Goal: Task Accomplishment & Management: Use online tool/utility

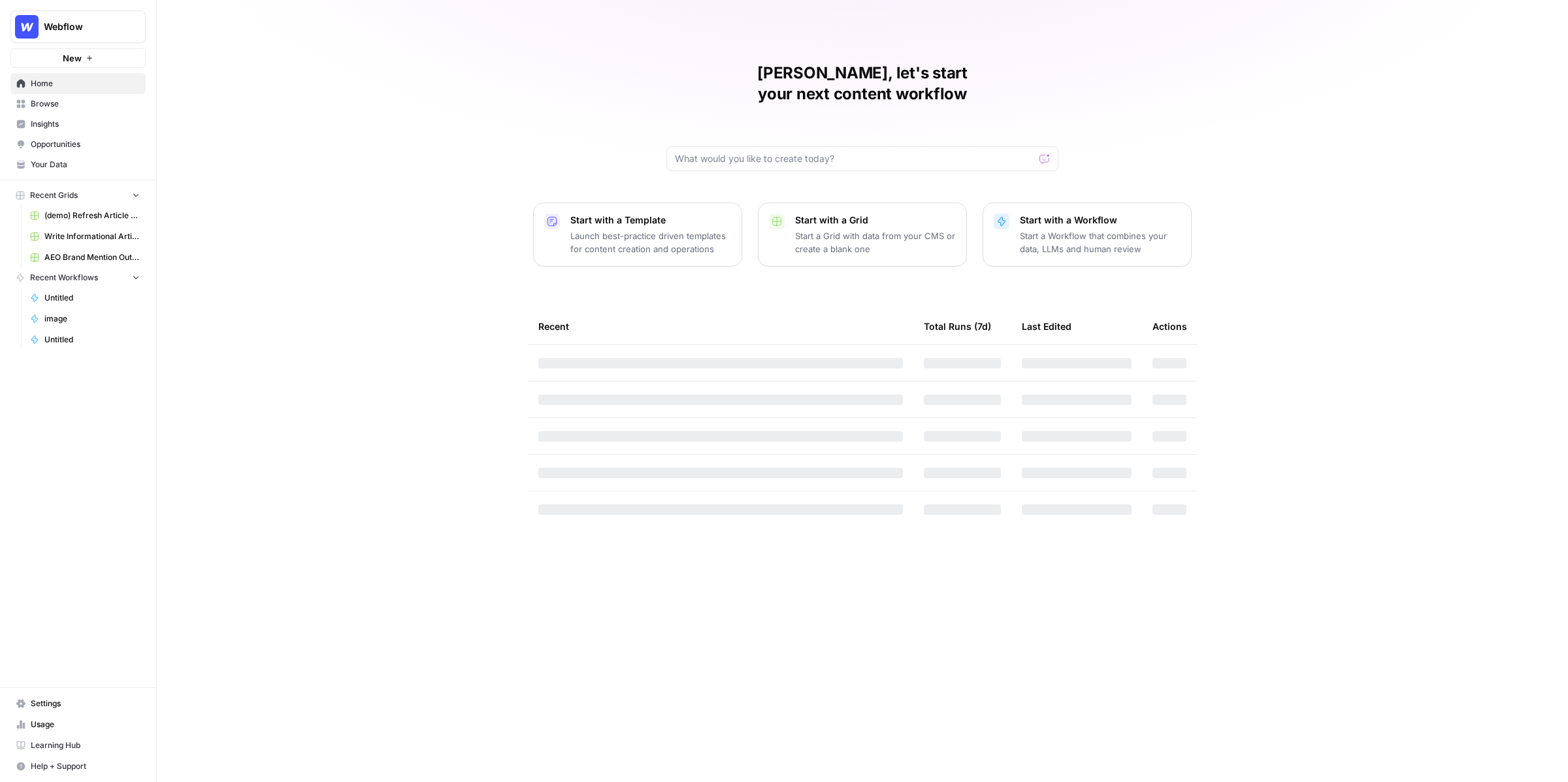
click at [20, 90] on link "Home" at bounding box center [78, 83] width 135 height 20
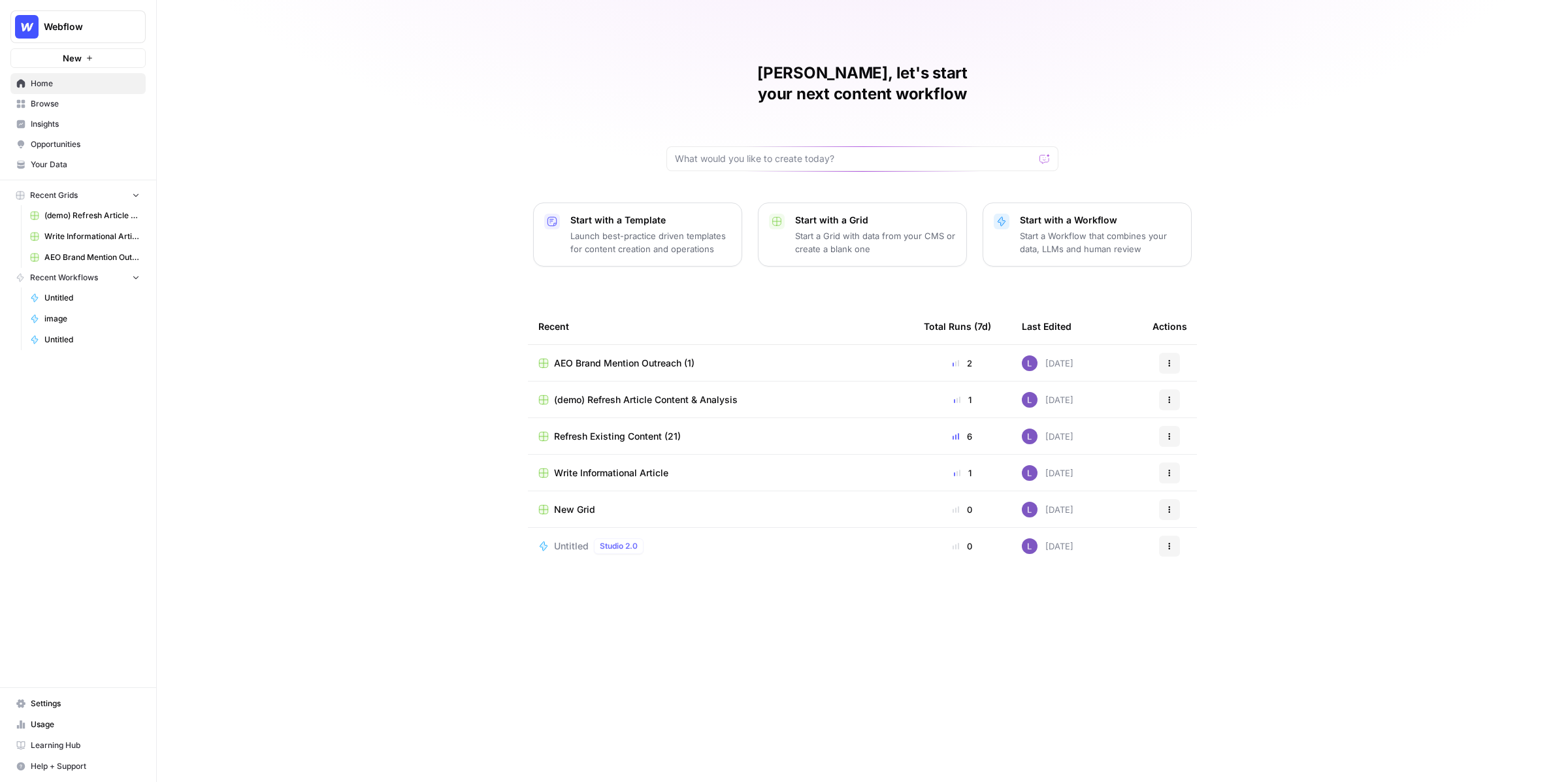
click at [57, 166] on span "Your Data" at bounding box center [86, 165] width 109 height 12
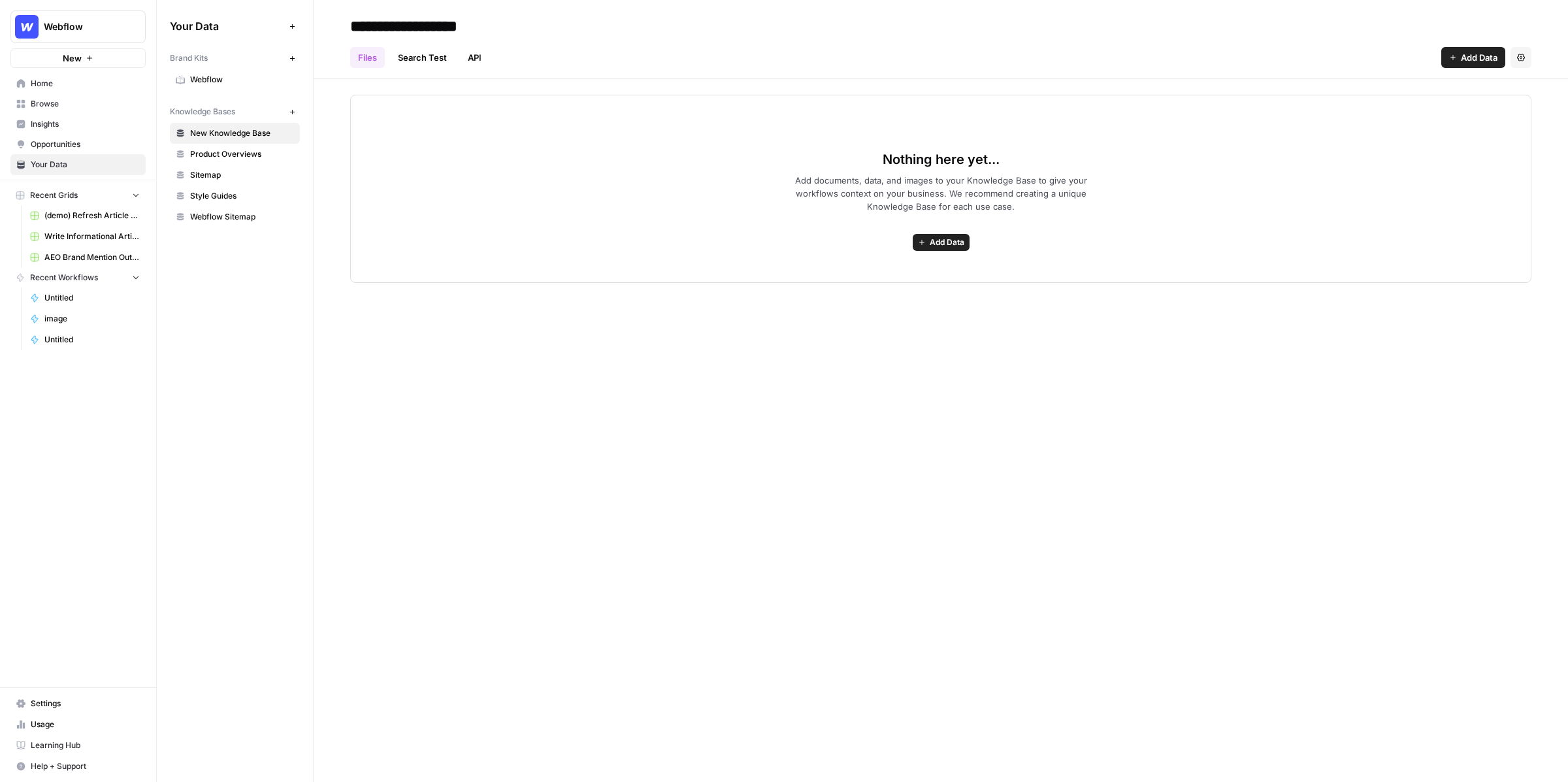
click at [215, 83] on span "Webflow" at bounding box center [242, 80] width 104 height 12
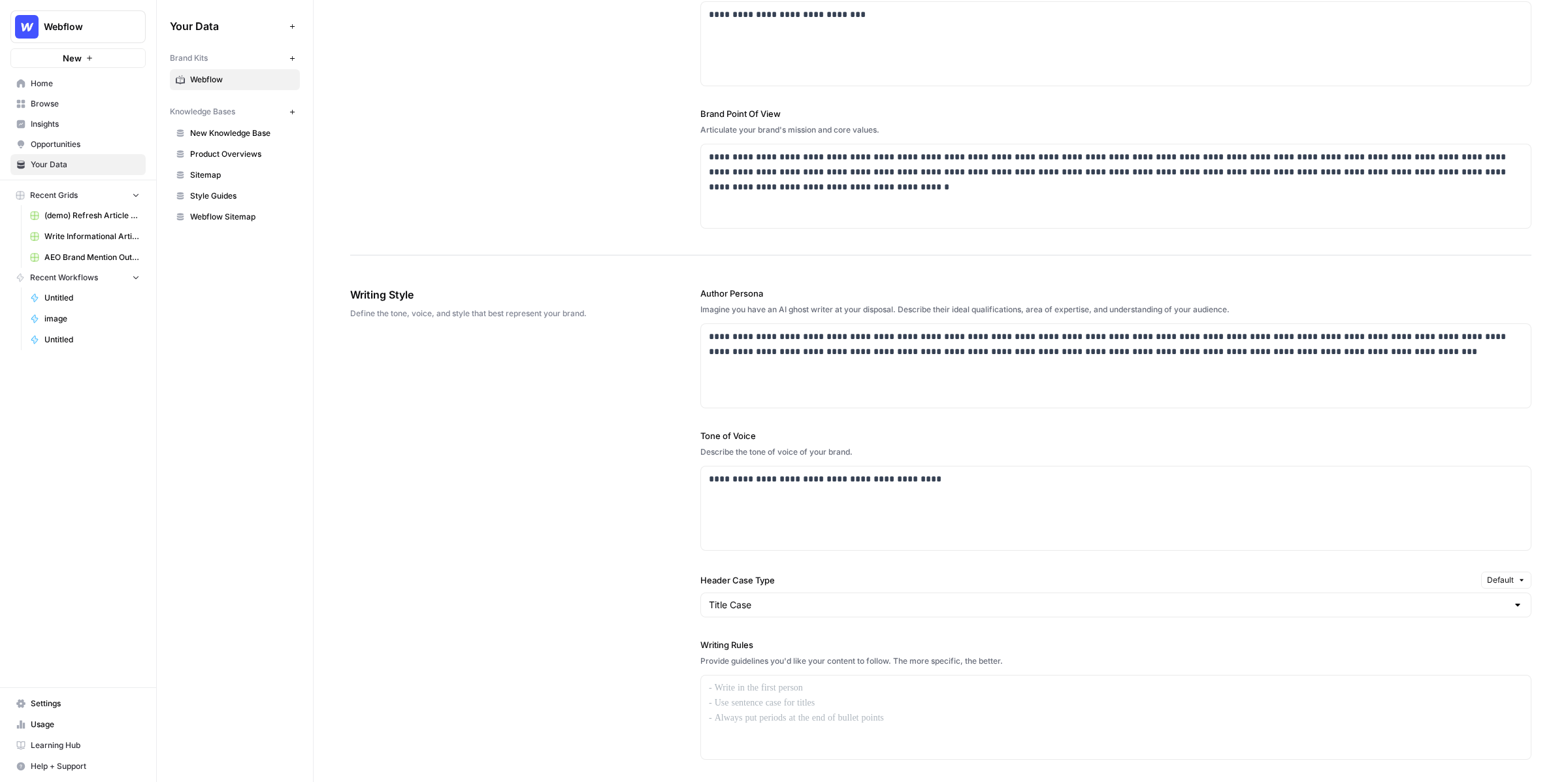
scroll to position [508, 0]
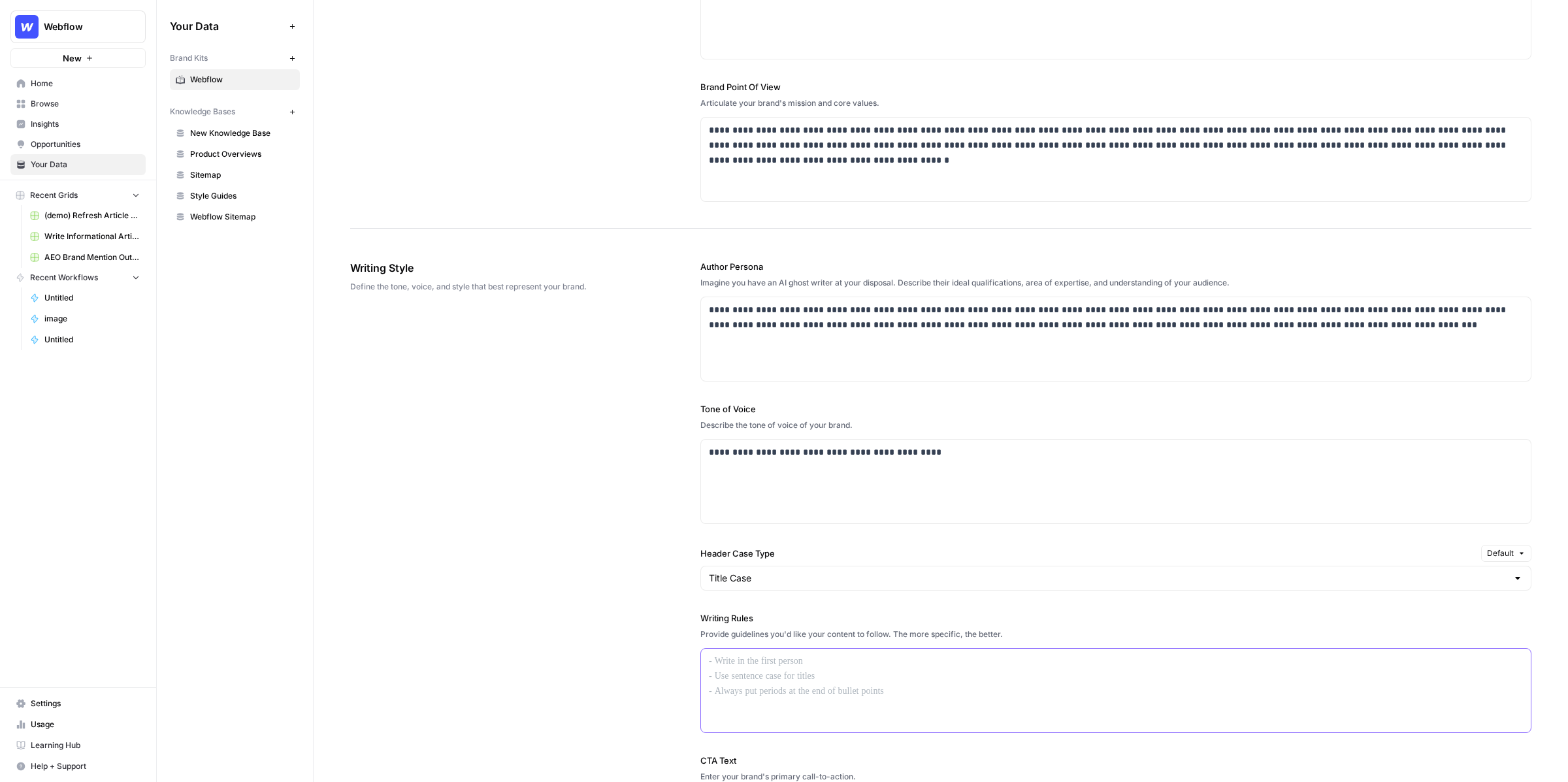
click at [732, 663] on div at bounding box center [1115, 691] width 829 height 84
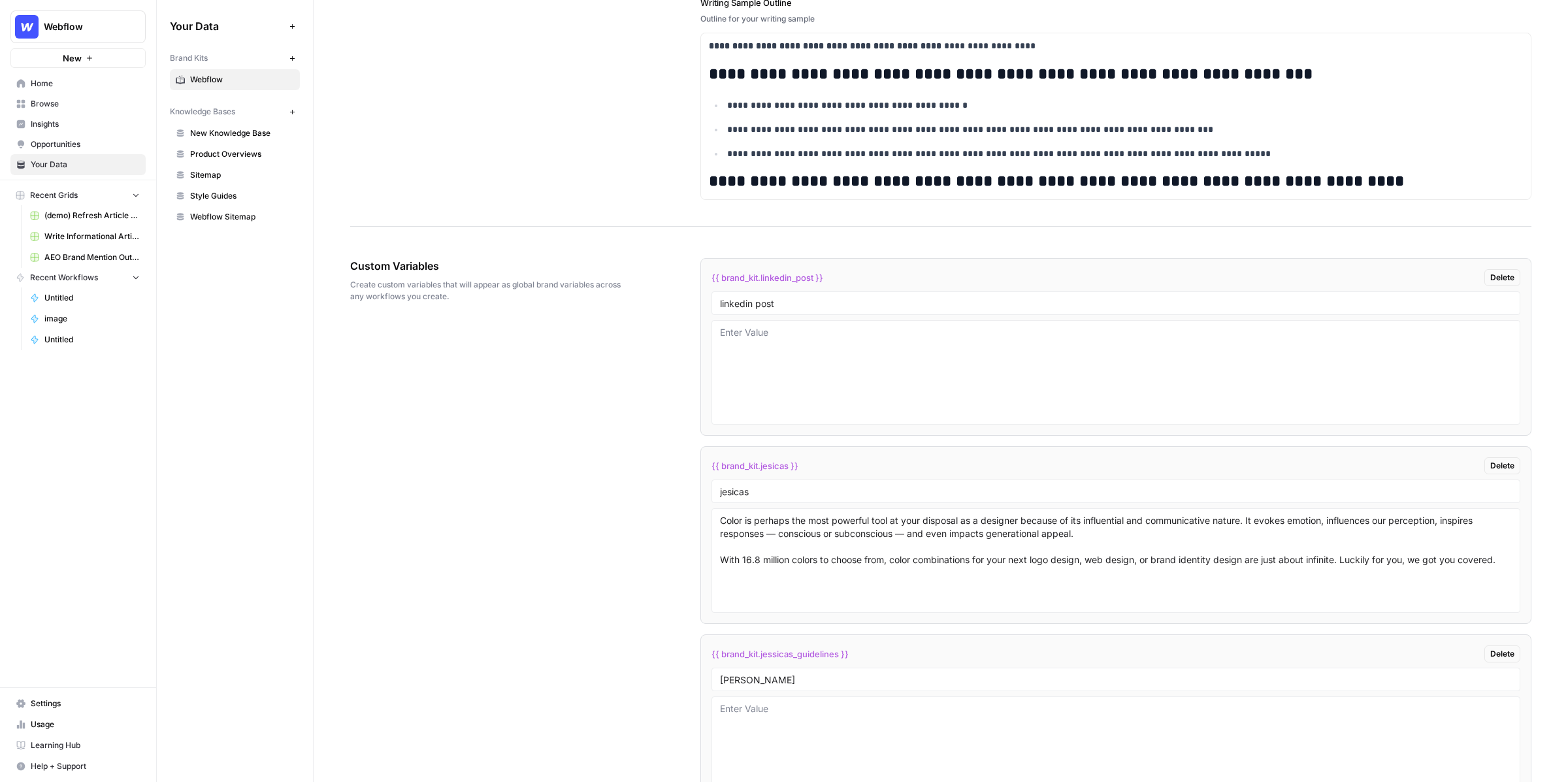
scroll to position [1934, 0]
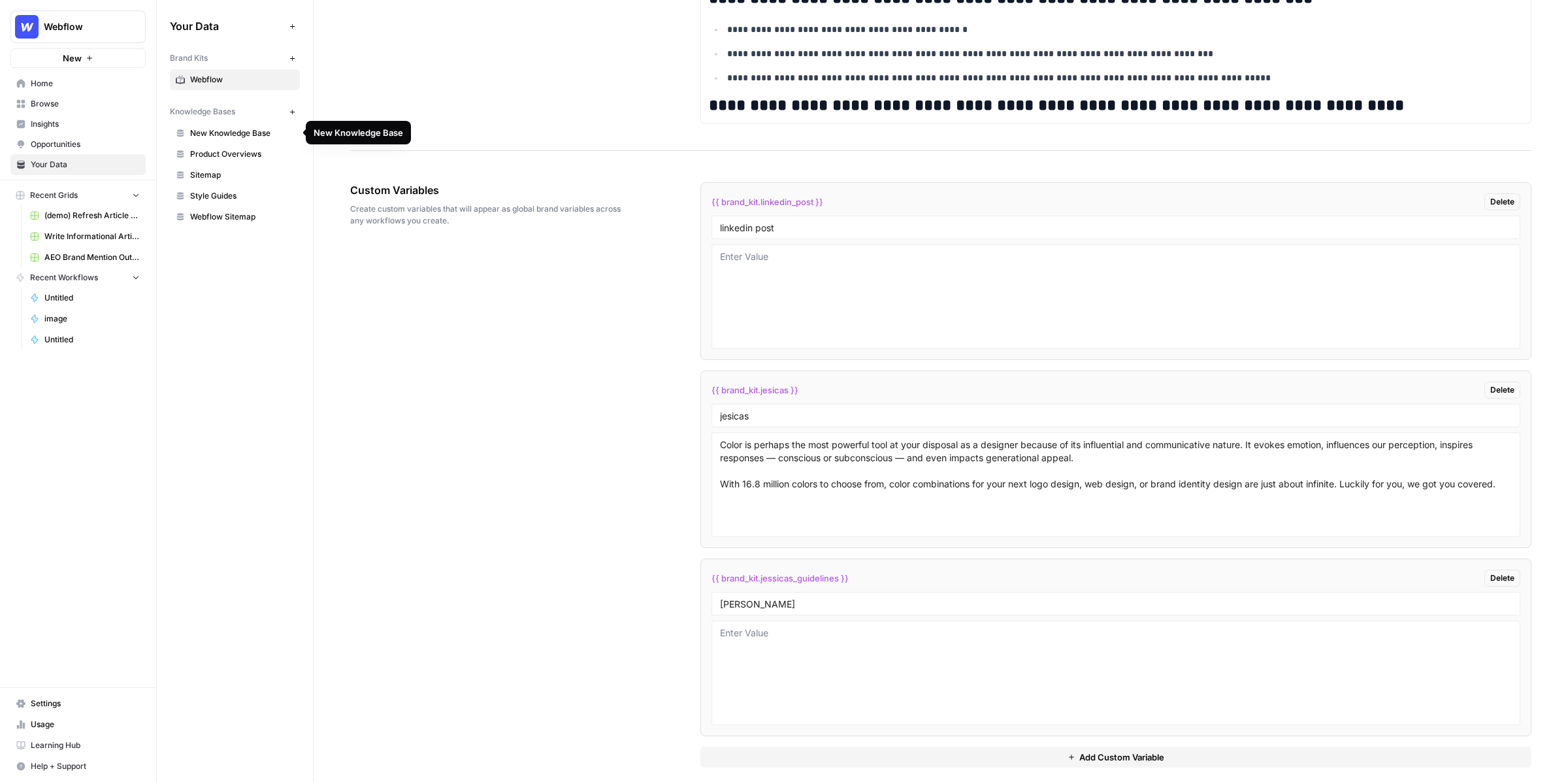
click at [225, 128] on span "New Knowledge Base" at bounding box center [242, 134] width 104 height 12
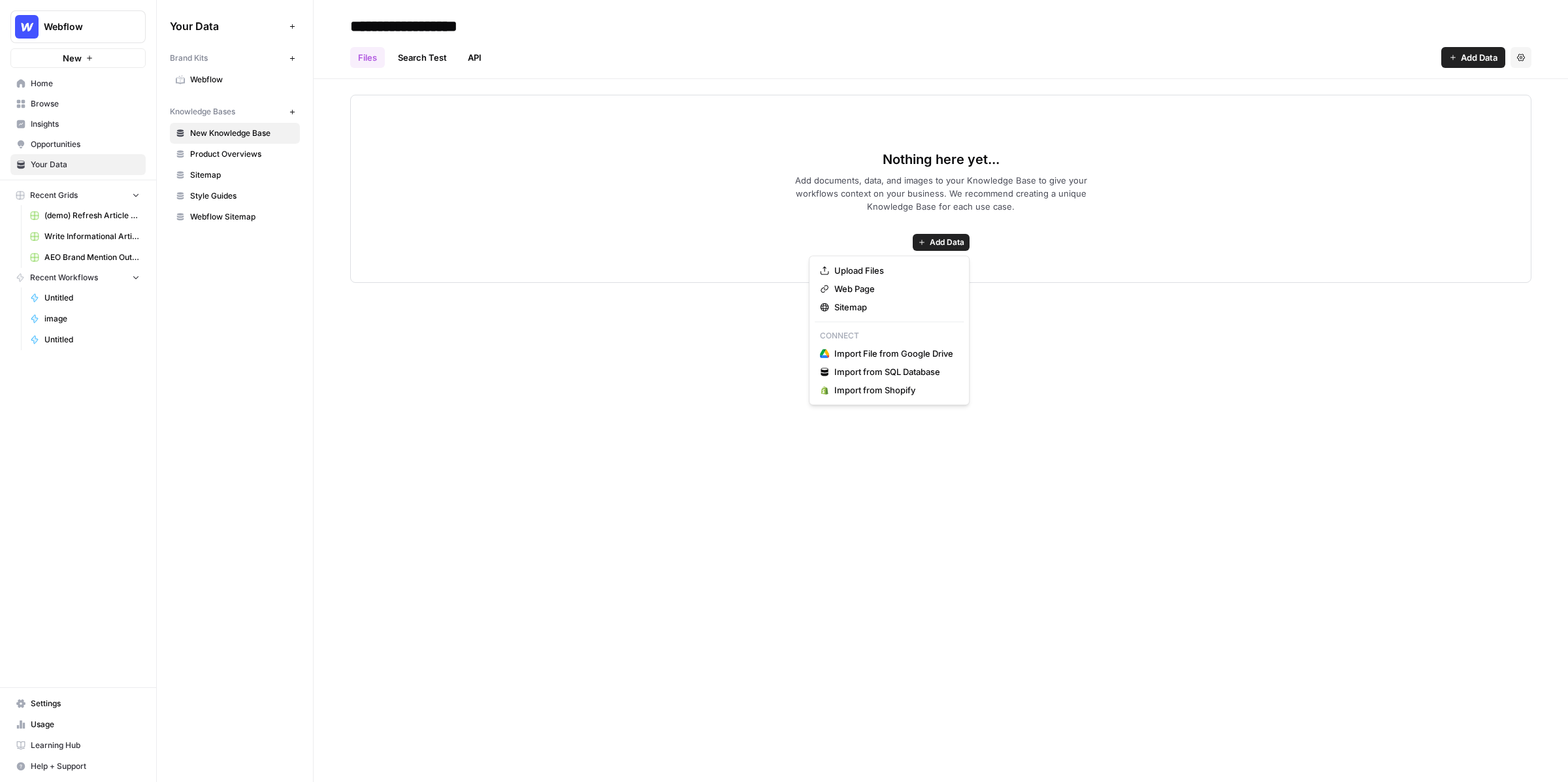
click at [940, 245] on span "Add Data" at bounding box center [947, 243] width 35 height 12
click at [891, 304] on span "Sitemap" at bounding box center [894, 306] width 119 height 13
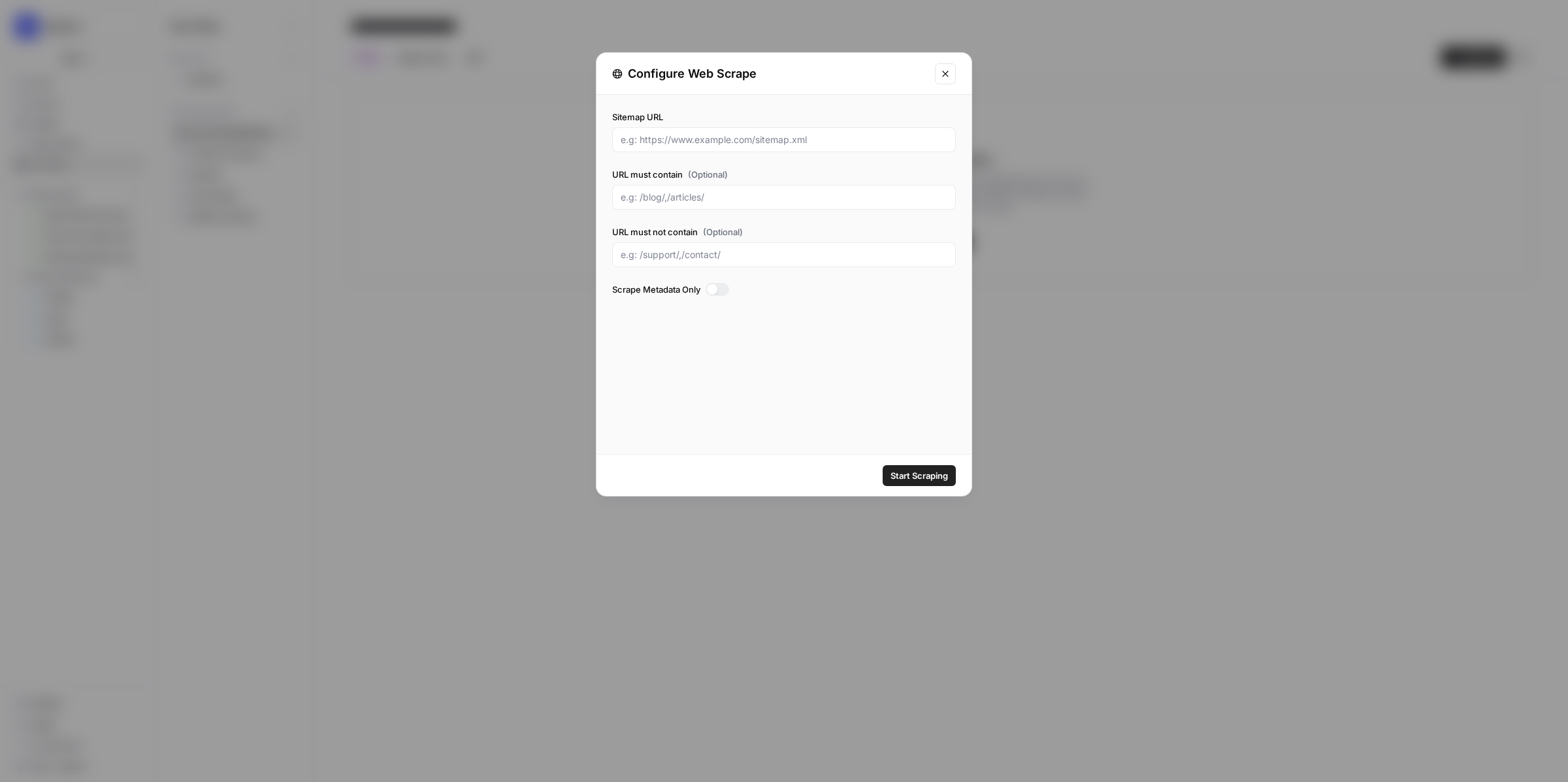
click at [935, 74] on button "Close modal" at bounding box center [944, 73] width 20 height 20
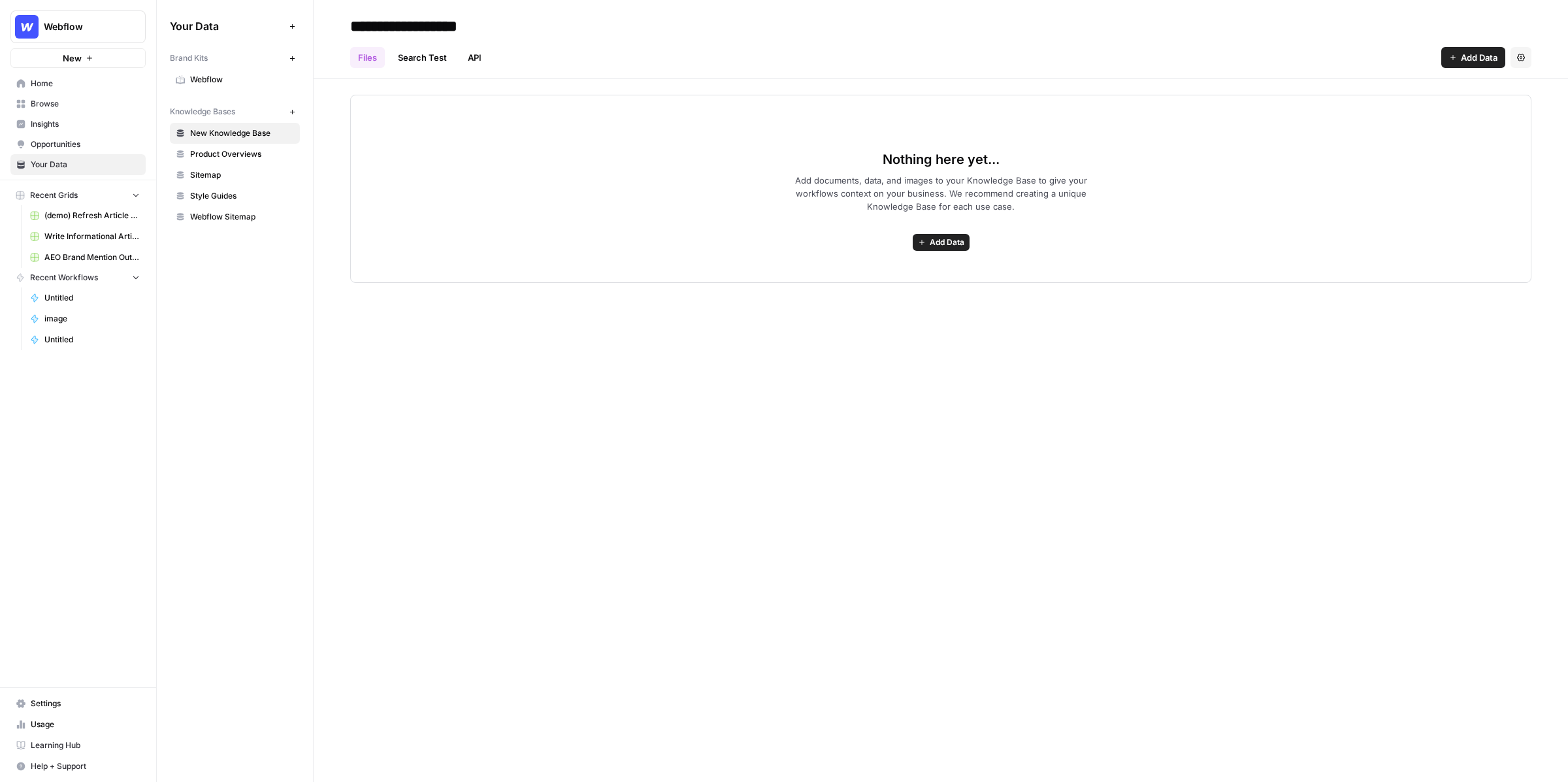
click at [59, 98] on span "Browse" at bounding box center [86, 104] width 109 height 12
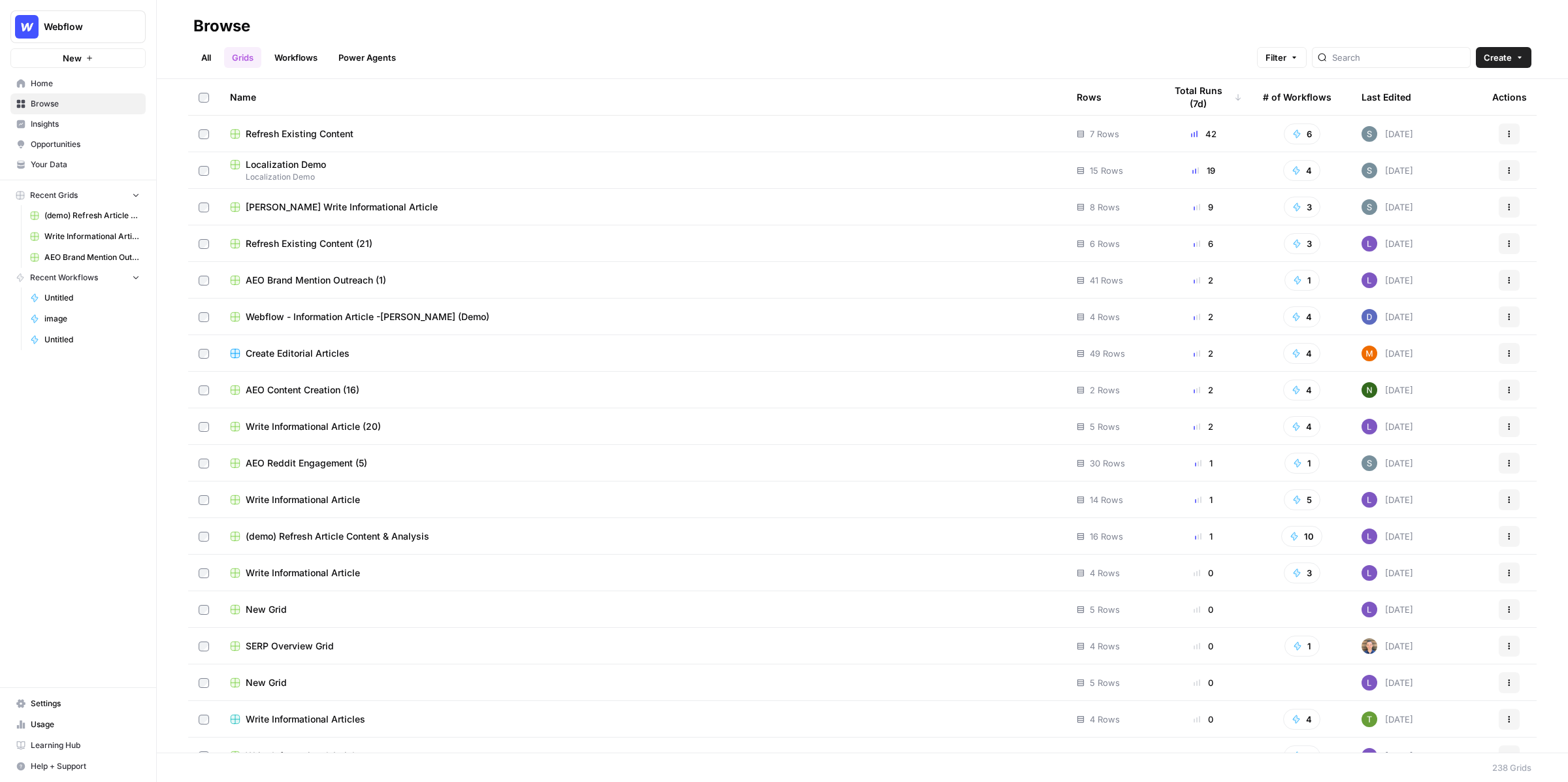
click at [304, 59] on link "Workflows" at bounding box center [295, 57] width 58 height 20
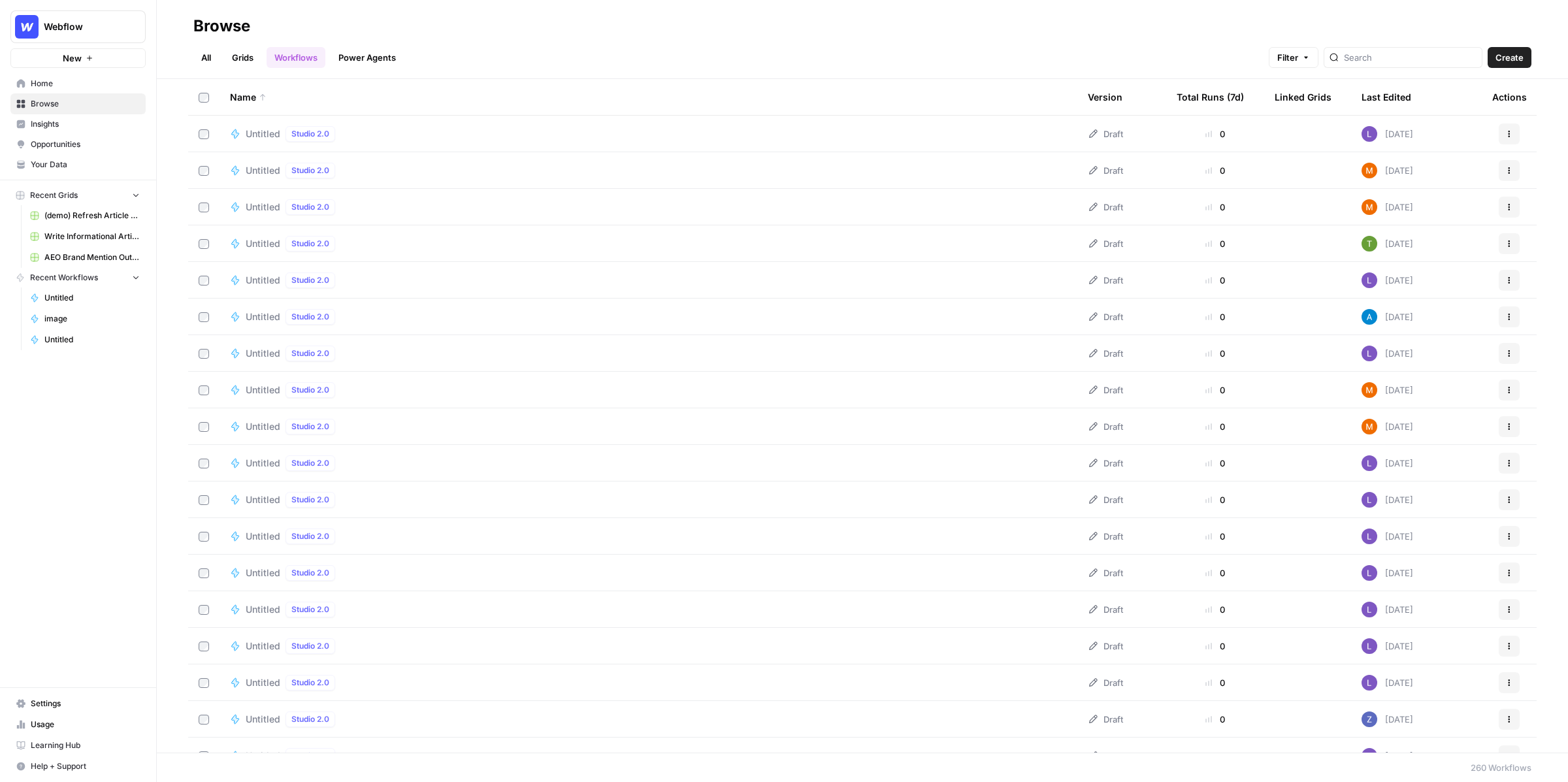
click at [1502, 57] on span "Create" at bounding box center [1509, 57] width 28 height 13
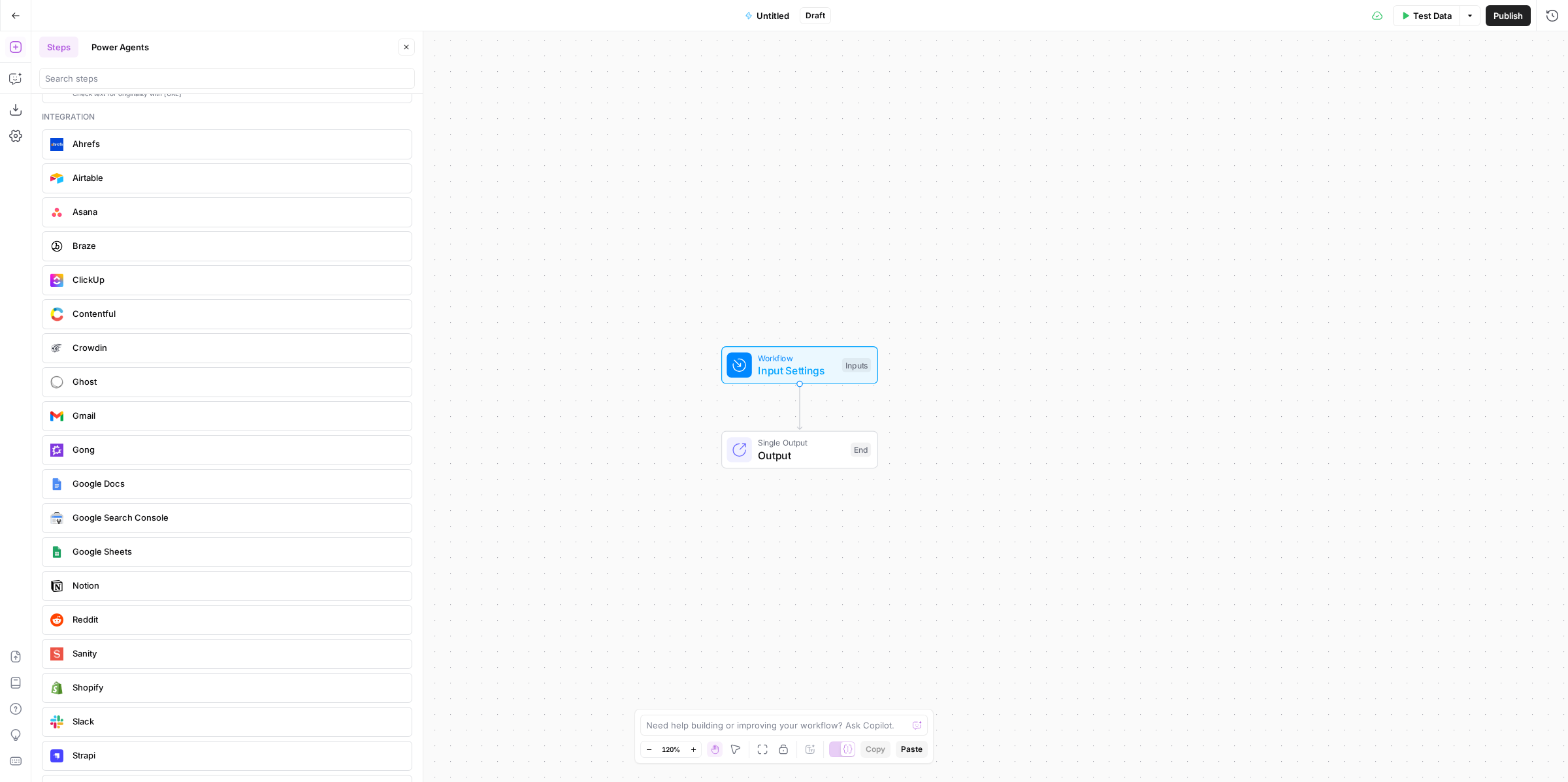
scroll to position [2441, 0]
click at [8, 80] on button "Copilot" at bounding box center [15, 78] width 20 height 20
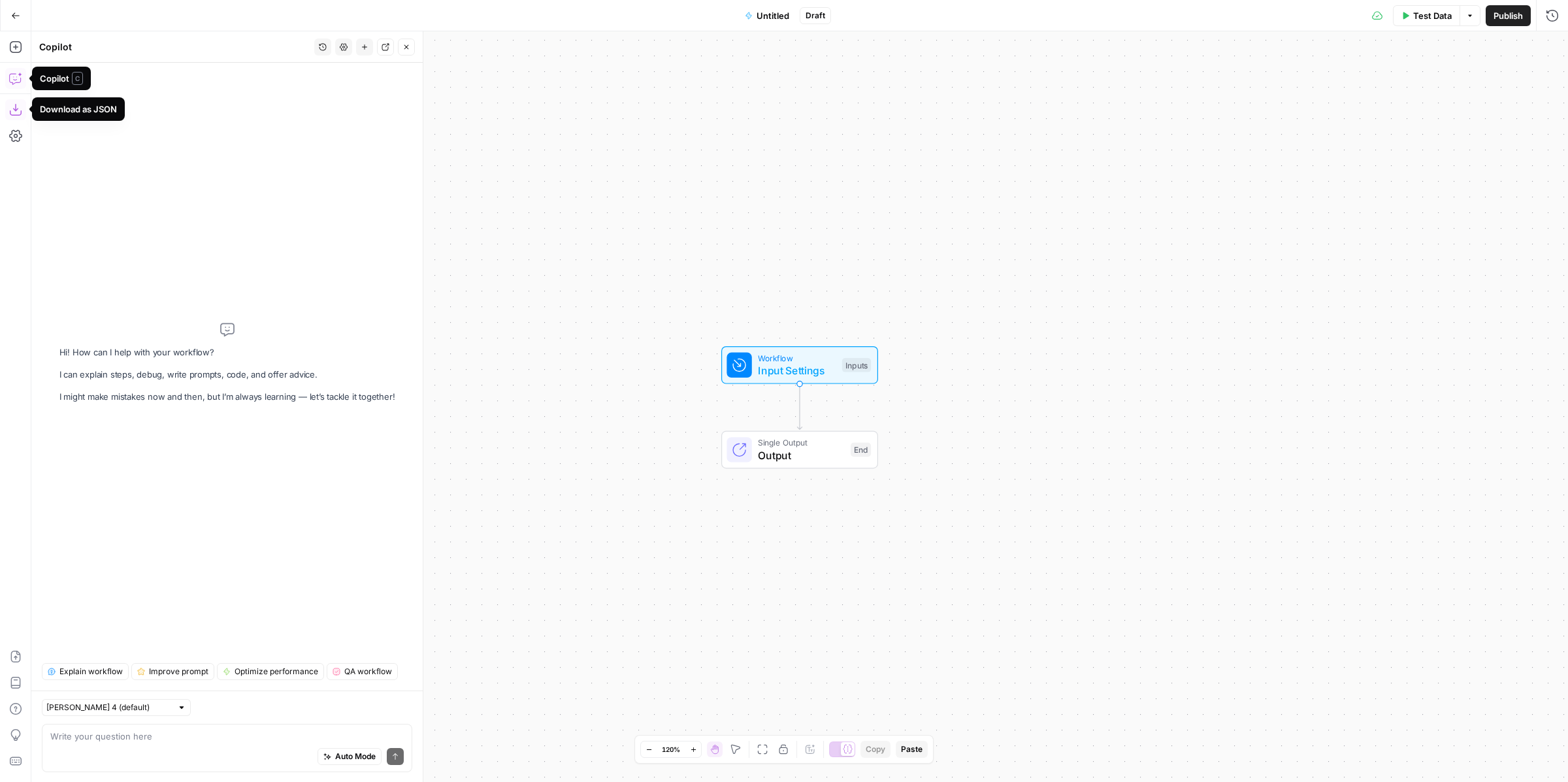
click at [1, 41] on div "Add Steps Copilot Download as JSON Settings Import JSON AirOps Academy Help Giv…" at bounding box center [16, 407] width 31 height 751
click at [13, 44] on icon "button" at bounding box center [15, 47] width 13 height 13
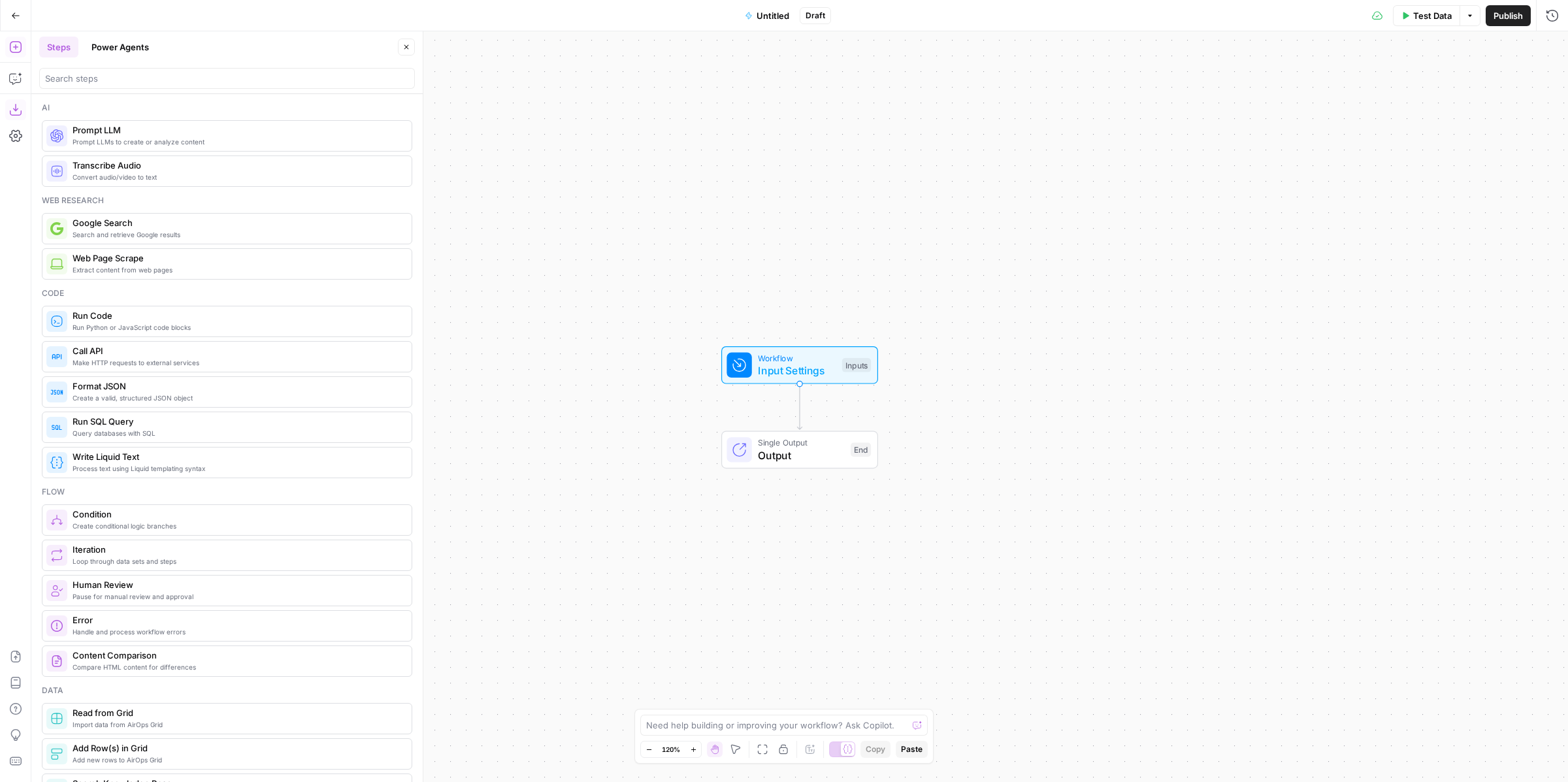
click at [126, 51] on button "Power Agents" at bounding box center [120, 47] width 73 height 20
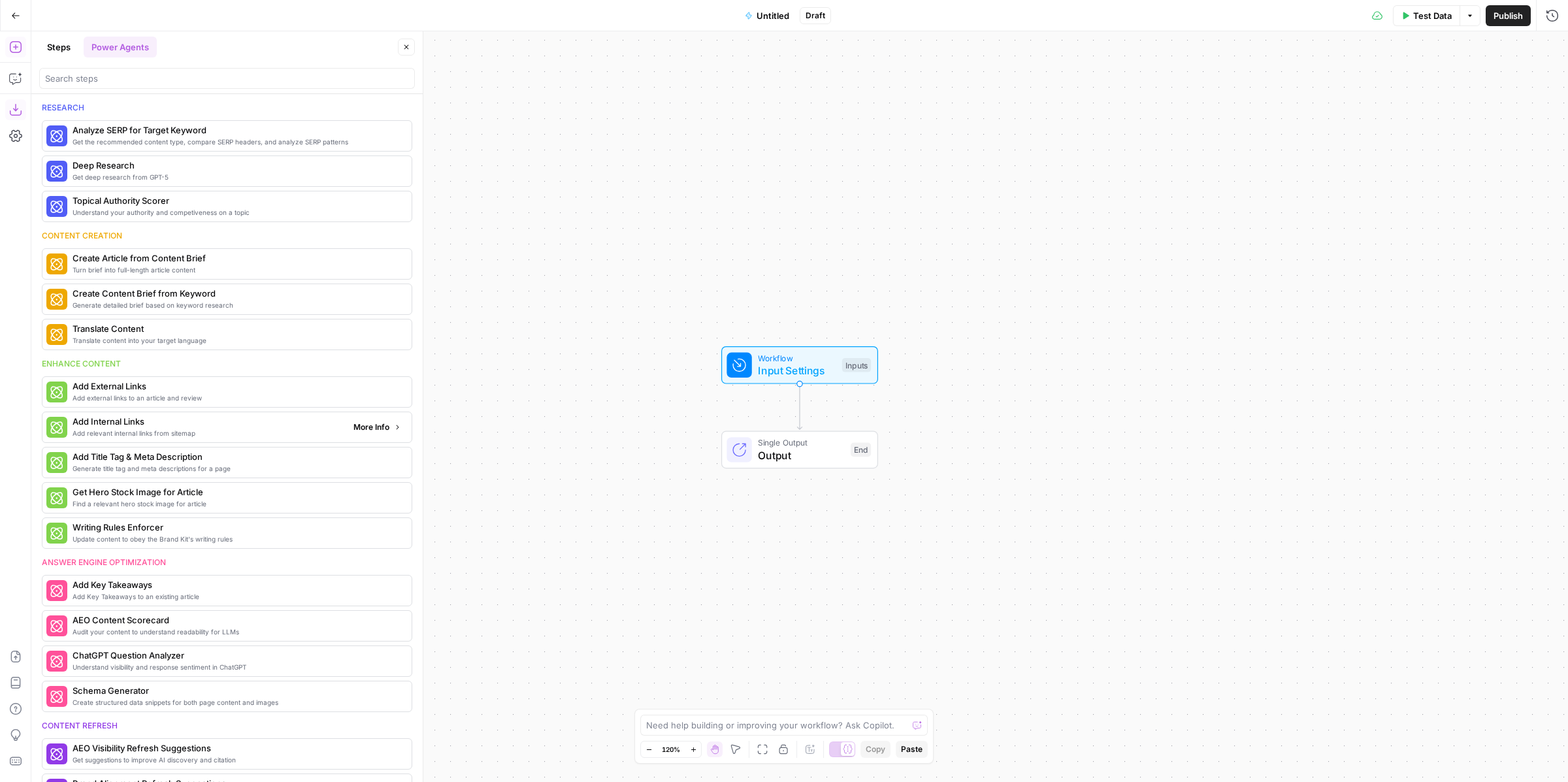
scroll to position [5, 0]
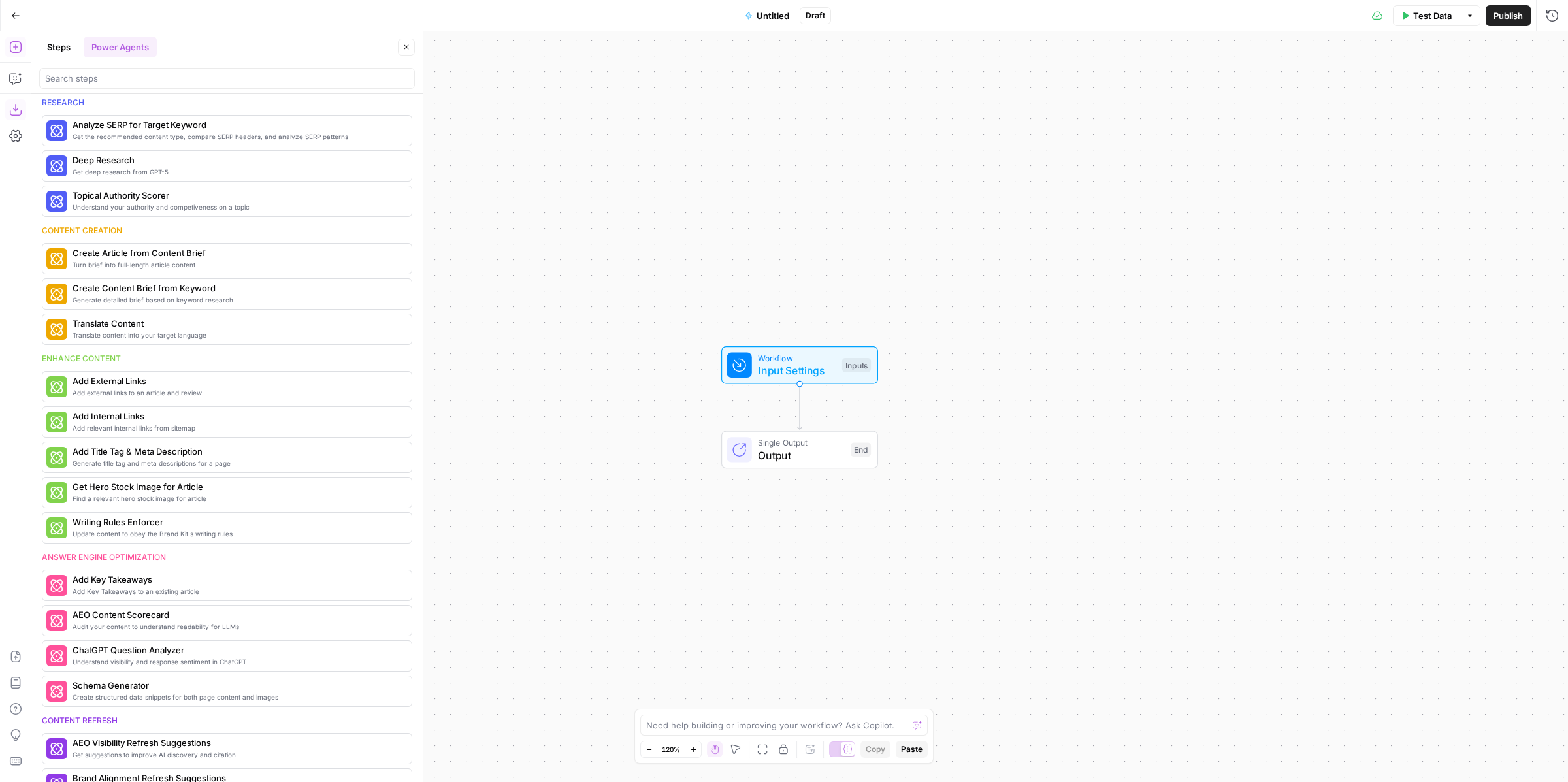
click at [19, 13] on icon "button" at bounding box center [15, 15] width 9 height 9
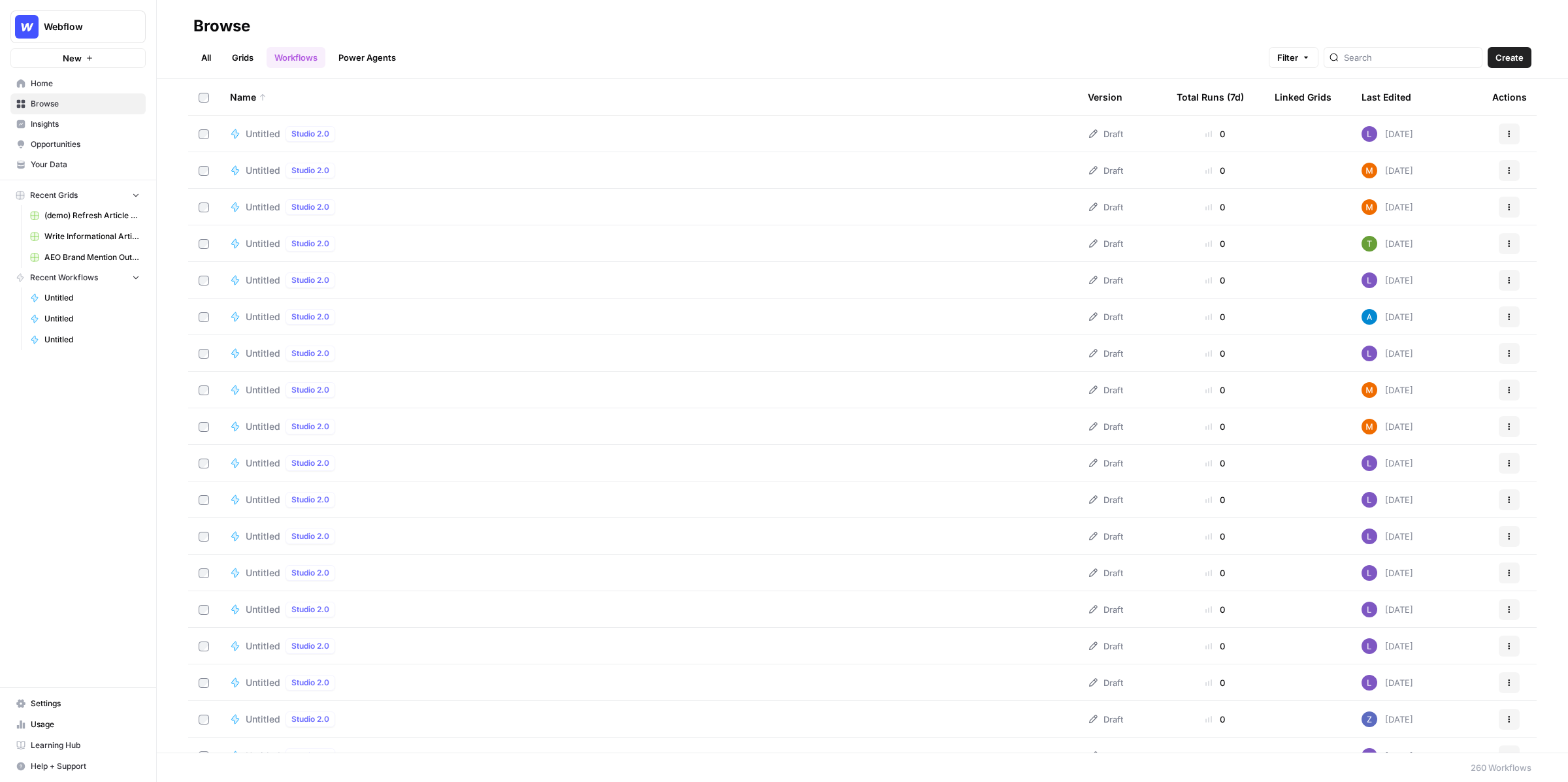
click at [245, 60] on link "Grids" at bounding box center [243, 57] width 37 height 20
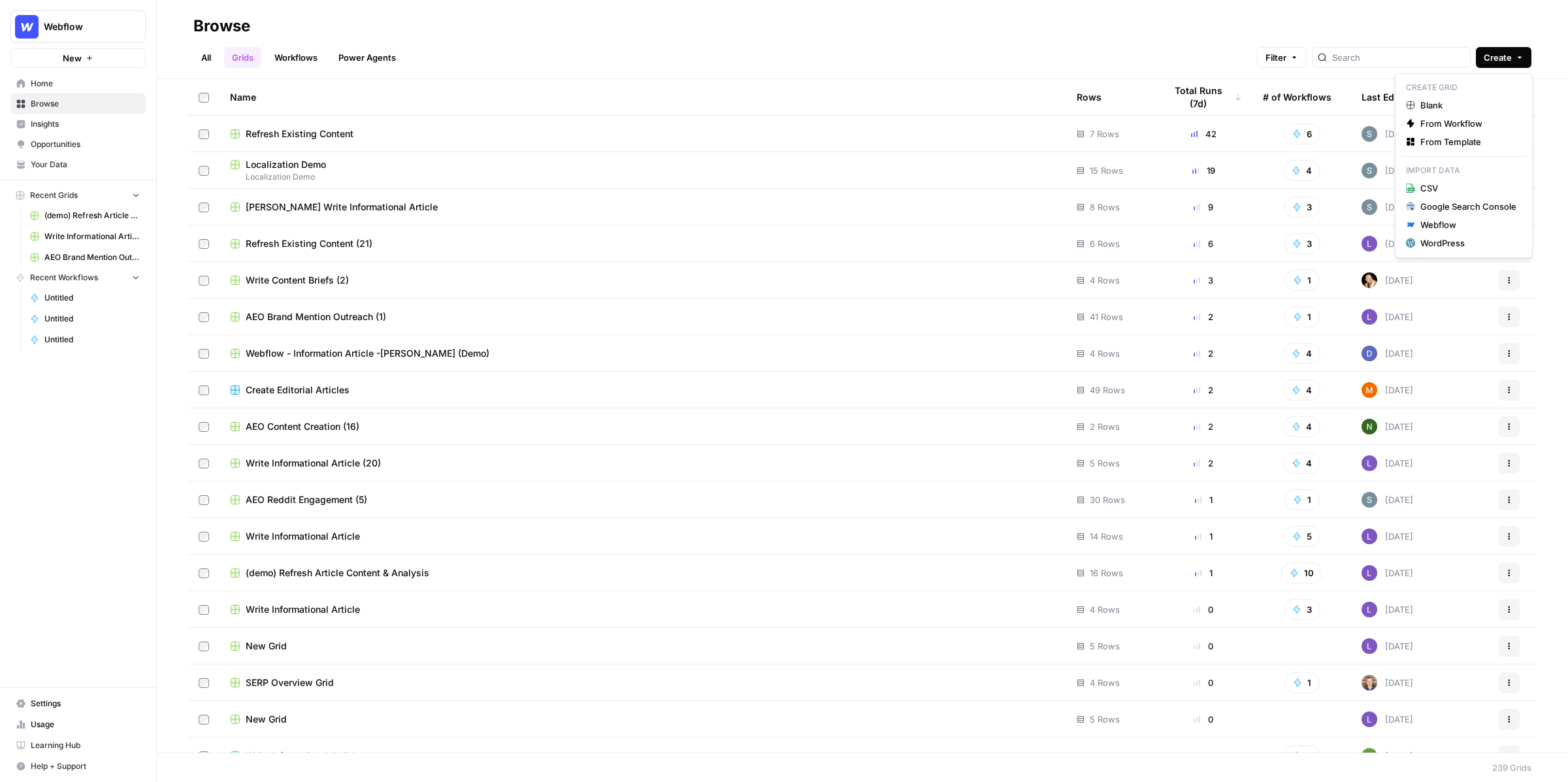
click at [1526, 64] on button "Create" at bounding box center [1503, 57] width 56 height 20
click at [1433, 144] on span "From Template" at bounding box center [1468, 141] width 96 height 13
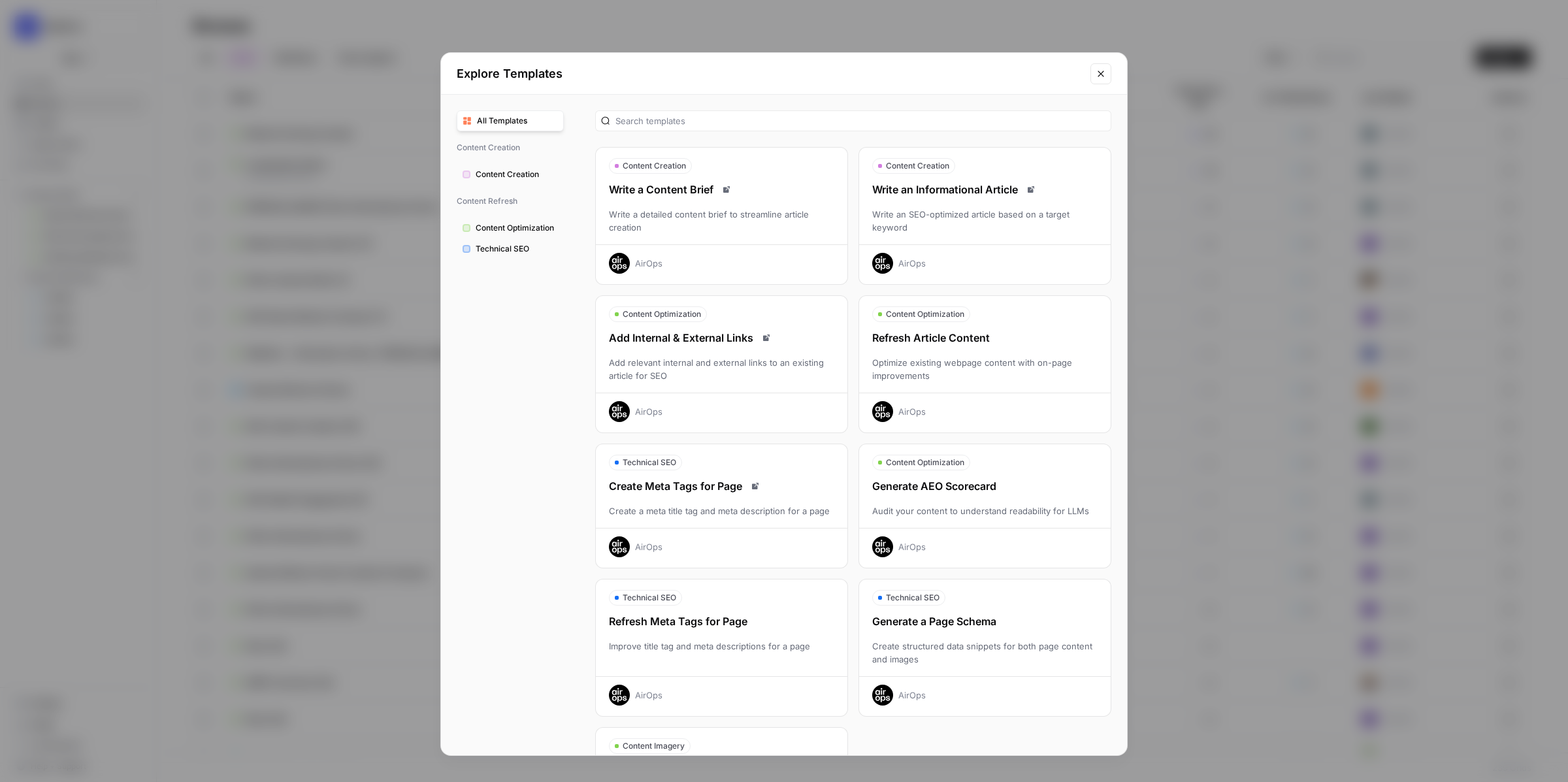
click at [1002, 228] on div "Write an SEO-optimized article based on a target keyword" at bounding box center [984, 220] width 251 height 26
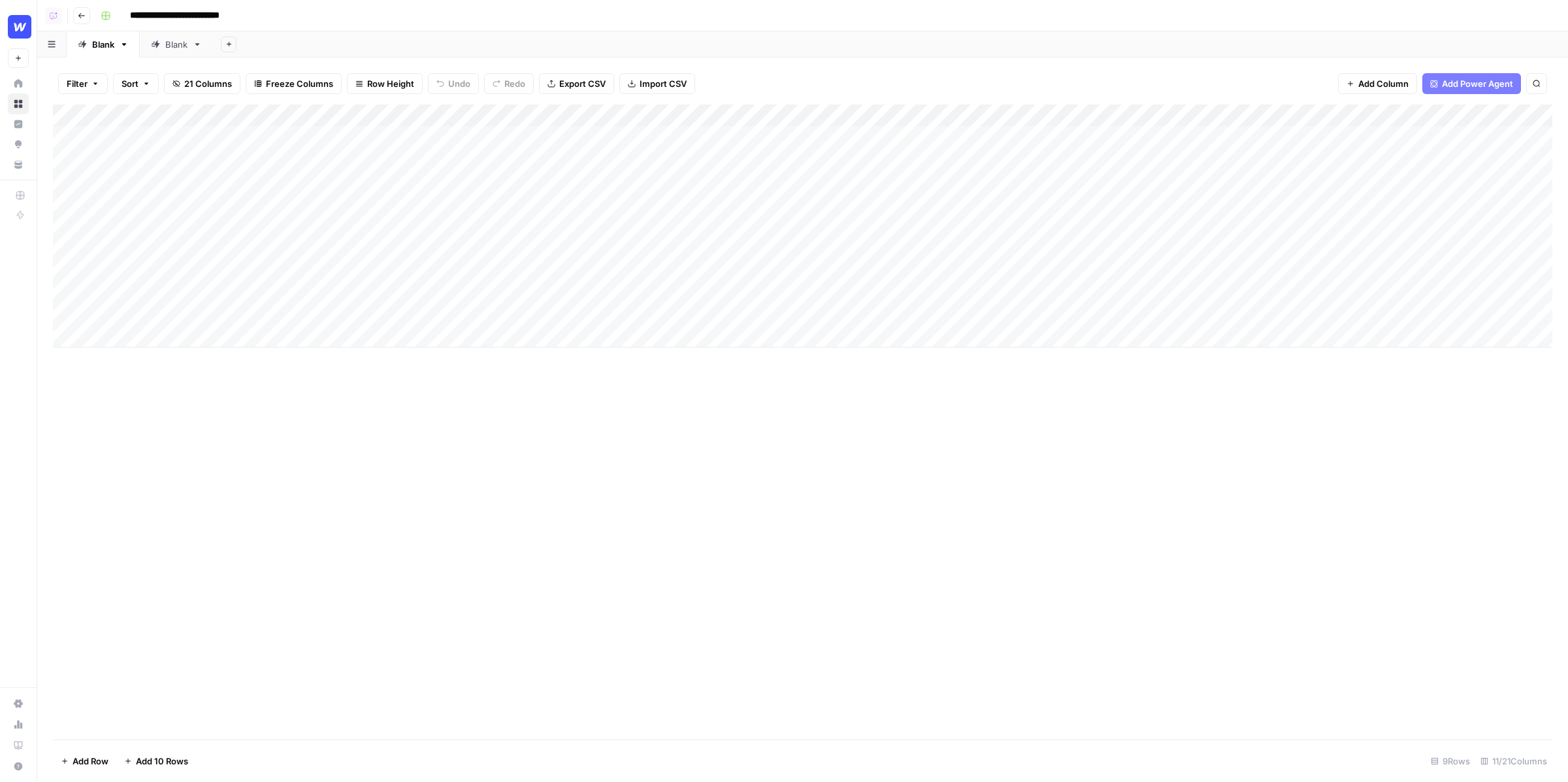
click at [369, 203] on div "Add Column" at bounding box center [802, 225] width 1499 height 243
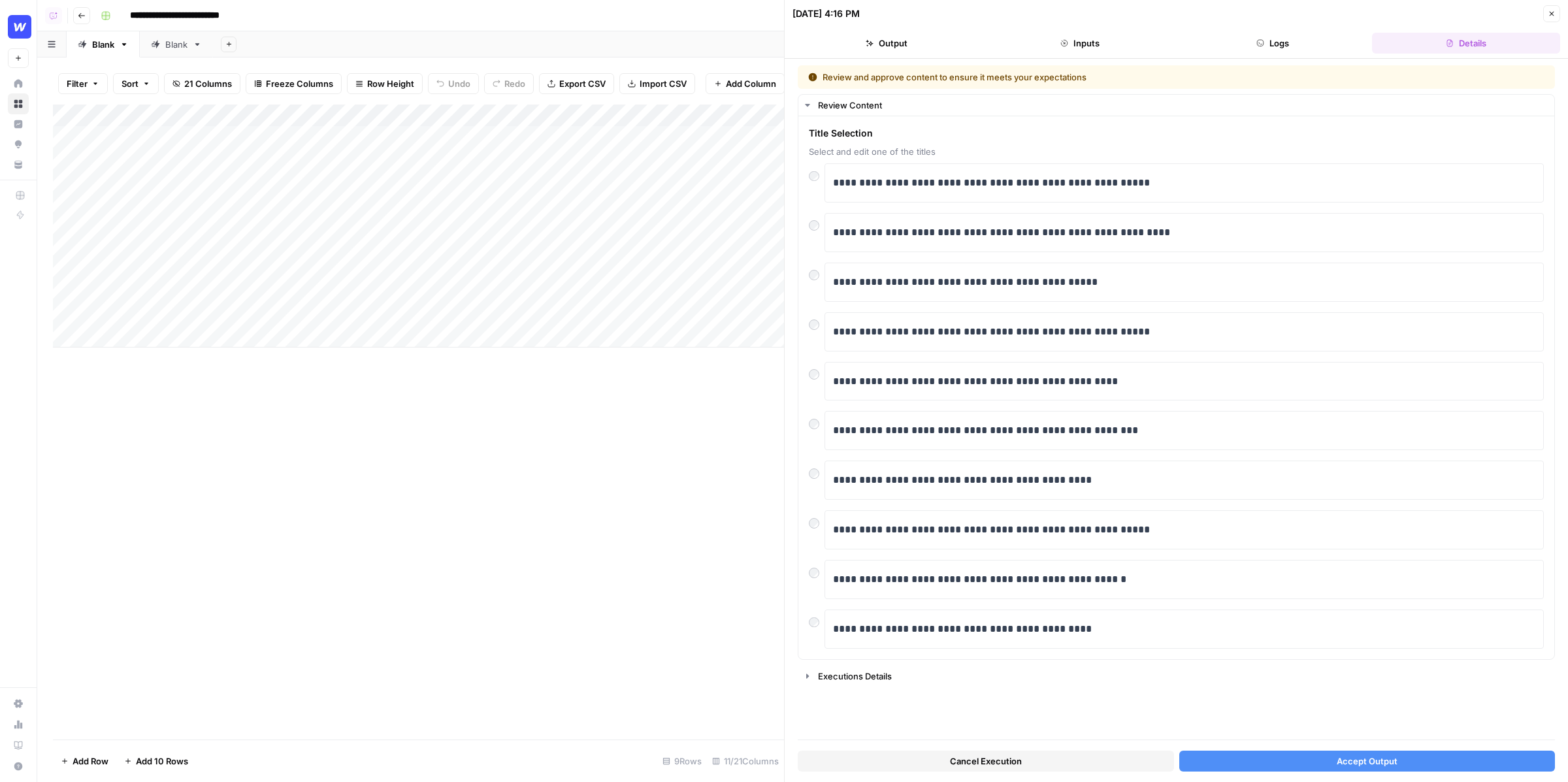
click at [1549, 11] on icon "button" at bounding box center [1551, 14] width 8 height 8
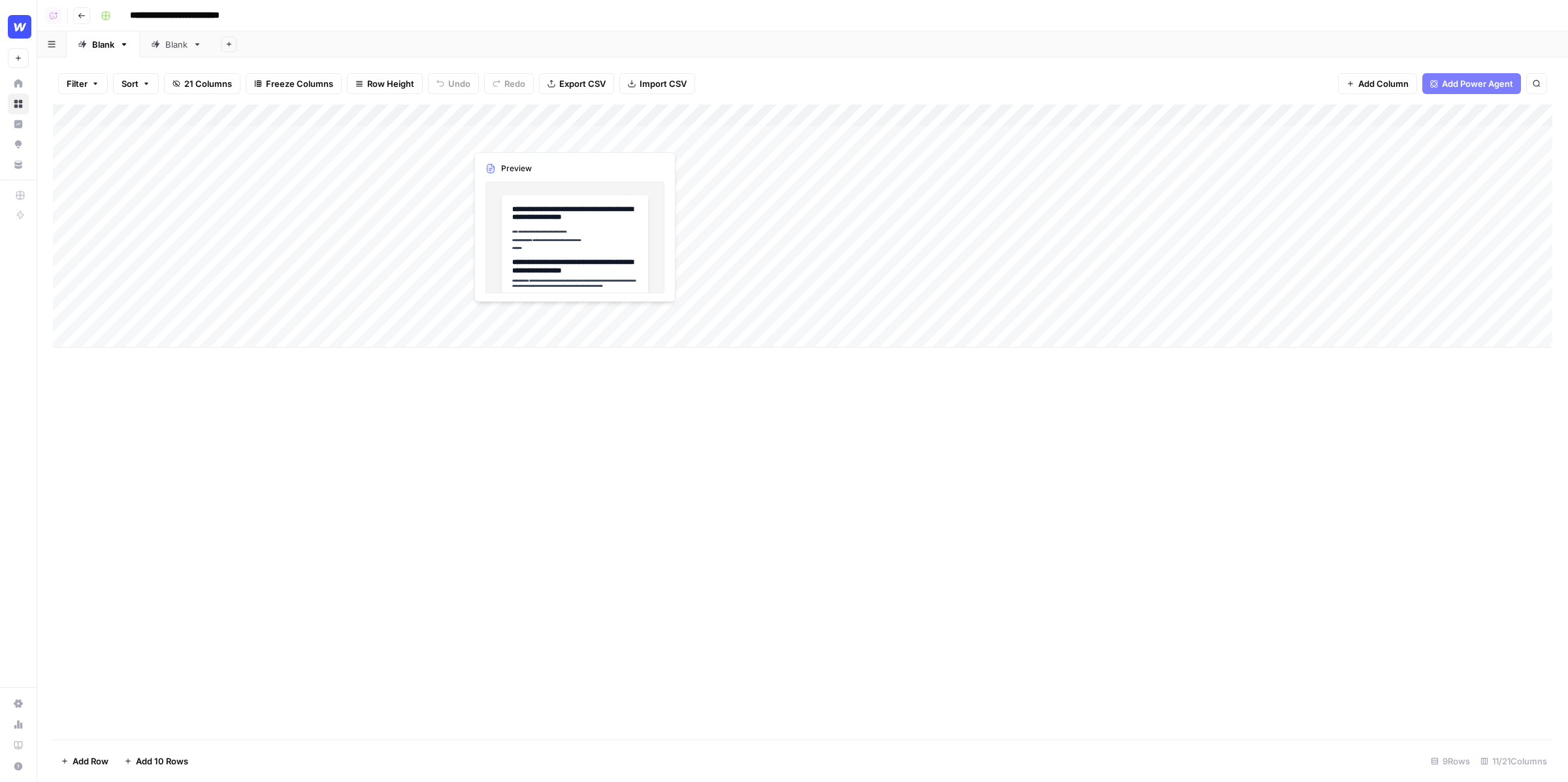
click at [557, 137] on div "Add Column" at bounding box center [802, 225] width 1499 height 243
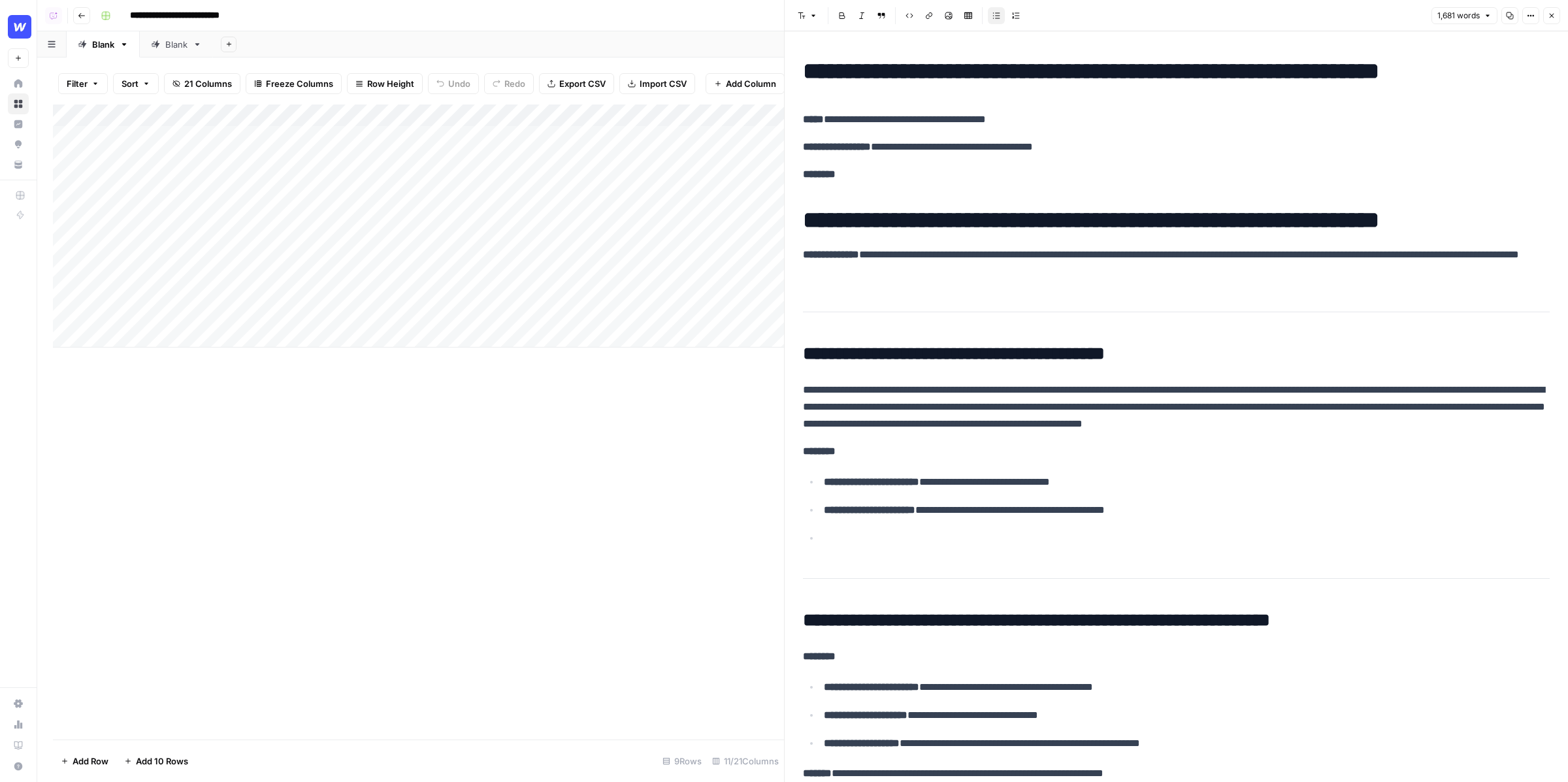
click at [556, 156] on div "Add Column" at bounding box center [418, 225] width 731 height 243
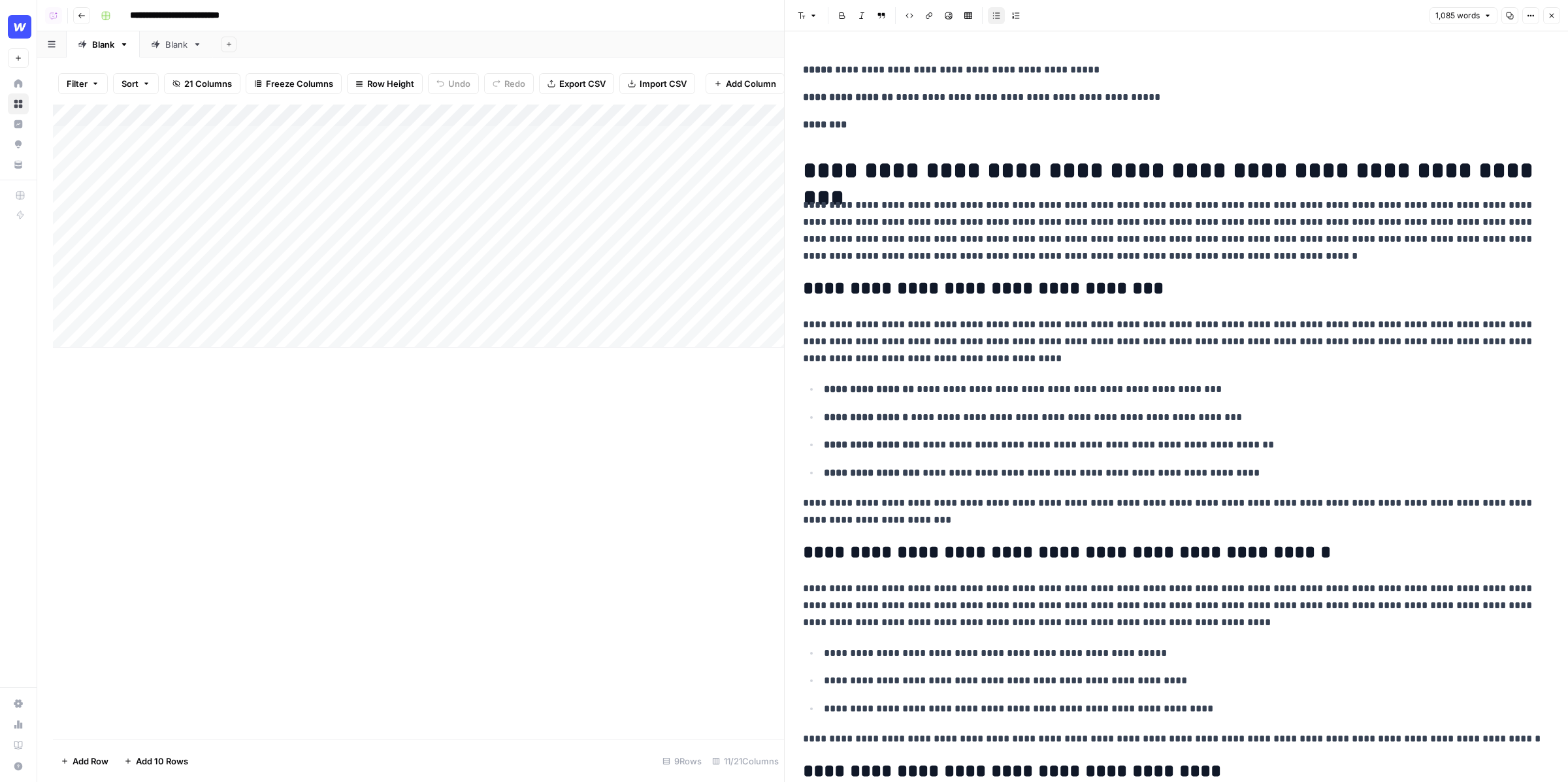
scroll to position [48, 0]
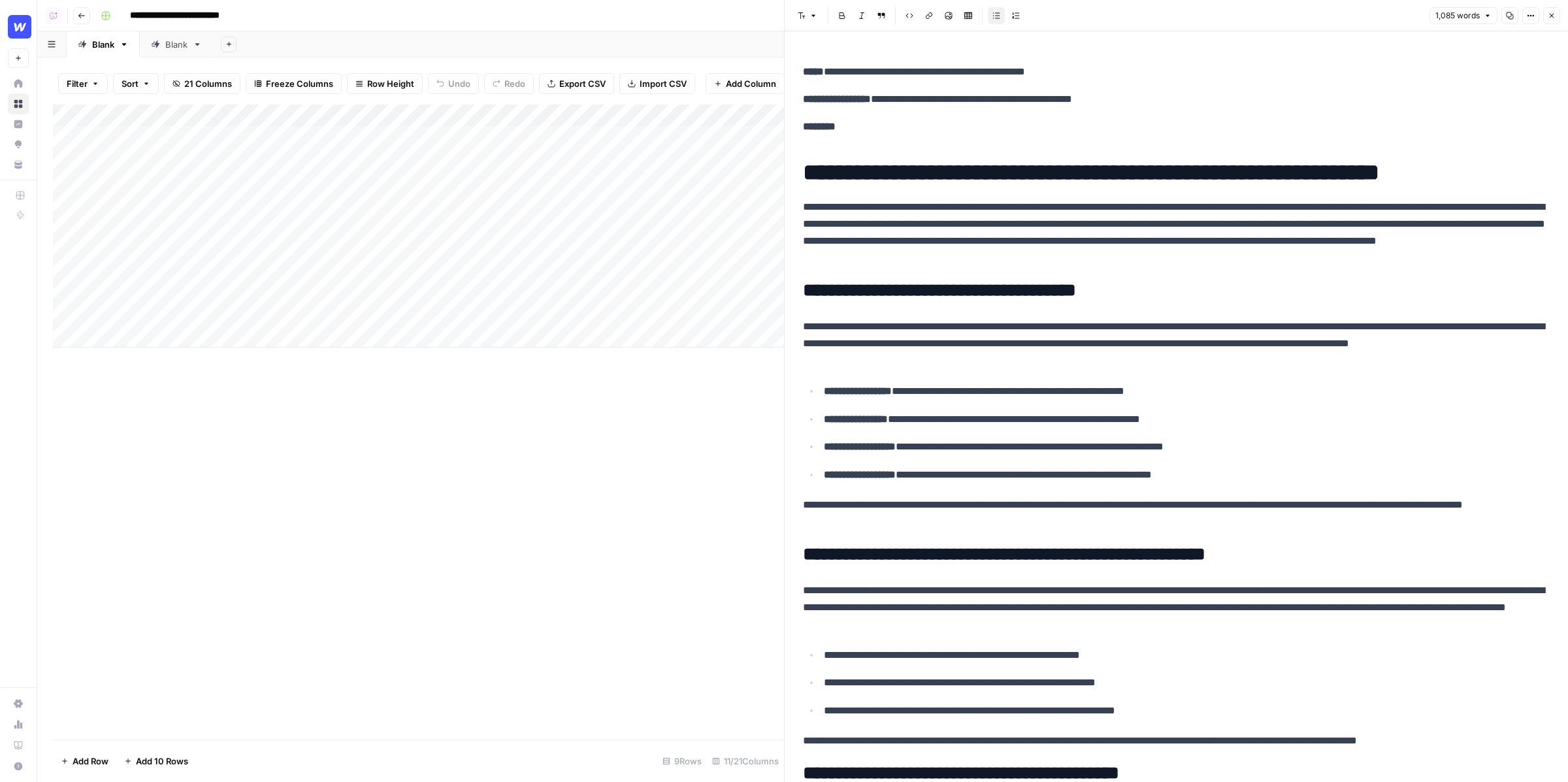
click at [437, 116] on div "Add Column" at bounding box center [418, 225] width 731 height 243
click at [319, 242] on span "Edit Workflow" at bounding box center [352, 243] width 114 height 13
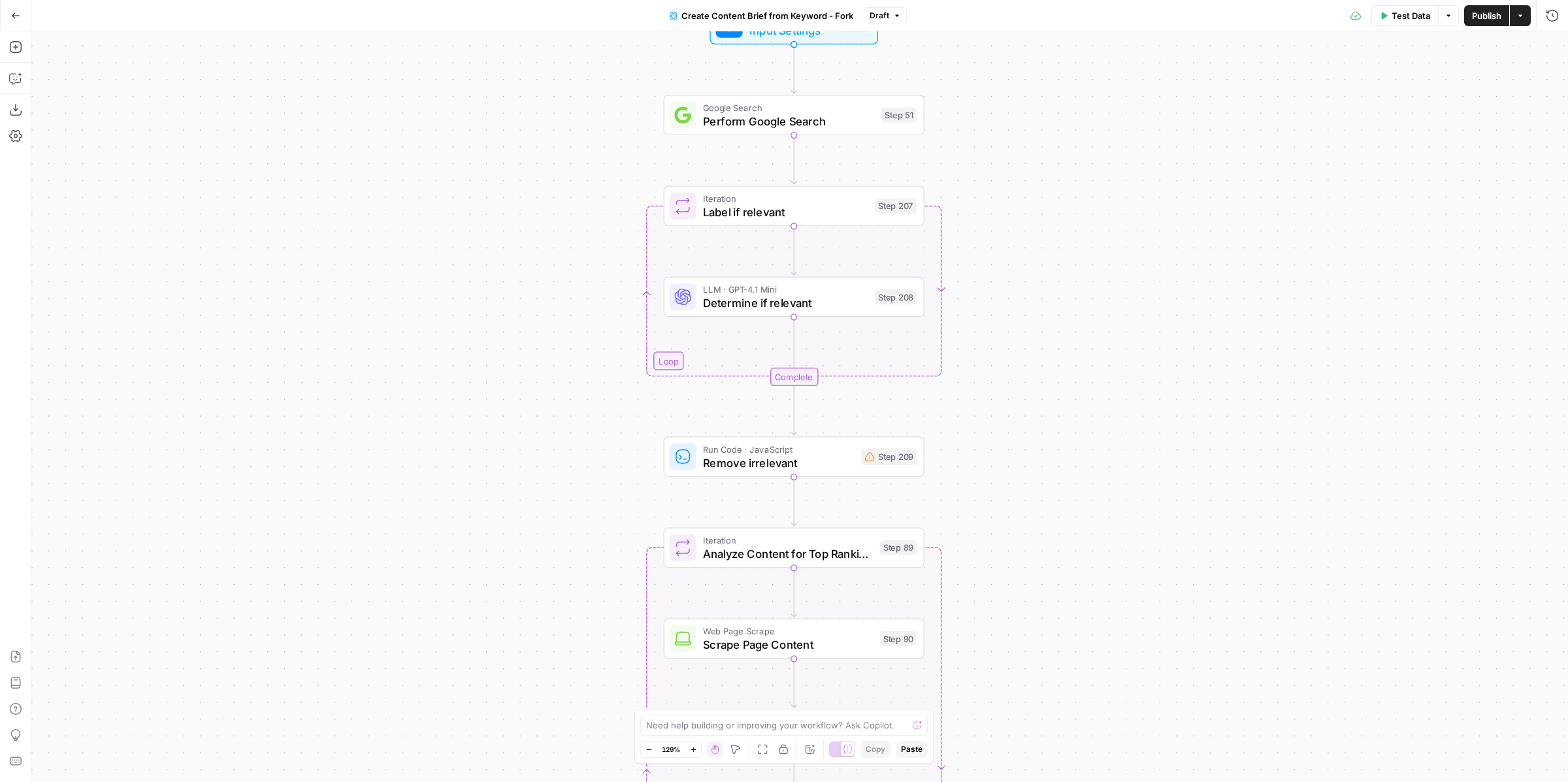
click at [1484, 20] on span "Publish" at bounding box center [1486, 15] width 29 height 13
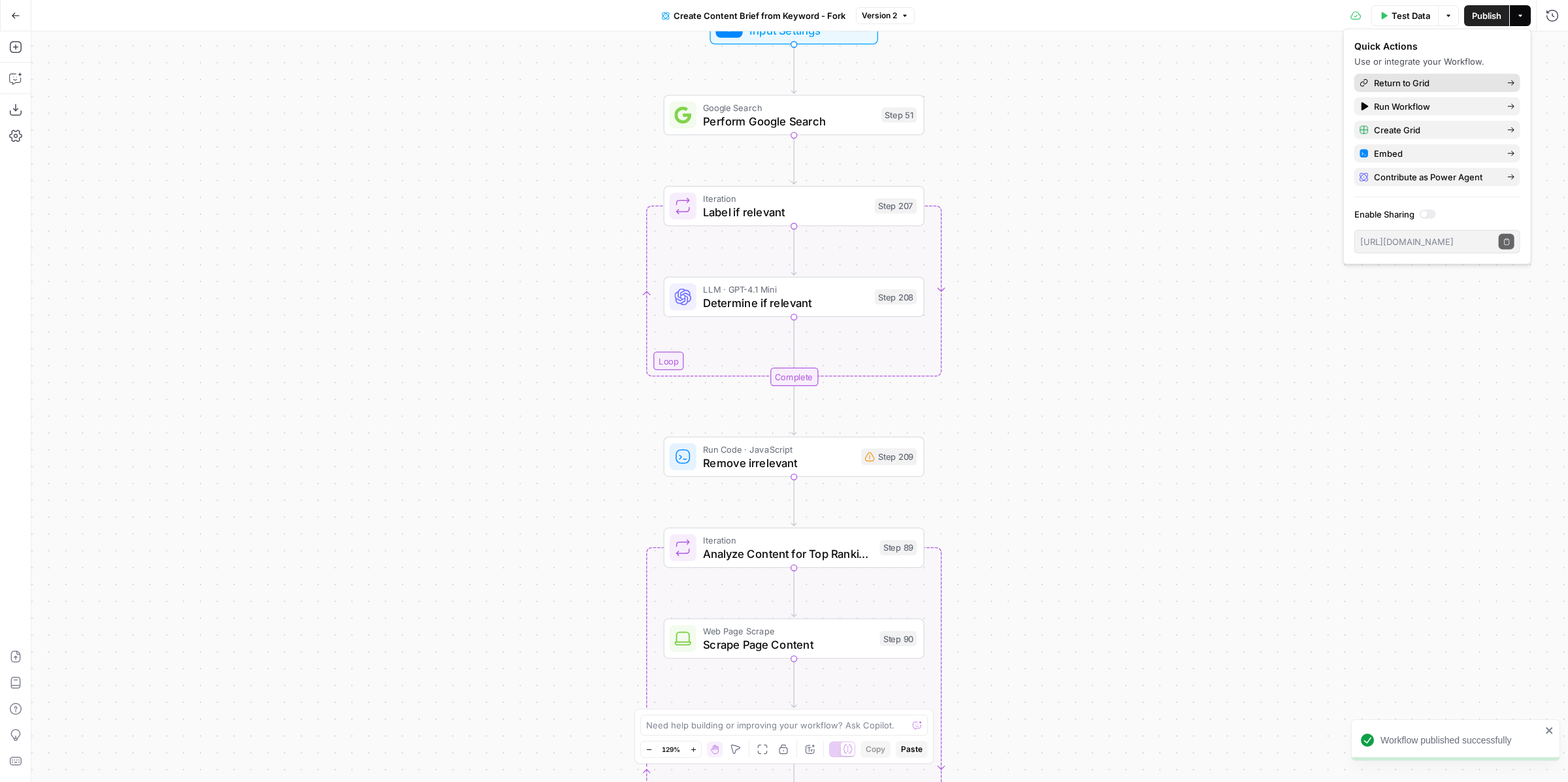
click at [1457, 85] on span "Return to Grid" at bounding box center [1435, 82] width 123 height 13
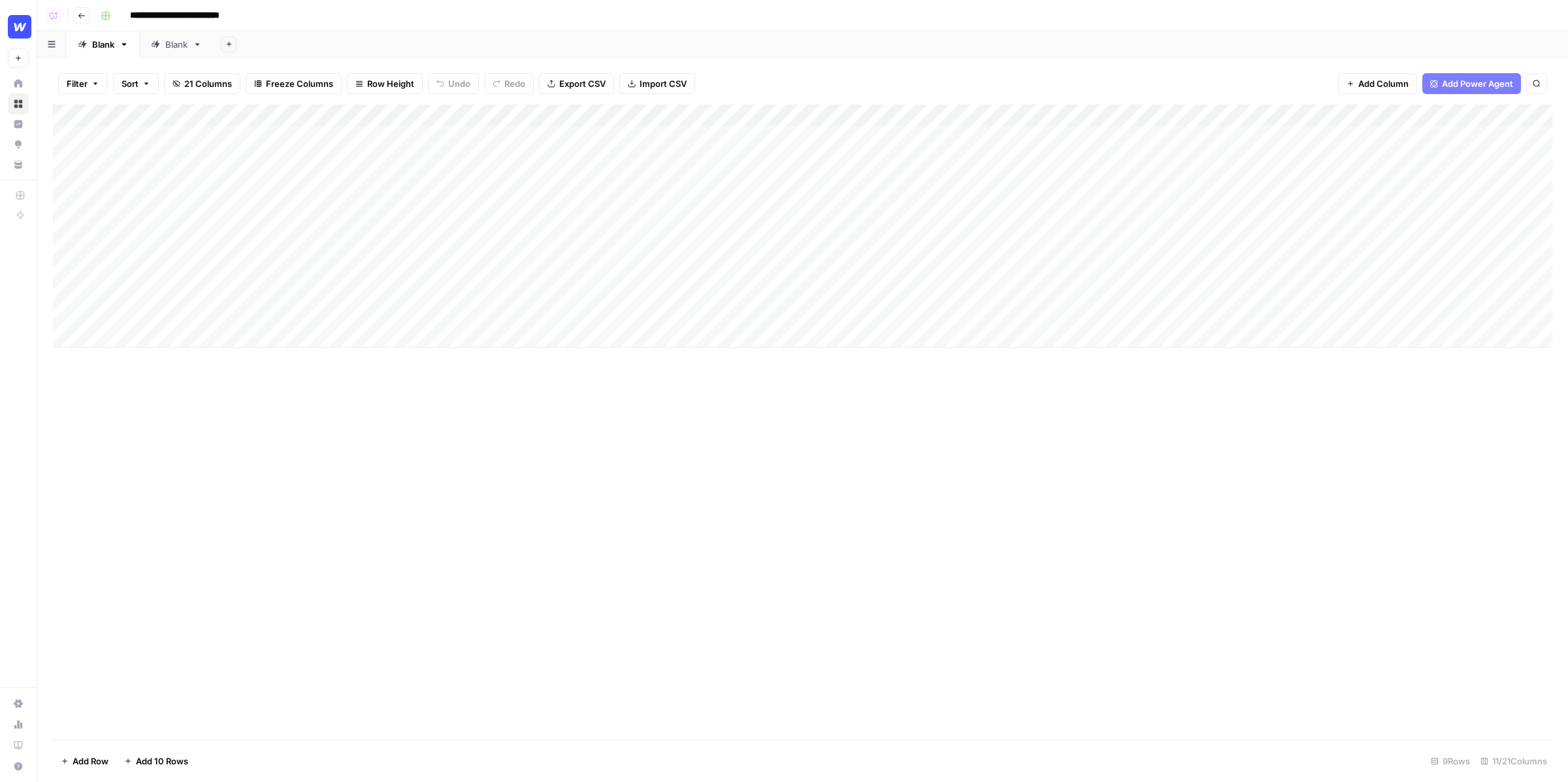
click at [231, 49] on button "Add Sheet" at bounding box center [229, 45] width 16 height 16
click at [298, 172] on div "Google Search Console" at bounding box center [294, 172] width 96 height 13
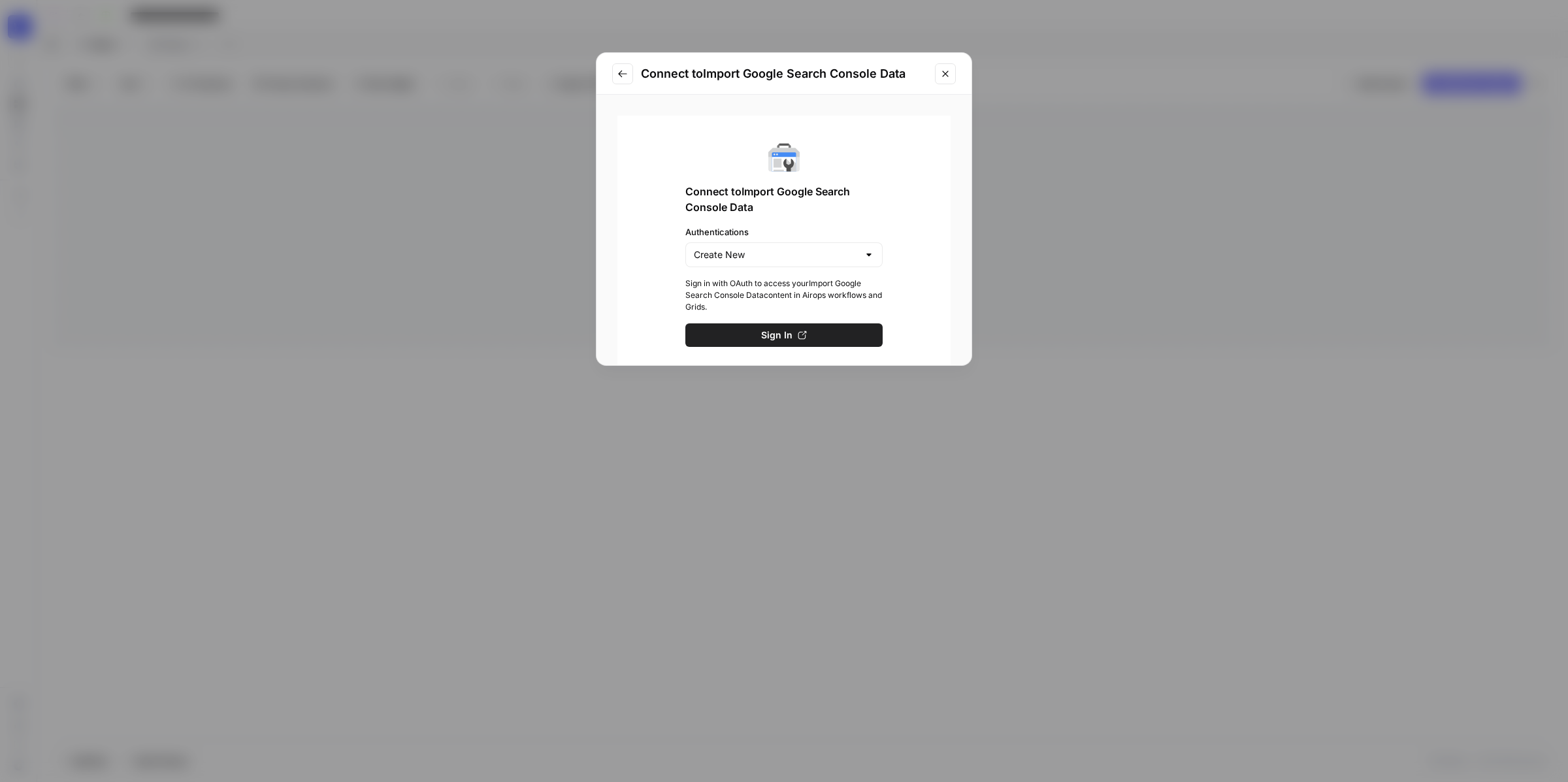
click at [943, 67] on button "Close modal" at bounding box center [944, 73] width 20 height 20
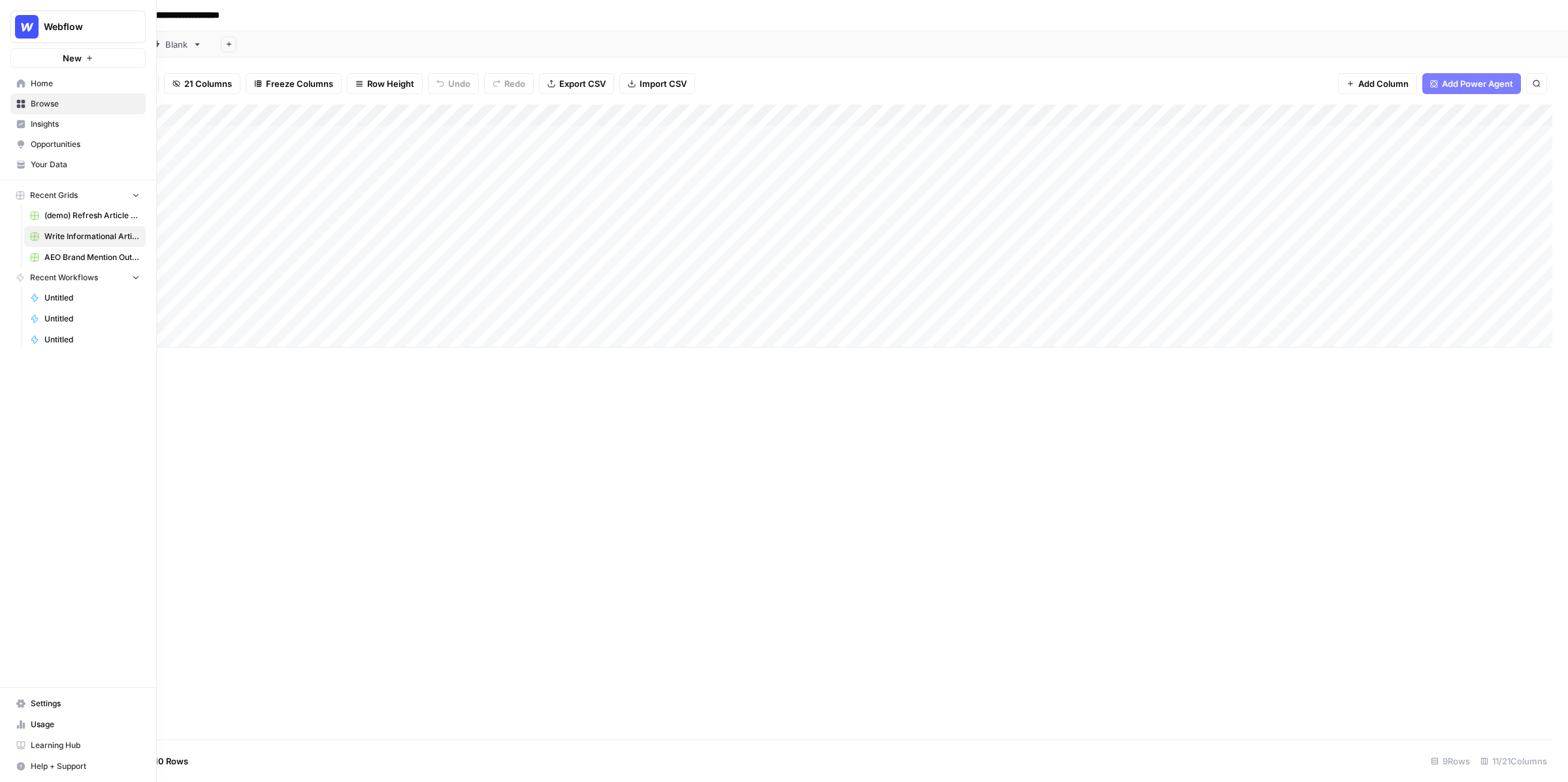
click at [80, 120] on span "Insights" at bounding box center [86, 124] width 109 height 12
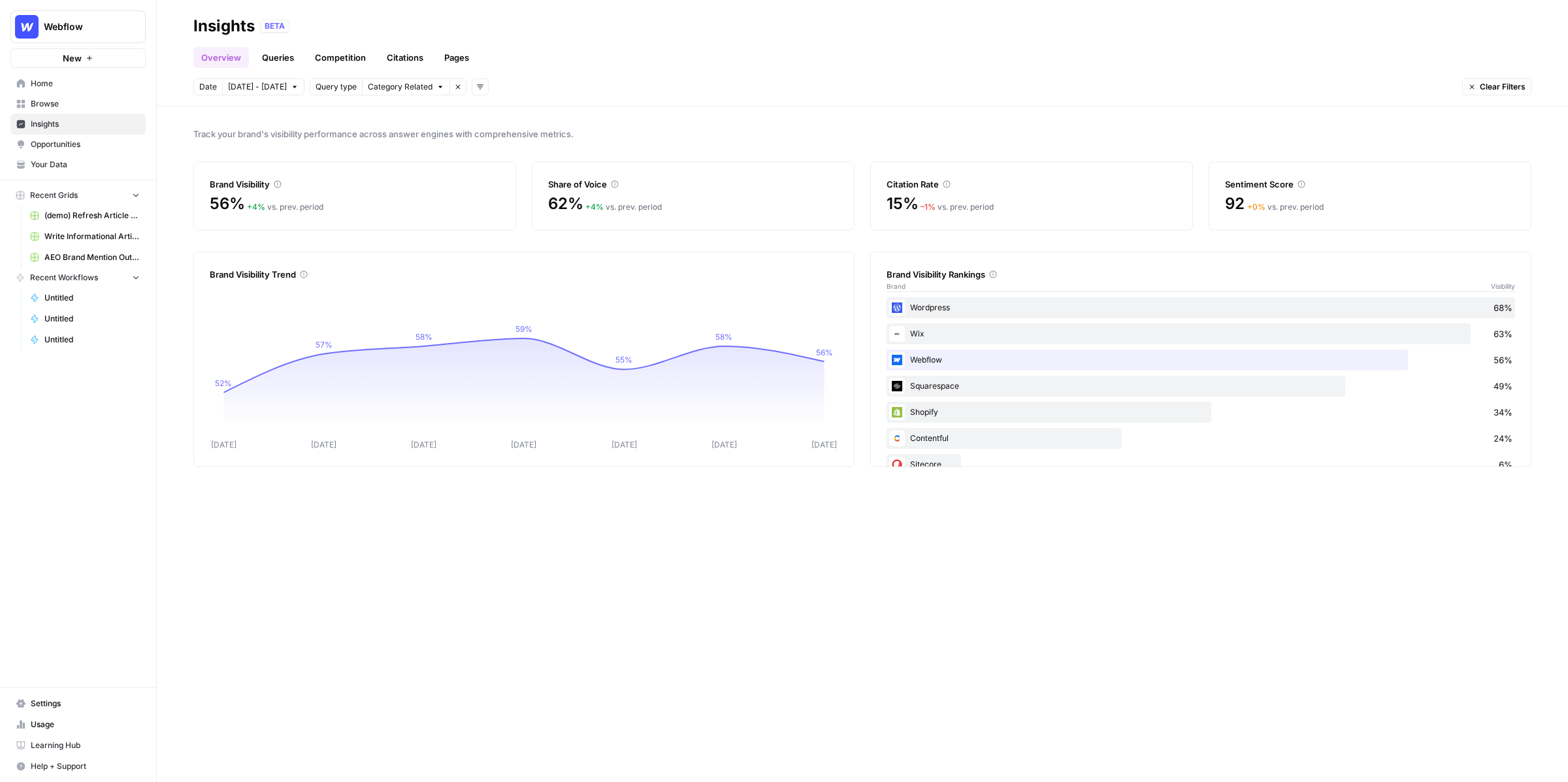
click at [280, 49] on link "Queries" at bounding box center [278, 57] width 48 height 20
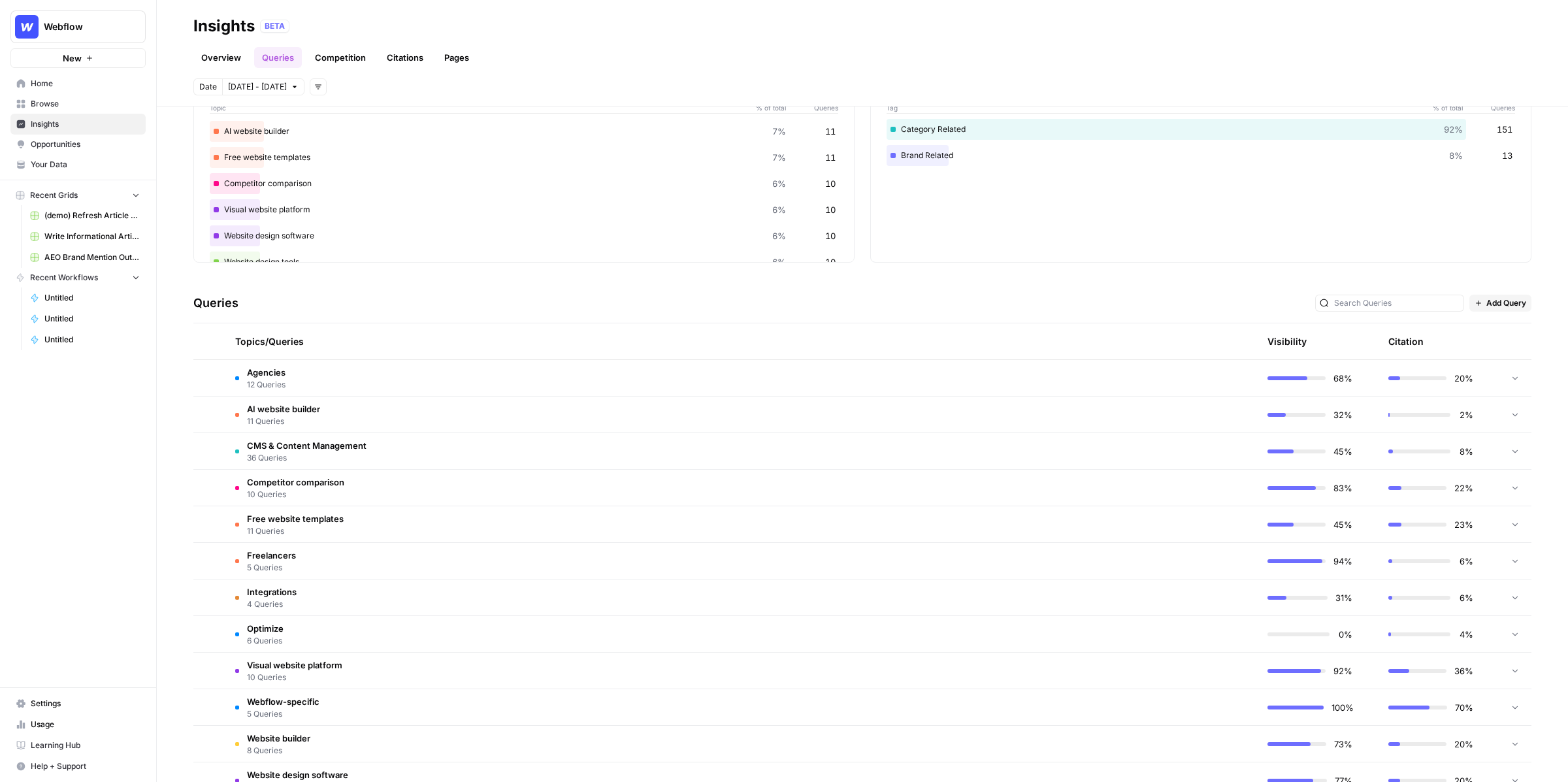
scroll to position [90, 0]
click at [492, 365] on td "Agencies 12 Queries" at bounding box center [679, 375] width 908 height 36
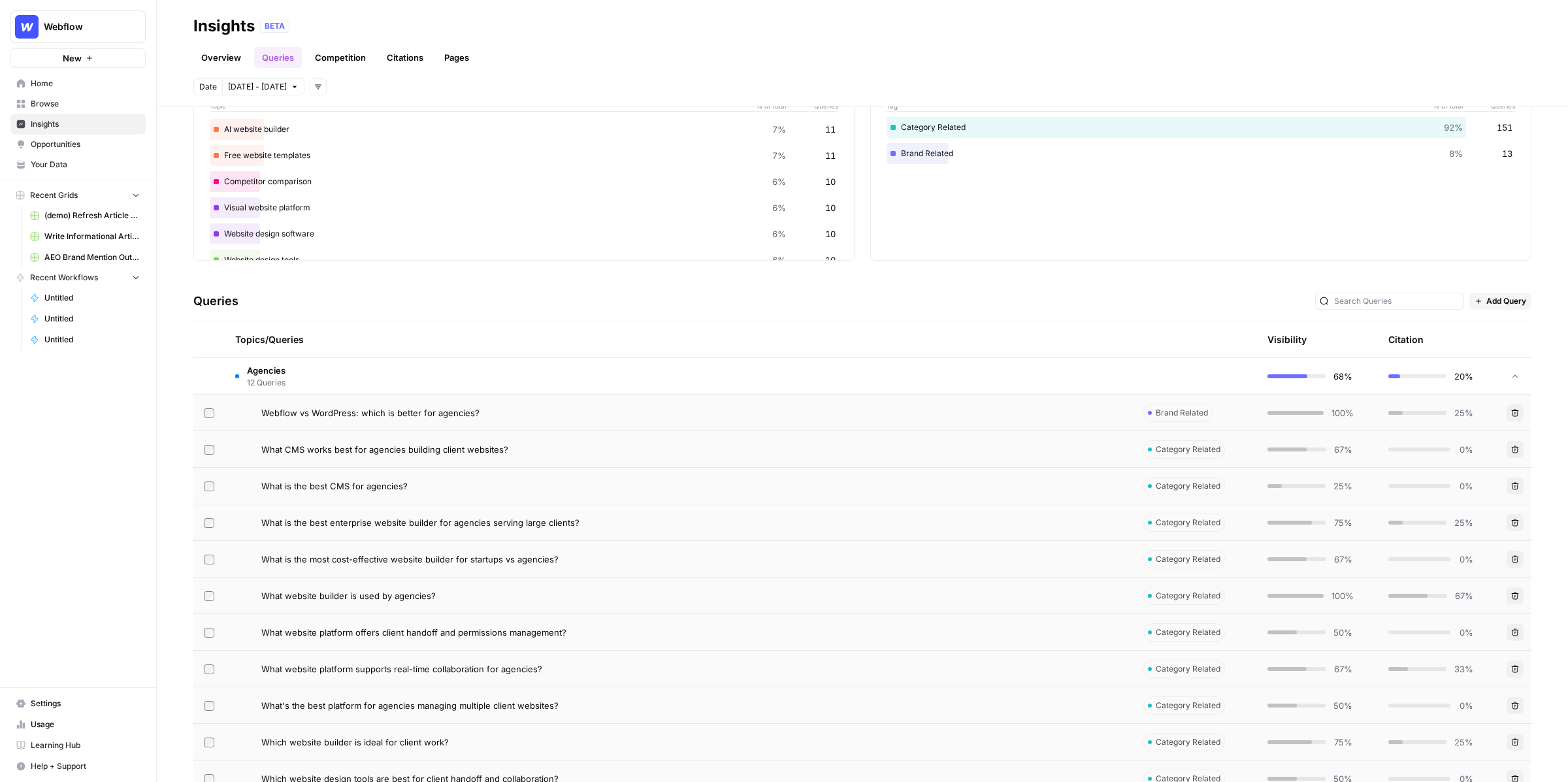
click at [397, 407] on span "Webflow vs WordPress: which is better for agencies?" at bounding box center [370, 412] width 218 height 13
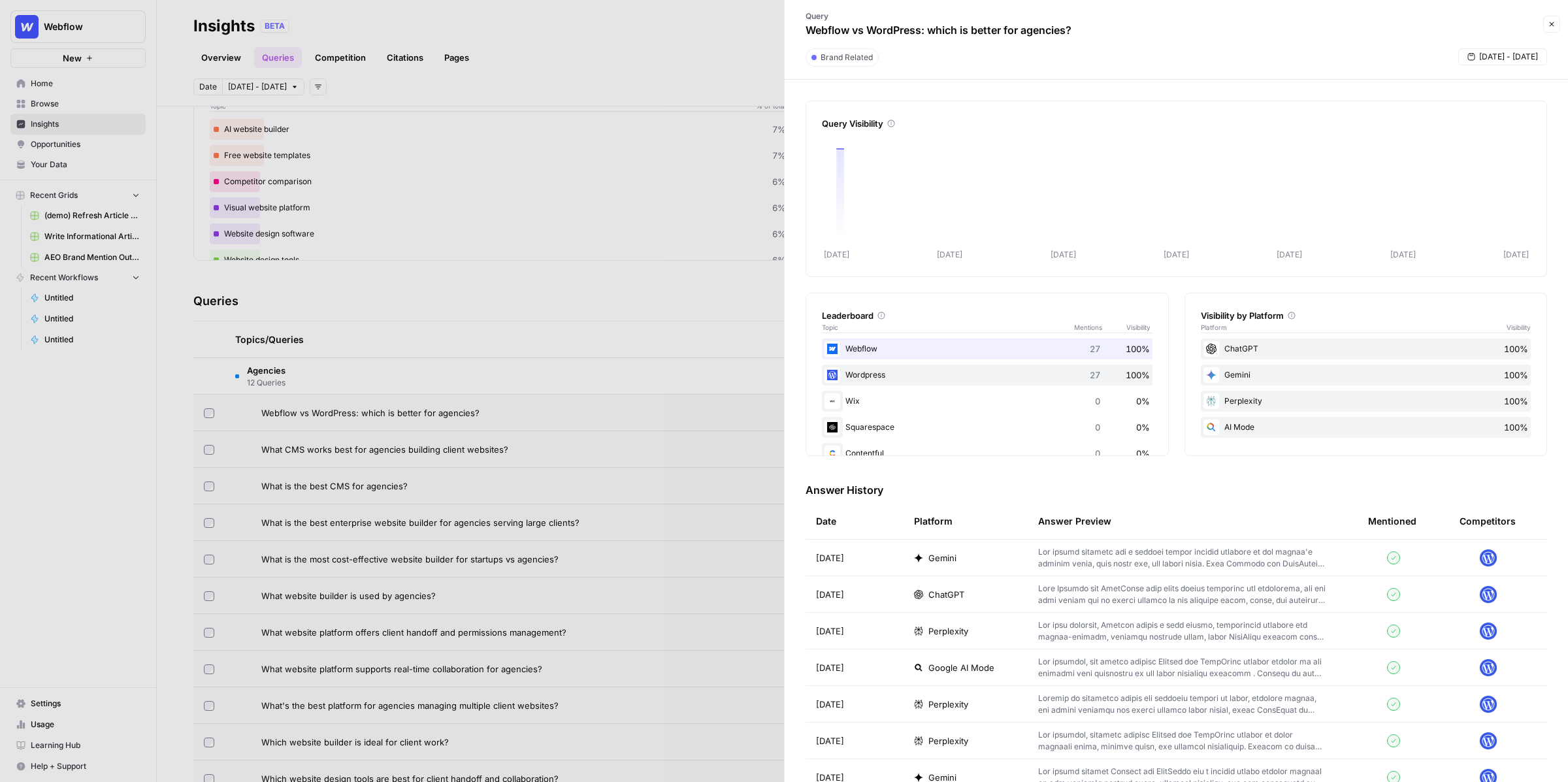
scroll to position [48, 0]
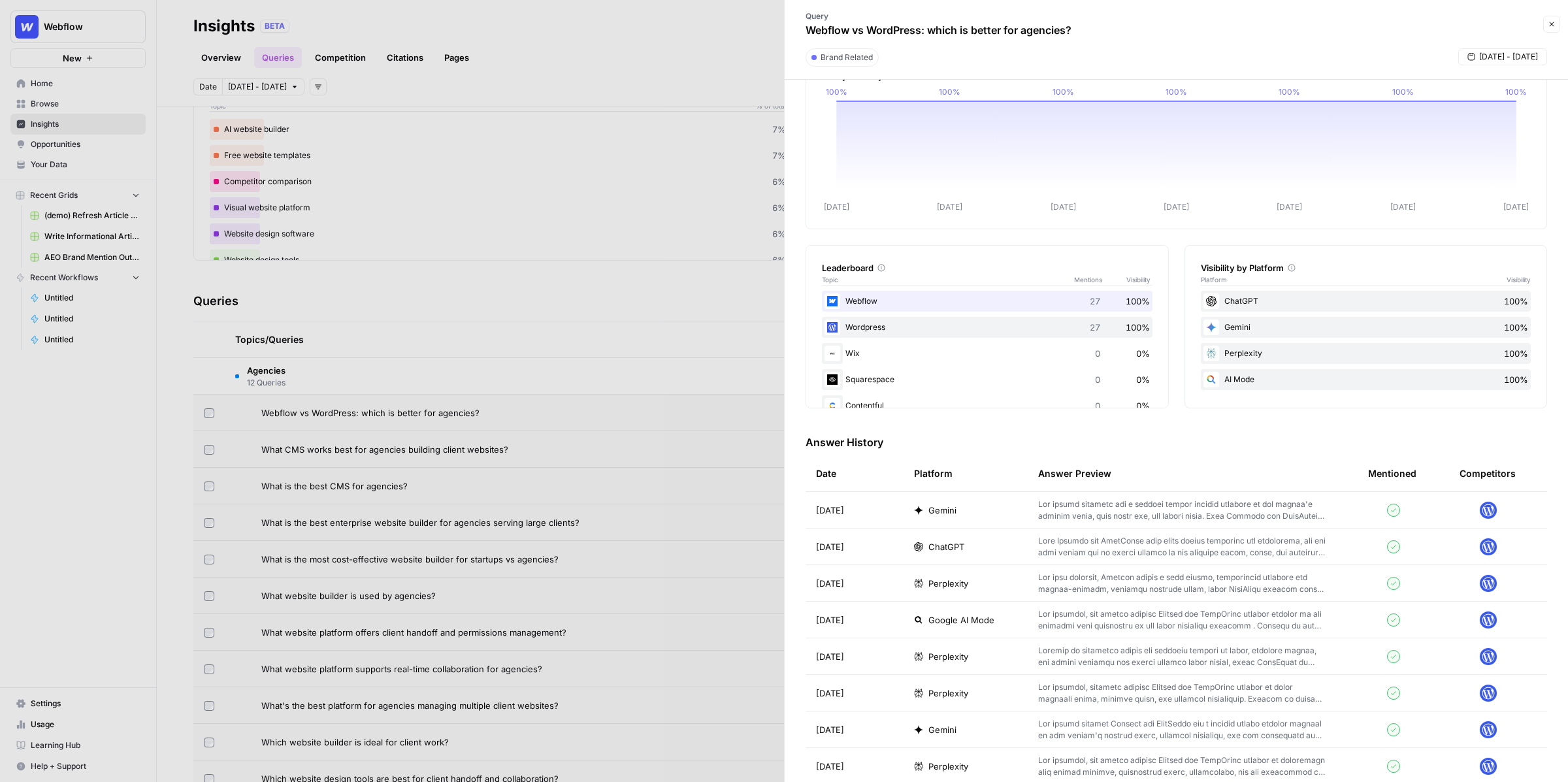
click at [1119, 514] on p at bounding box center [1182, 510] width 288 height 23
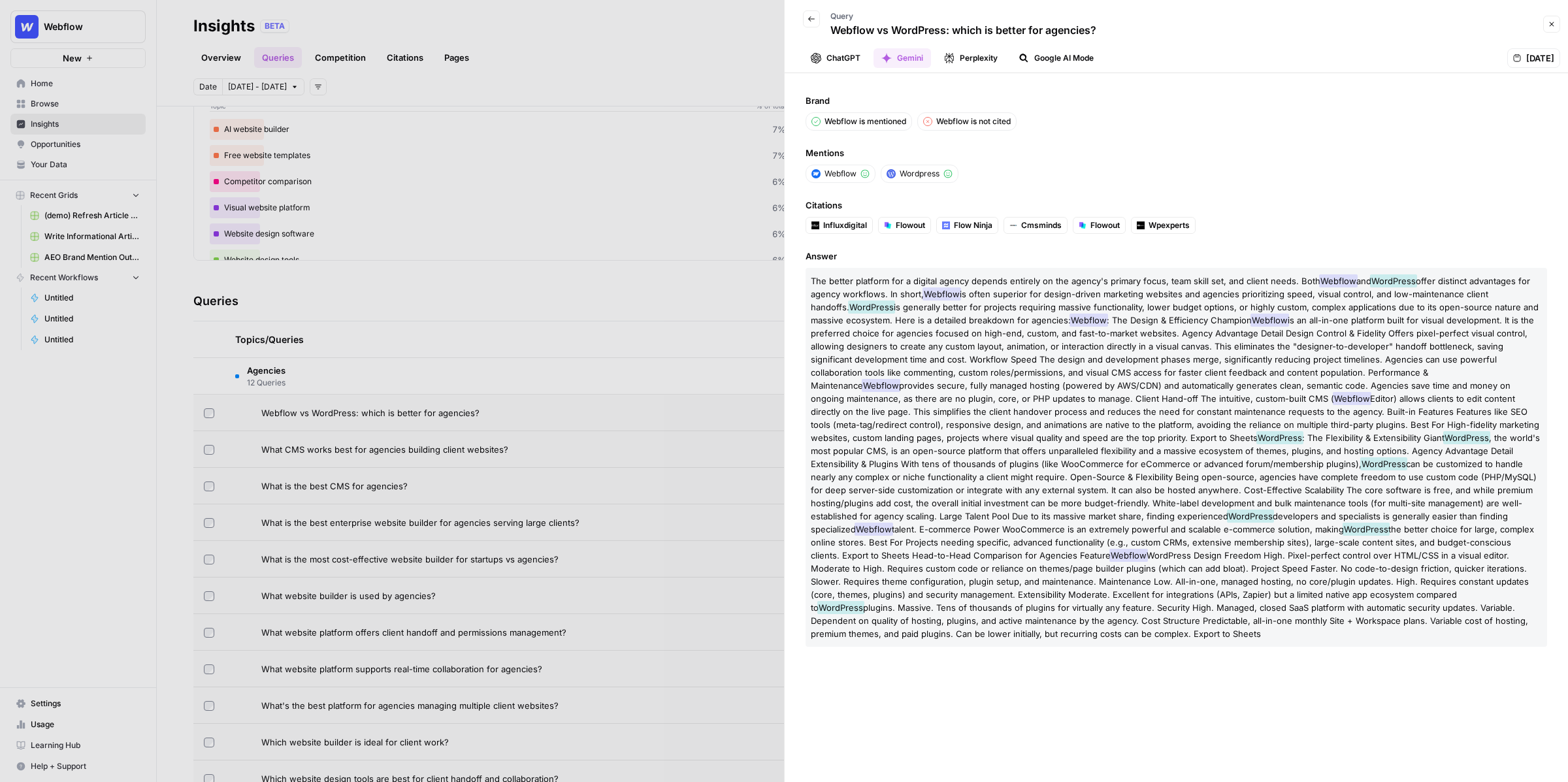
click at [1544, 22] on button "Close" at bounding box center [1550, 23] width 17 height 17
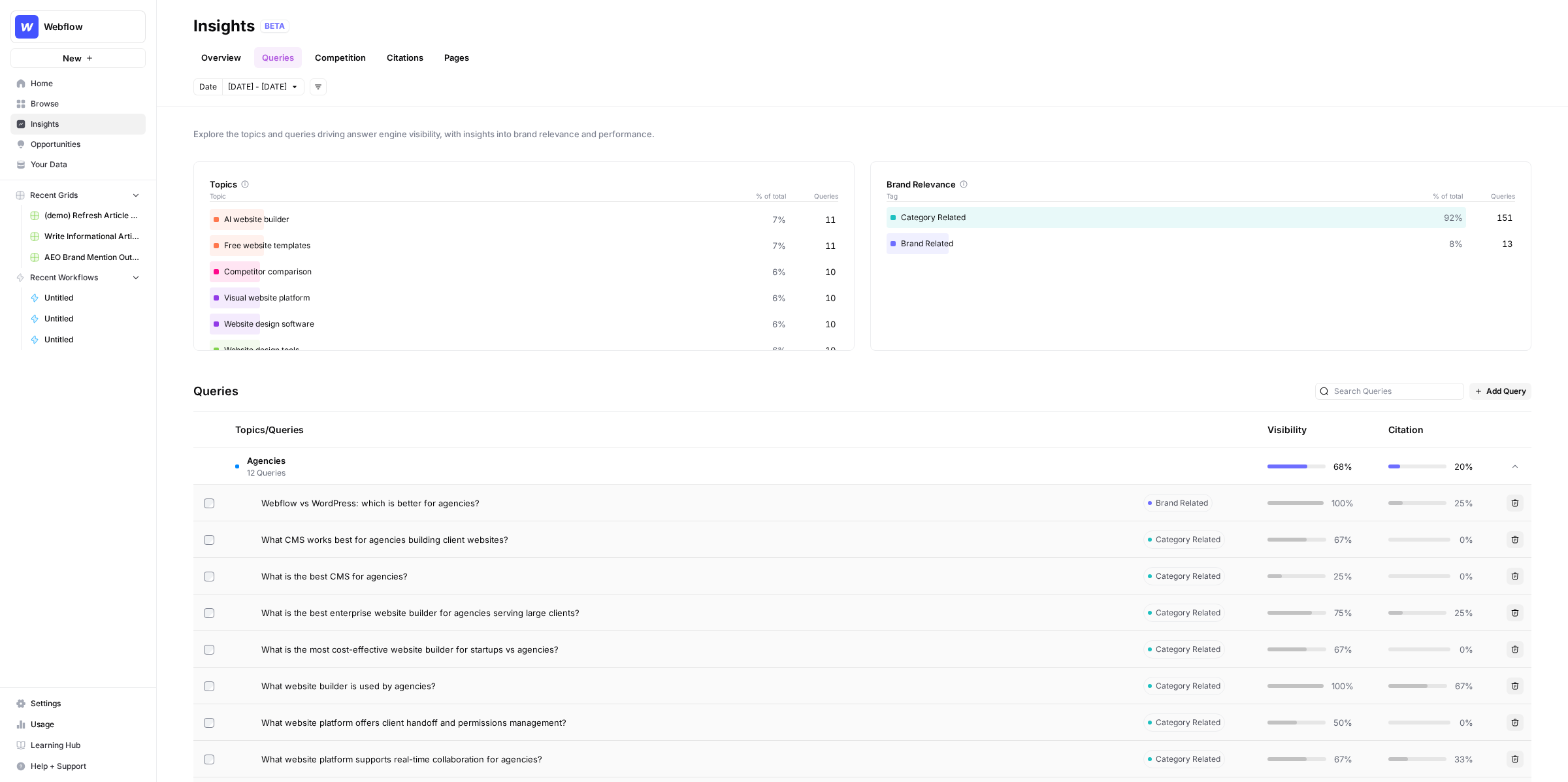
click at [408, 55] on link "Citations" at bounding box center [405, 57] width 53 height 20
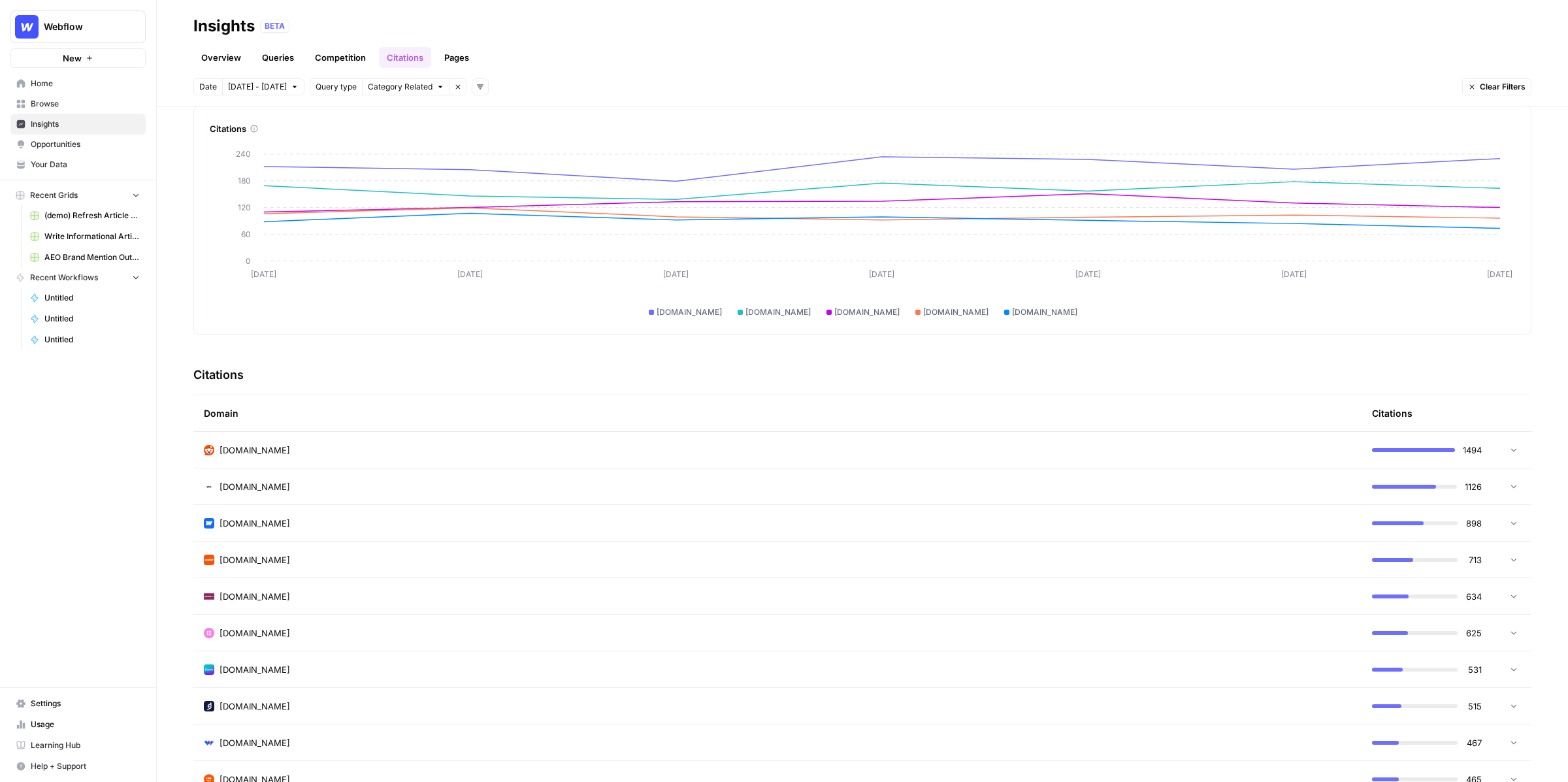
scroll to position [59, 0]
click at [370, 493] on td "wix.com" at bounding box center [777, 483] width 1167 height 36
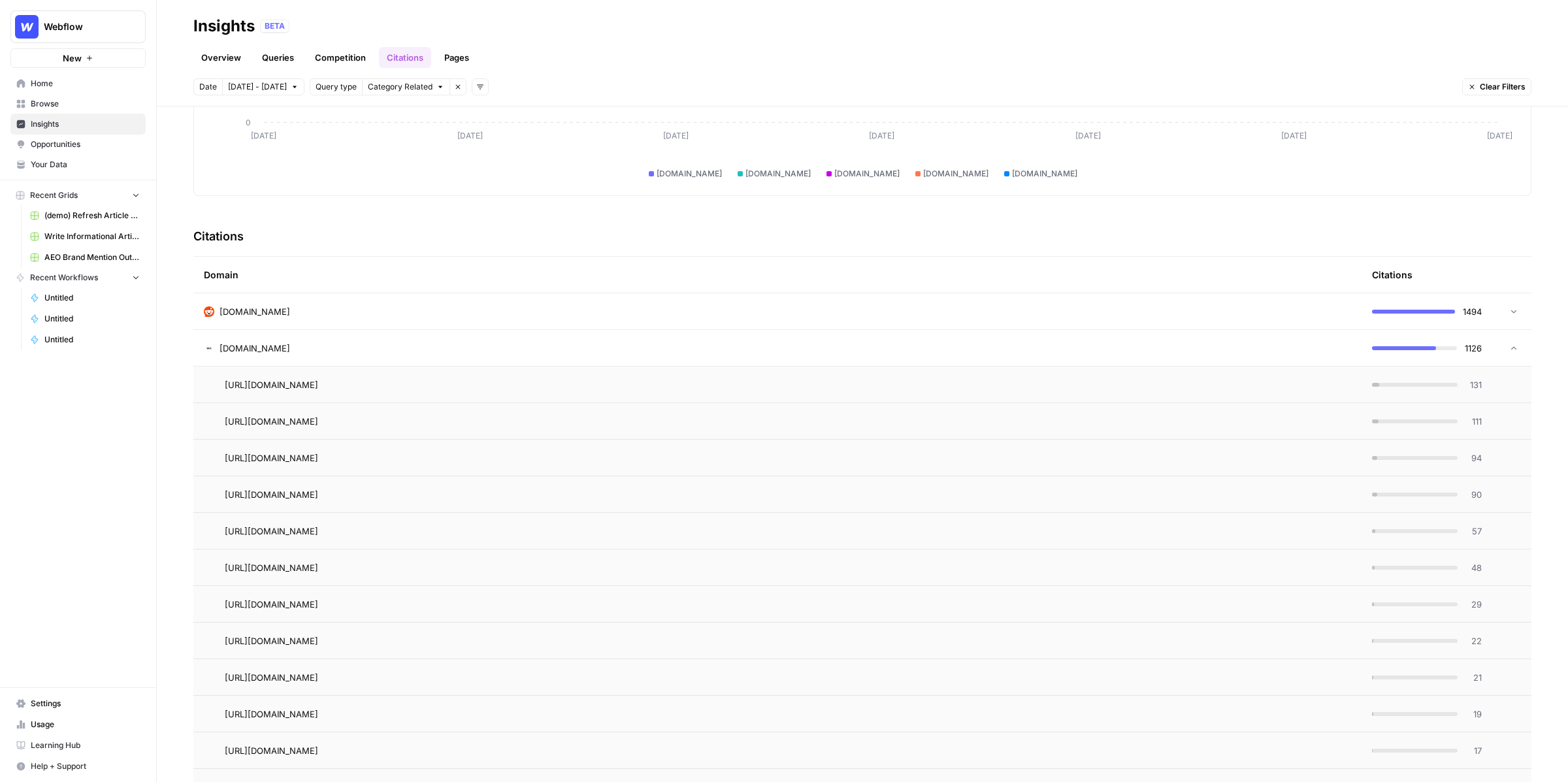
scroll to position [196, 0]
click at [1471, 379] on span "131" at bounding box center [1472, 382] width 17 height 13
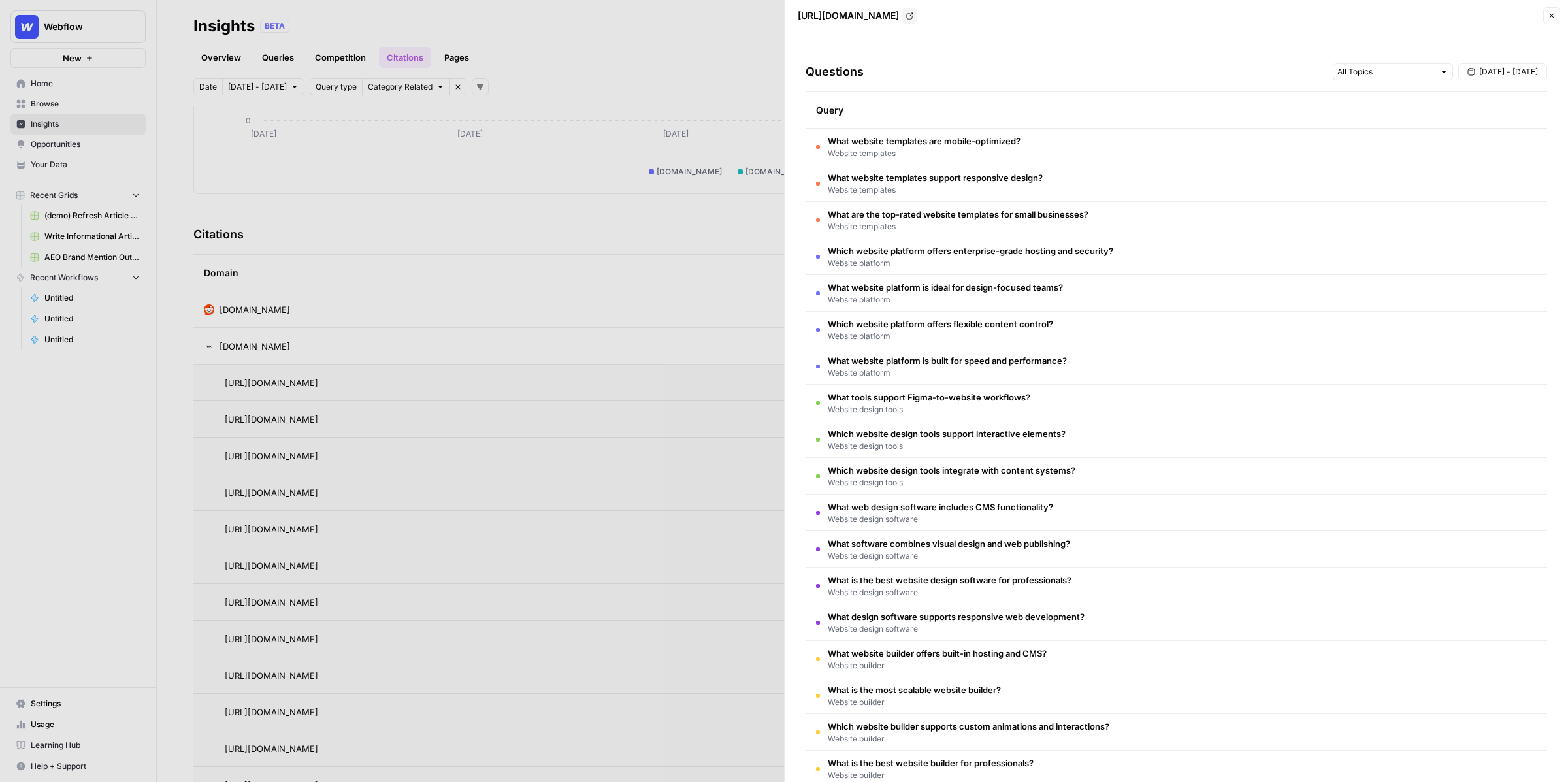
click at [1552, 17] on icon "button" at bounding box center [1551, 16] width 8 height 8
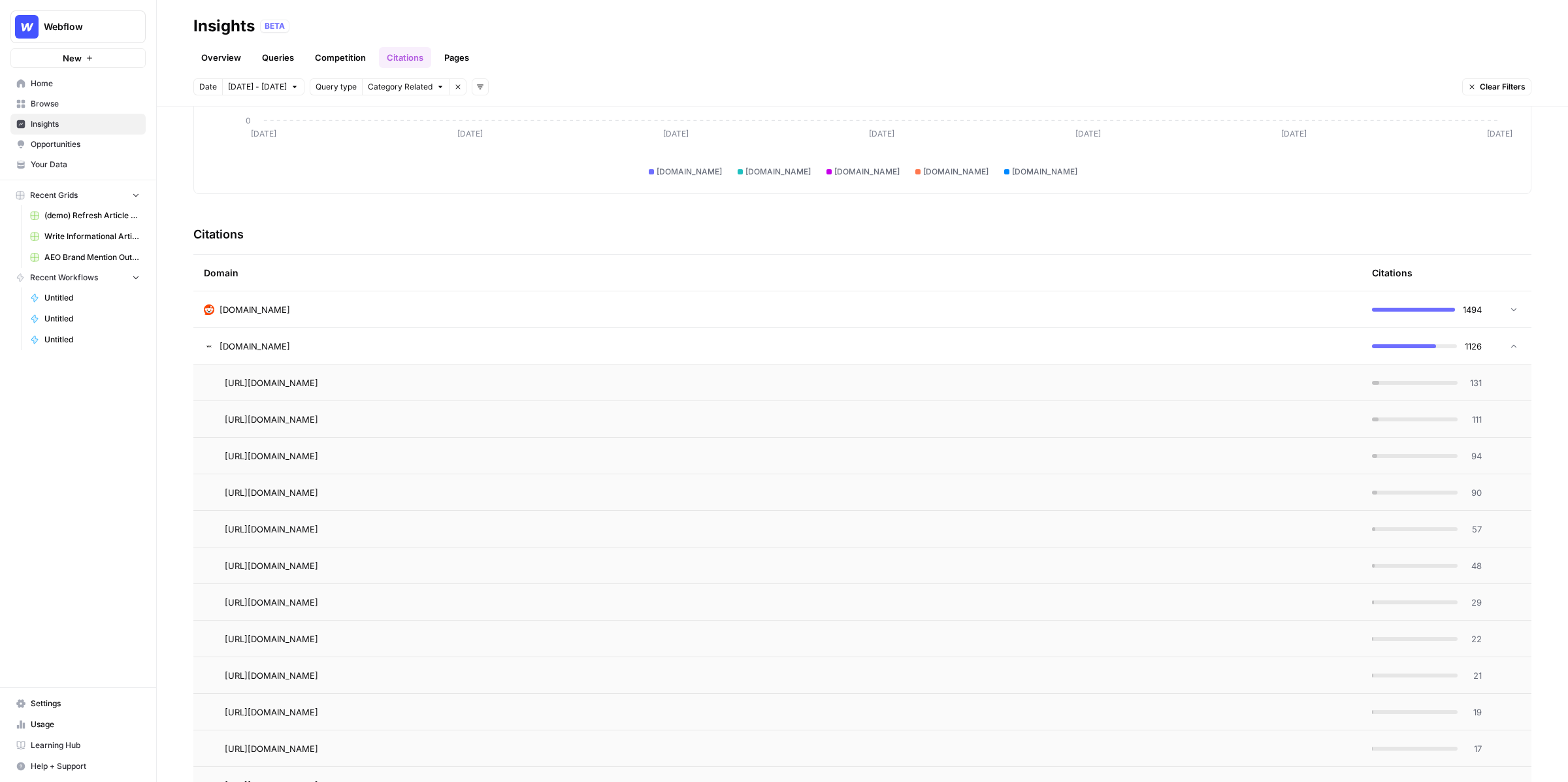
click at [467, 56] on link "Pages" at bounding box center [457, 57] width 41 height 20
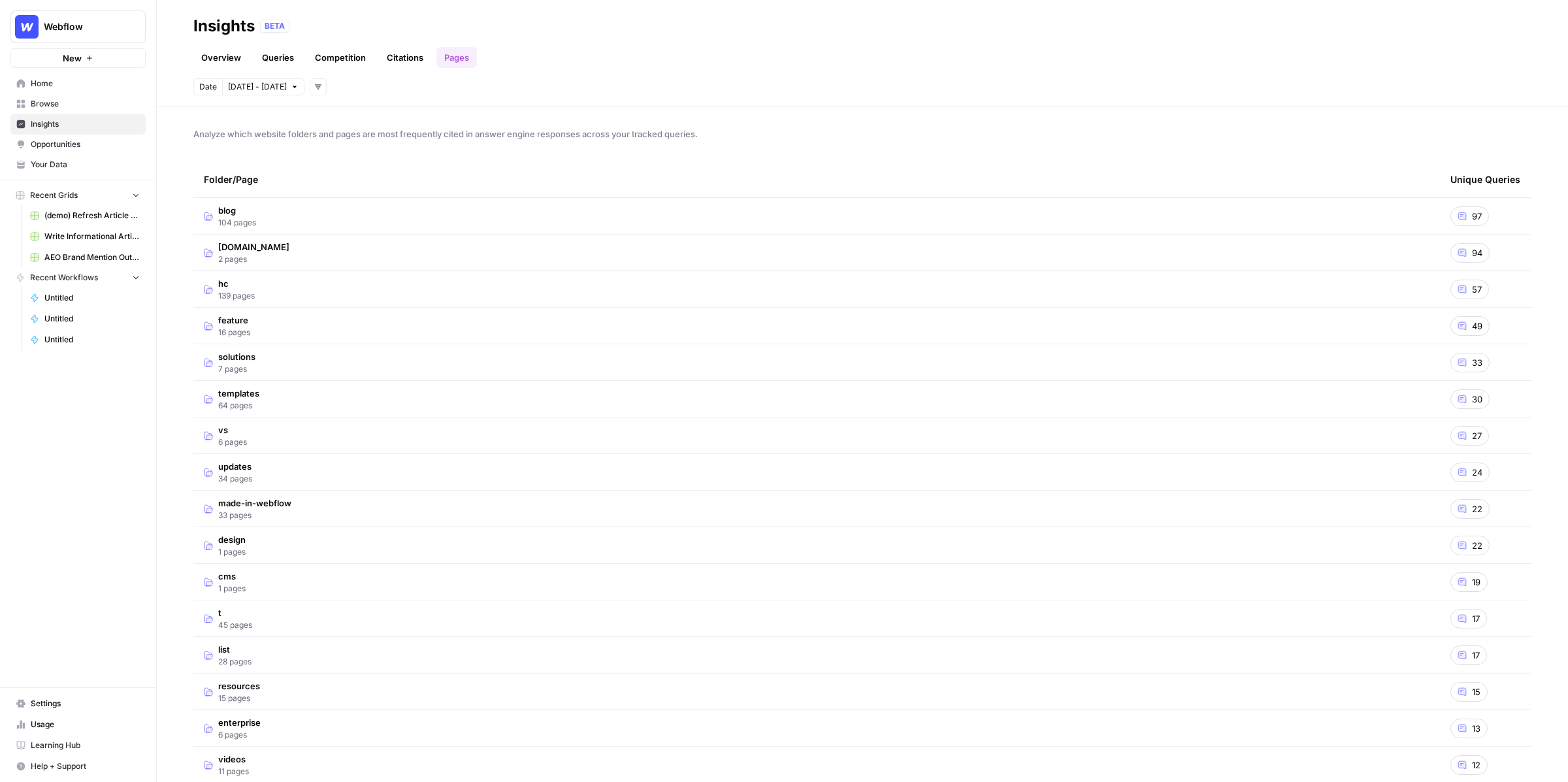
click at [234, 209] on span "blog" at bounding box center [237, 210] width 38 height 13
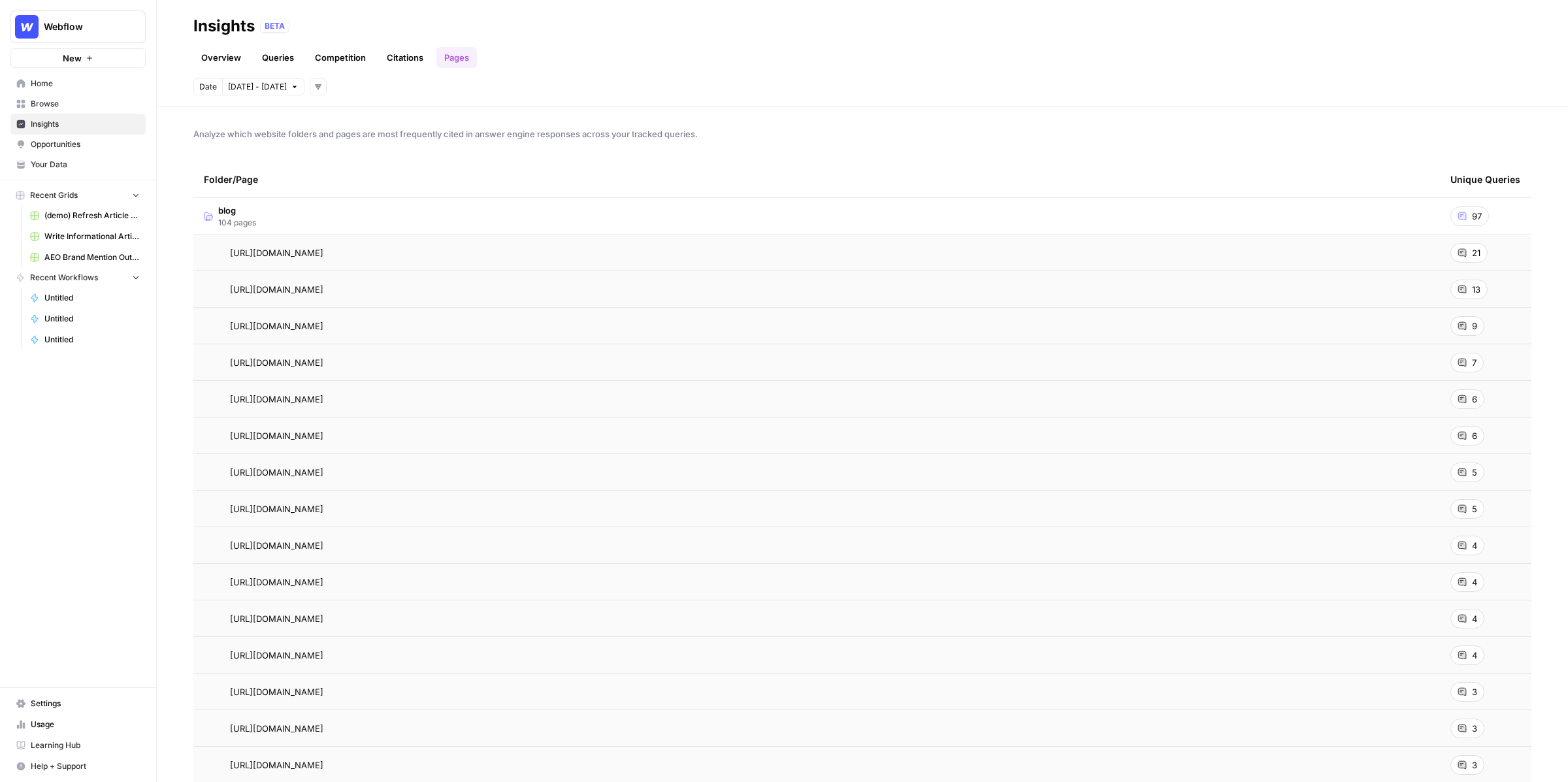
click at [1474, 249] on span "21" at bounding box center [1475, 253] width 9 height 13
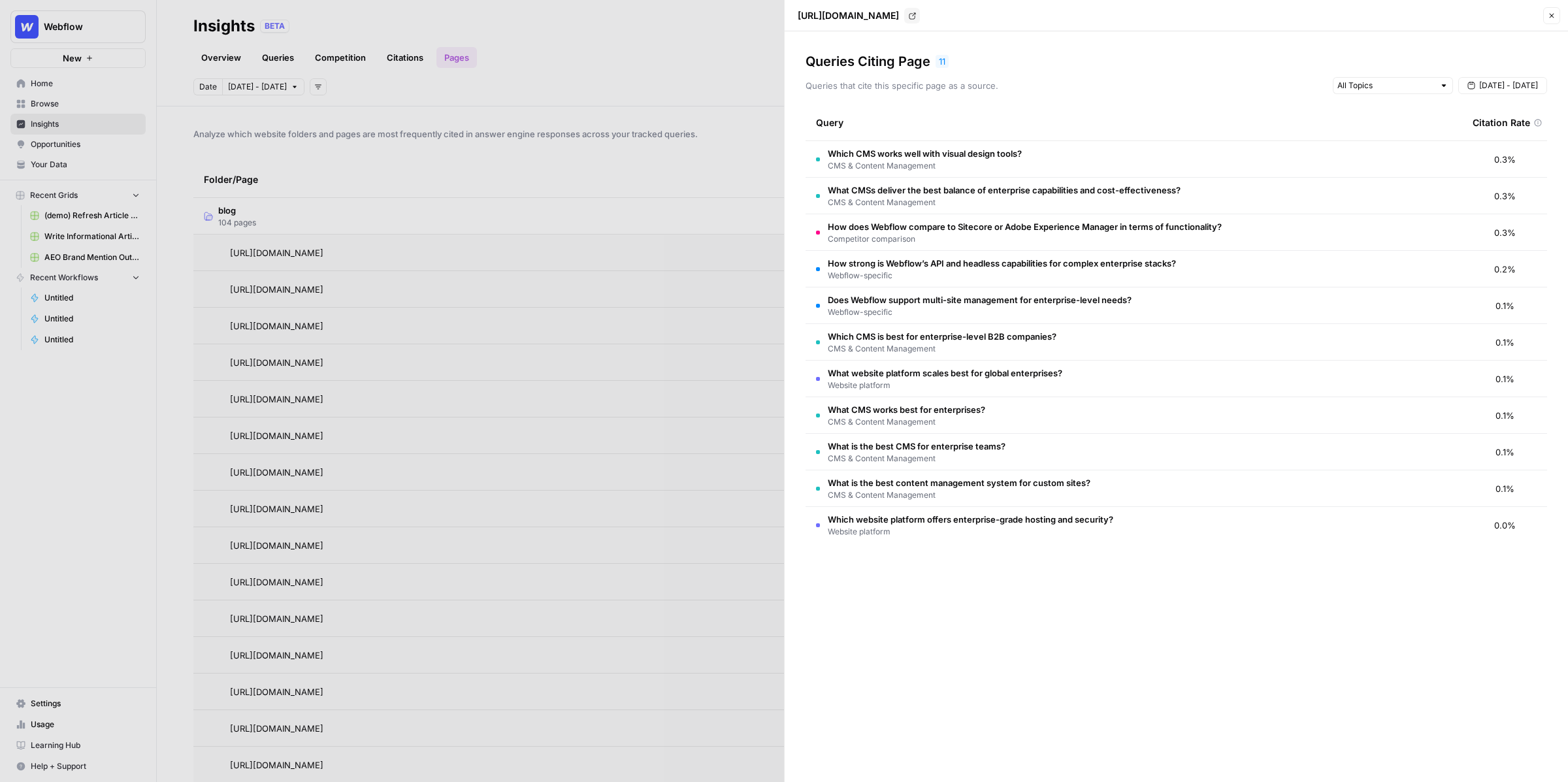
click at [1554, 18] on icon "button" at bounding box center [1551, 16] width 8 height 8
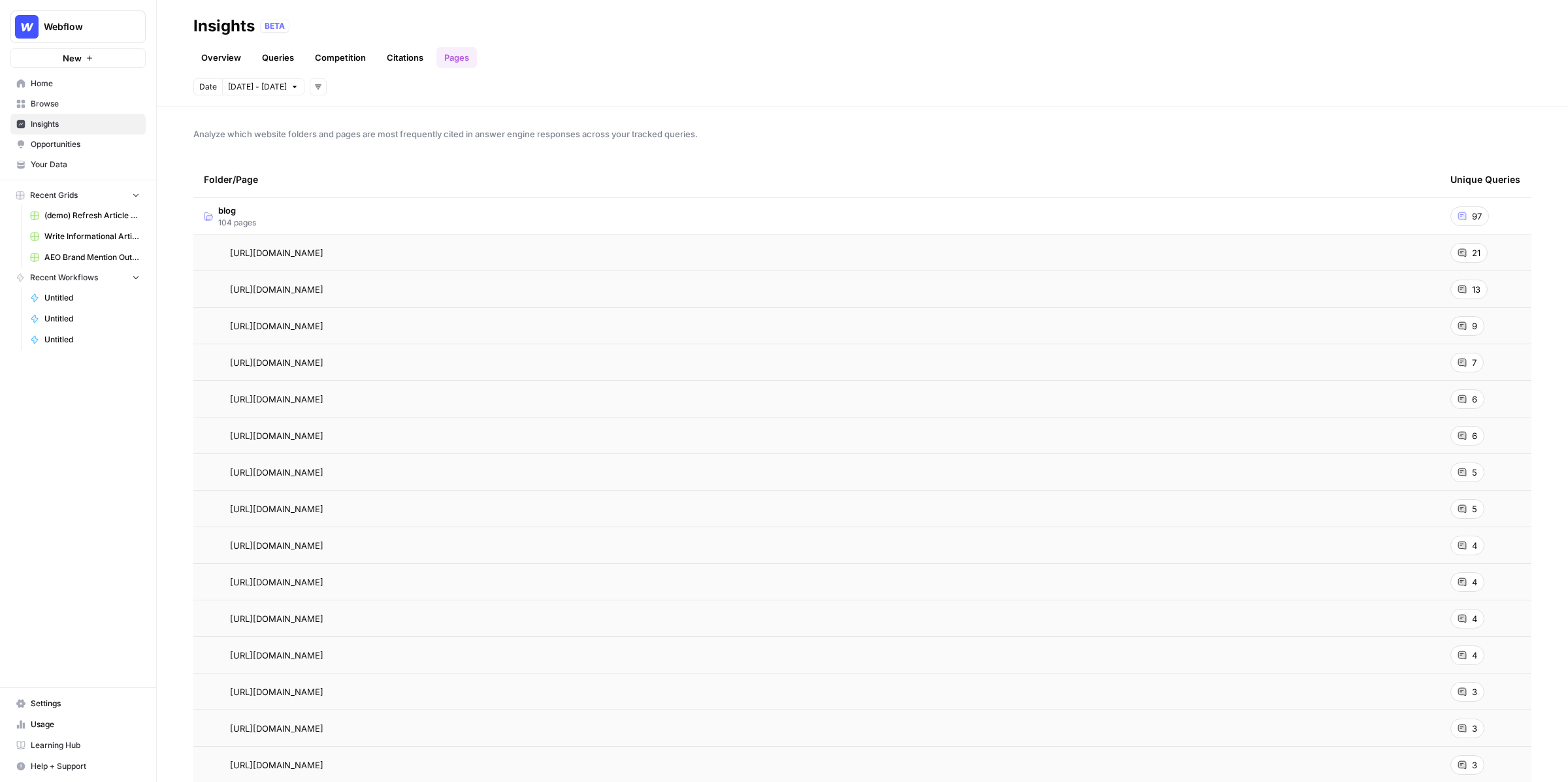
click at [79, 141] on span "Opportunities" at bounding box center [86, 144] width 109 height 12
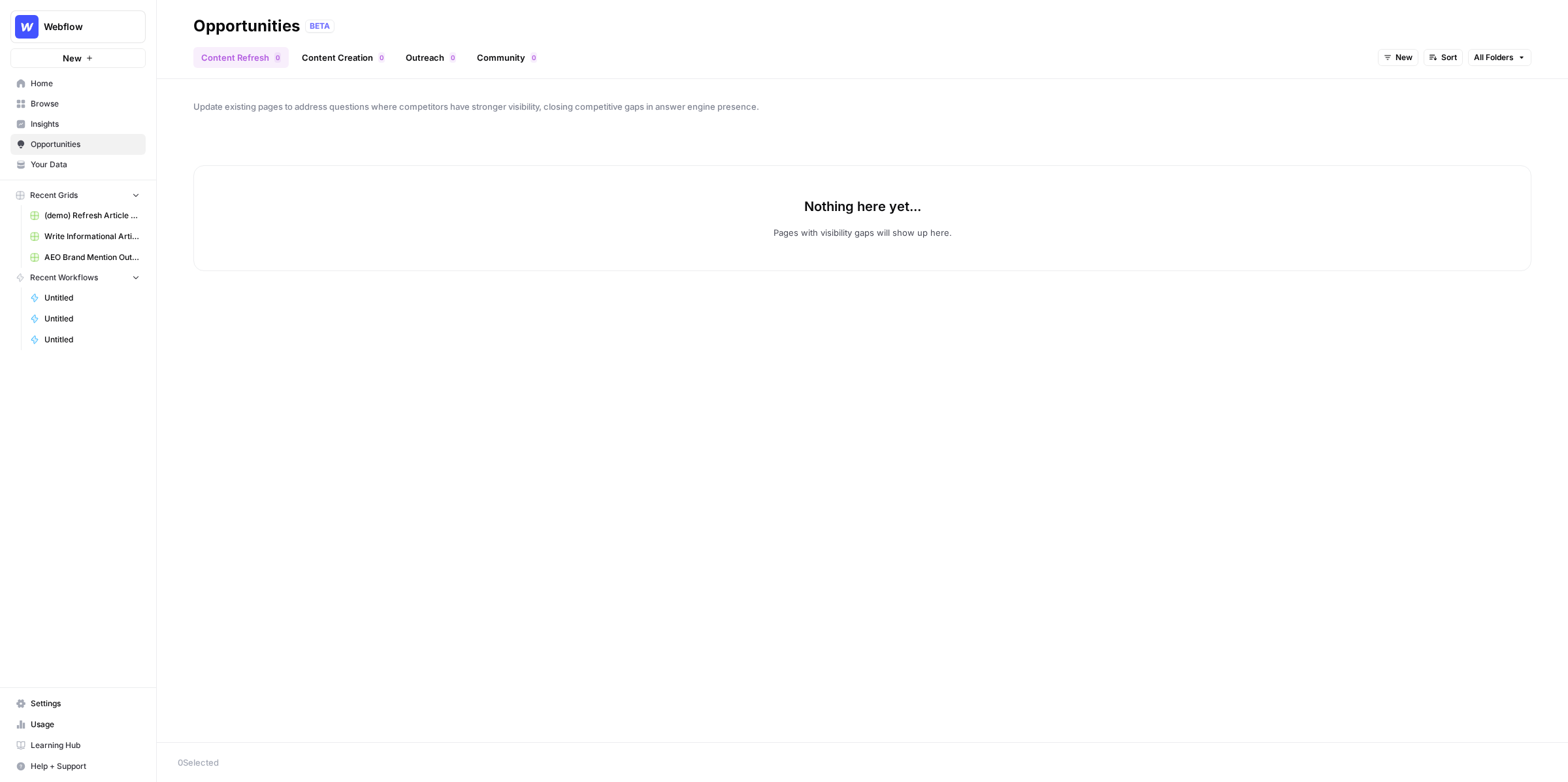
click at [1411, 57] on span "New" at bounding box center [1403, 58] width 17 height 12
click at [1417, 89] on span "All Opportunities" at bounding box center [1423, 86] width 66 height 13
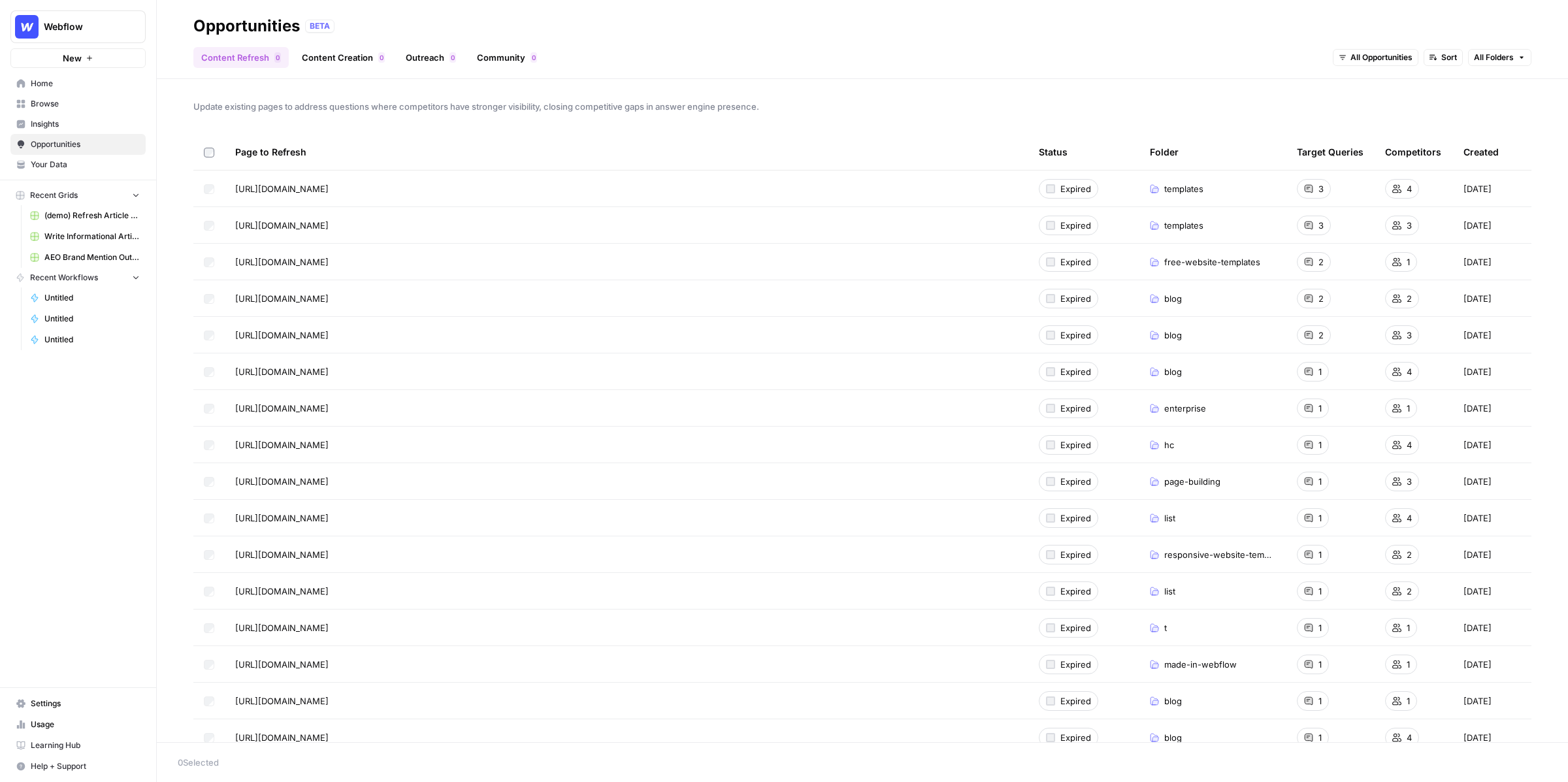
click at [70, 103] on span "Browse" at bounding box center [86, 104] width 109 height 12
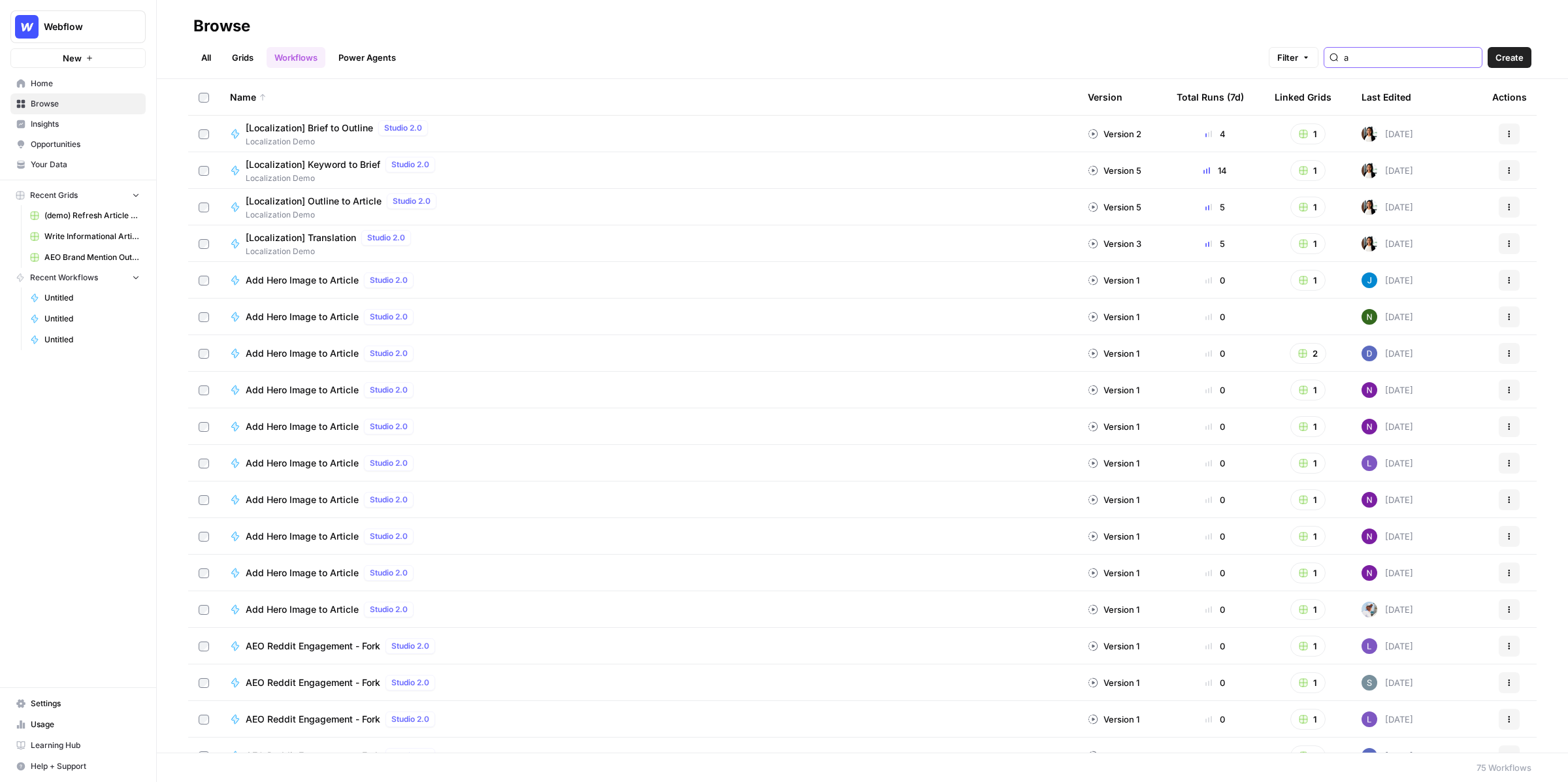
type input "a"
click at [249, 70] on header "Browse All Grids Workflows Power Agents Filter a Create" at bounding box center [862, 39] width 1411 height 79
click at [247, 59] on link "Grids" at bounding box center [243, 57] width 37 height 20
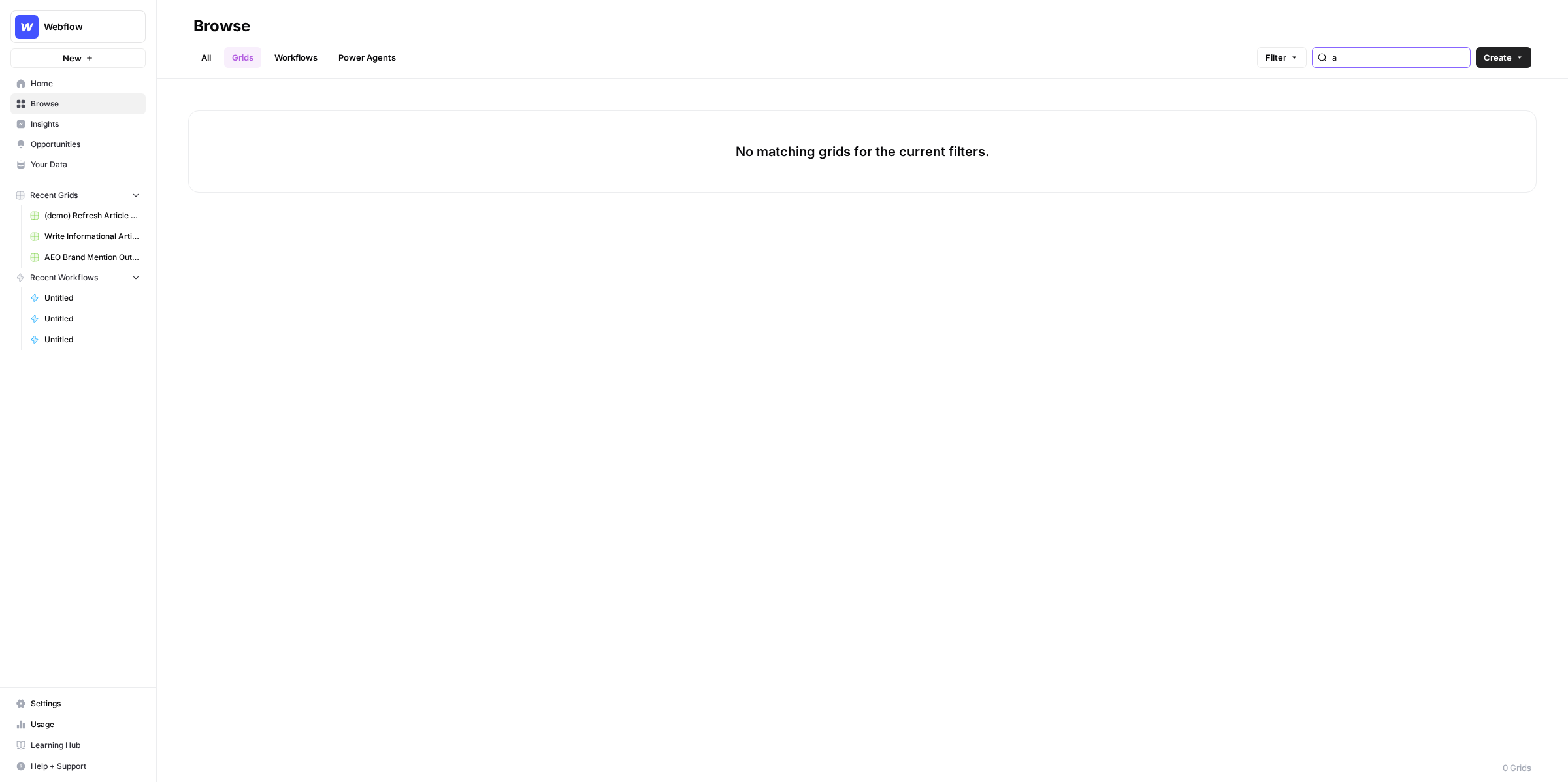
type input "a"
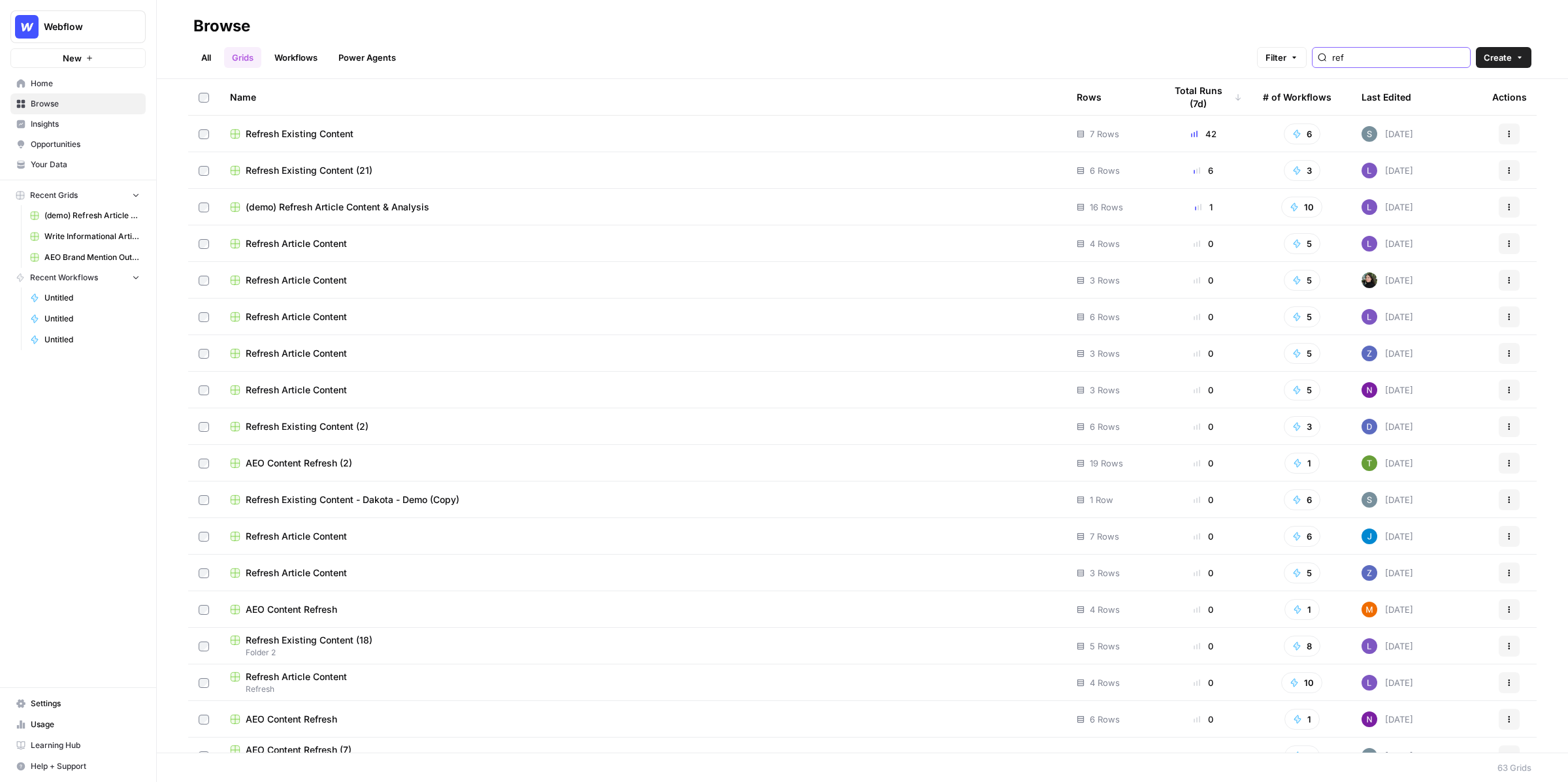
type input "ref"
click at [304, 167] on span "Refresh Existing Content (21)" at bounding box center [309, 170] width 127 height 13
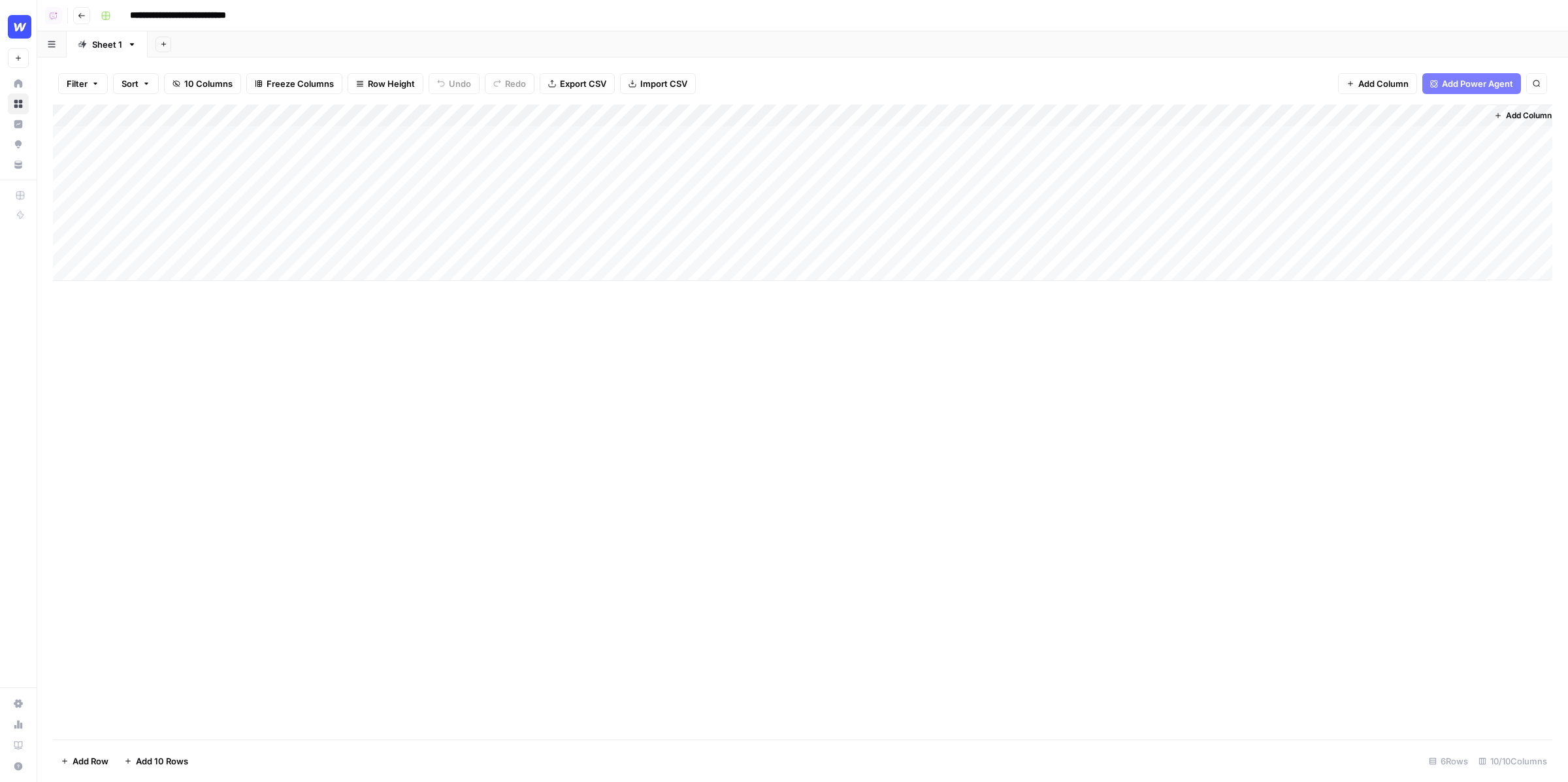
click at [88, 17] on button "Go back" at bounding box center [81, 15] width 17 height 17
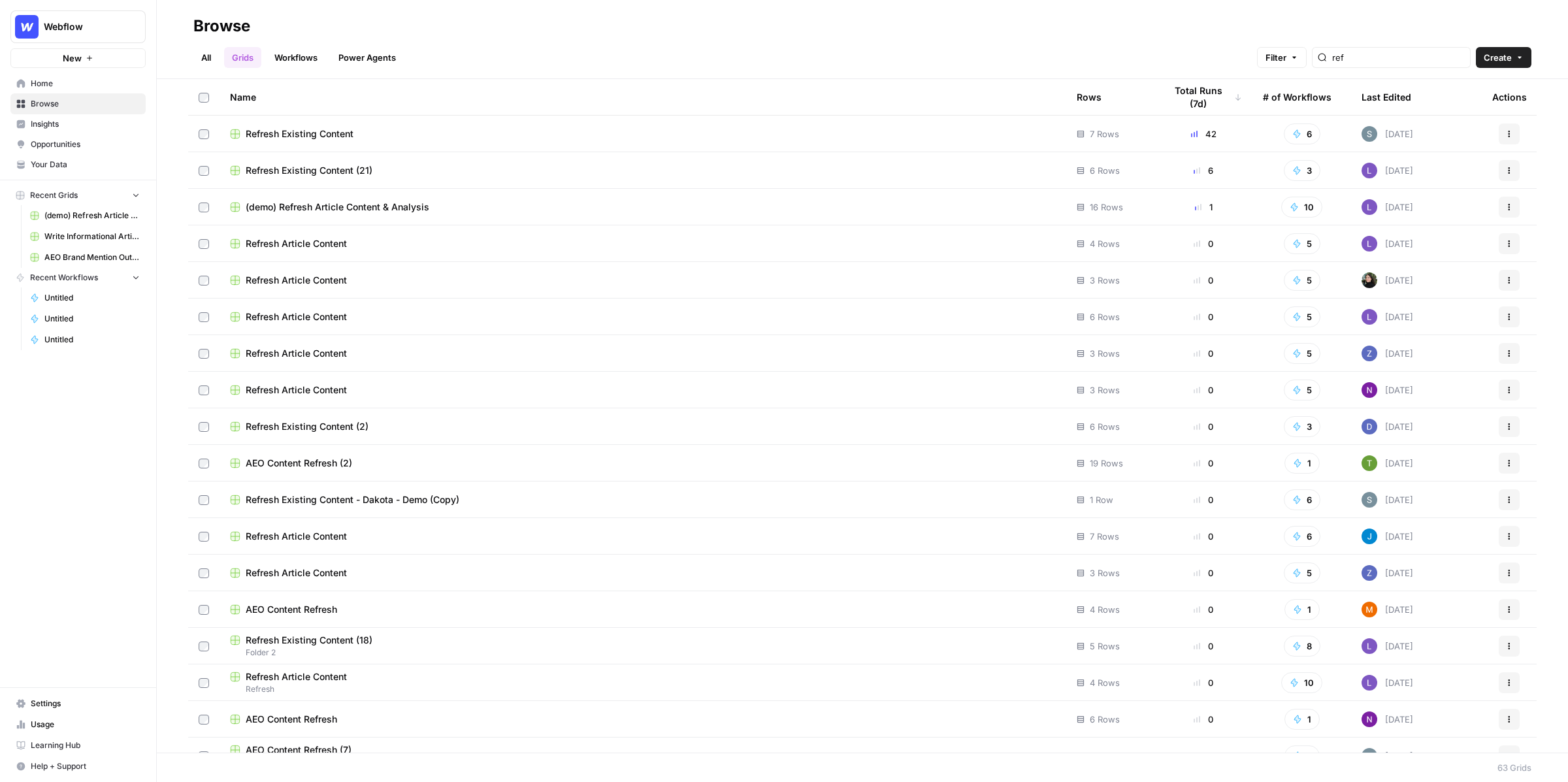
click at [72, 145] on span "Opportunities" at bounding box center [86, 144] width 109 height 12
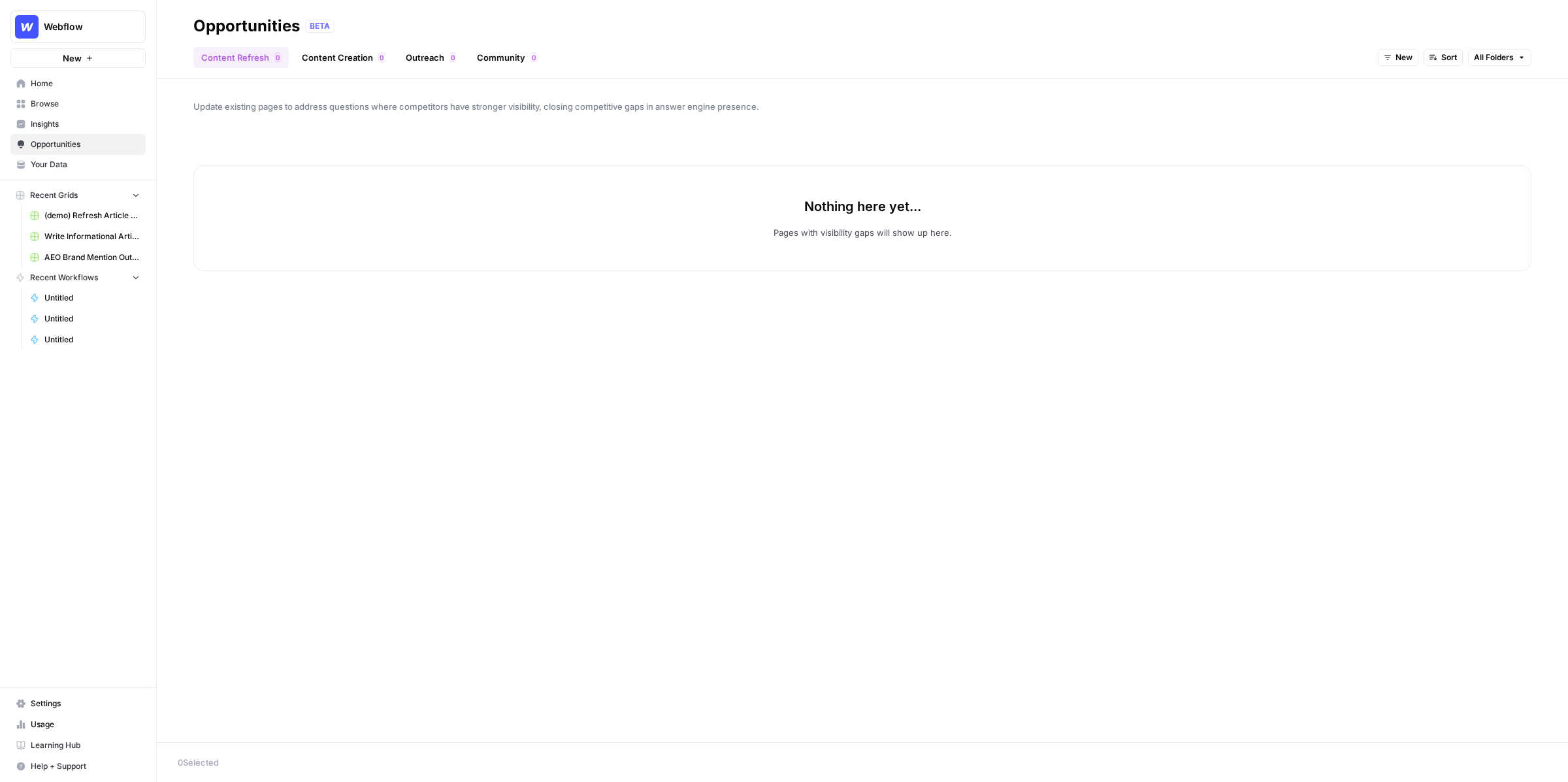
click at [347, 58] on link "Content Creation 0" at bounding box center [343, 57] width 98 height 20
click at [1453, 54] on icon "button" at bounding box center [1456, 58] width 8 height 8
click at [1462, 85] on span "All Opportunities" at bounding box center [1491, 86] width 66 height 13
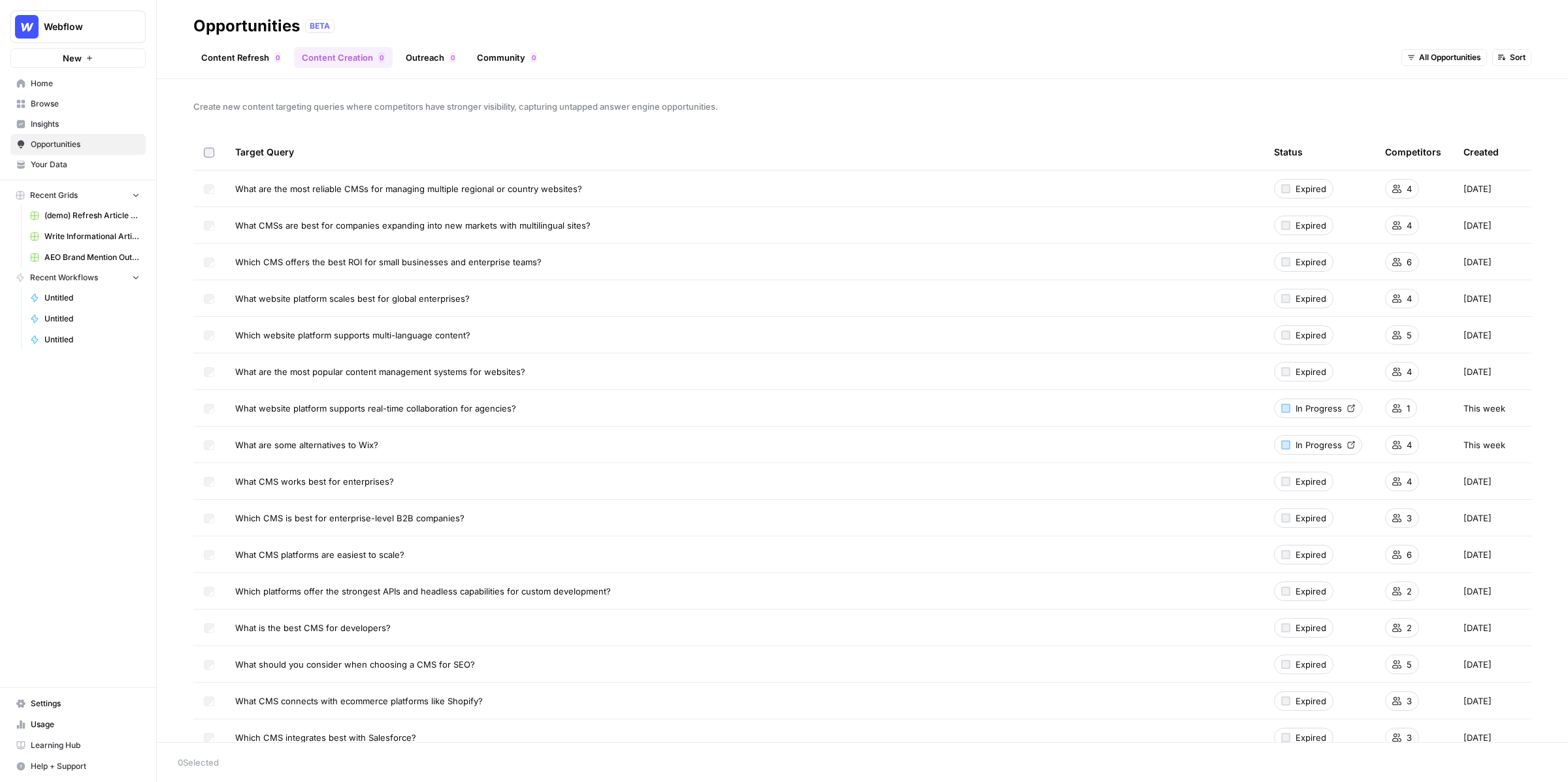
click at [55, 709] on span "Settings" at bounding box center [86, 704] width 109 height 12
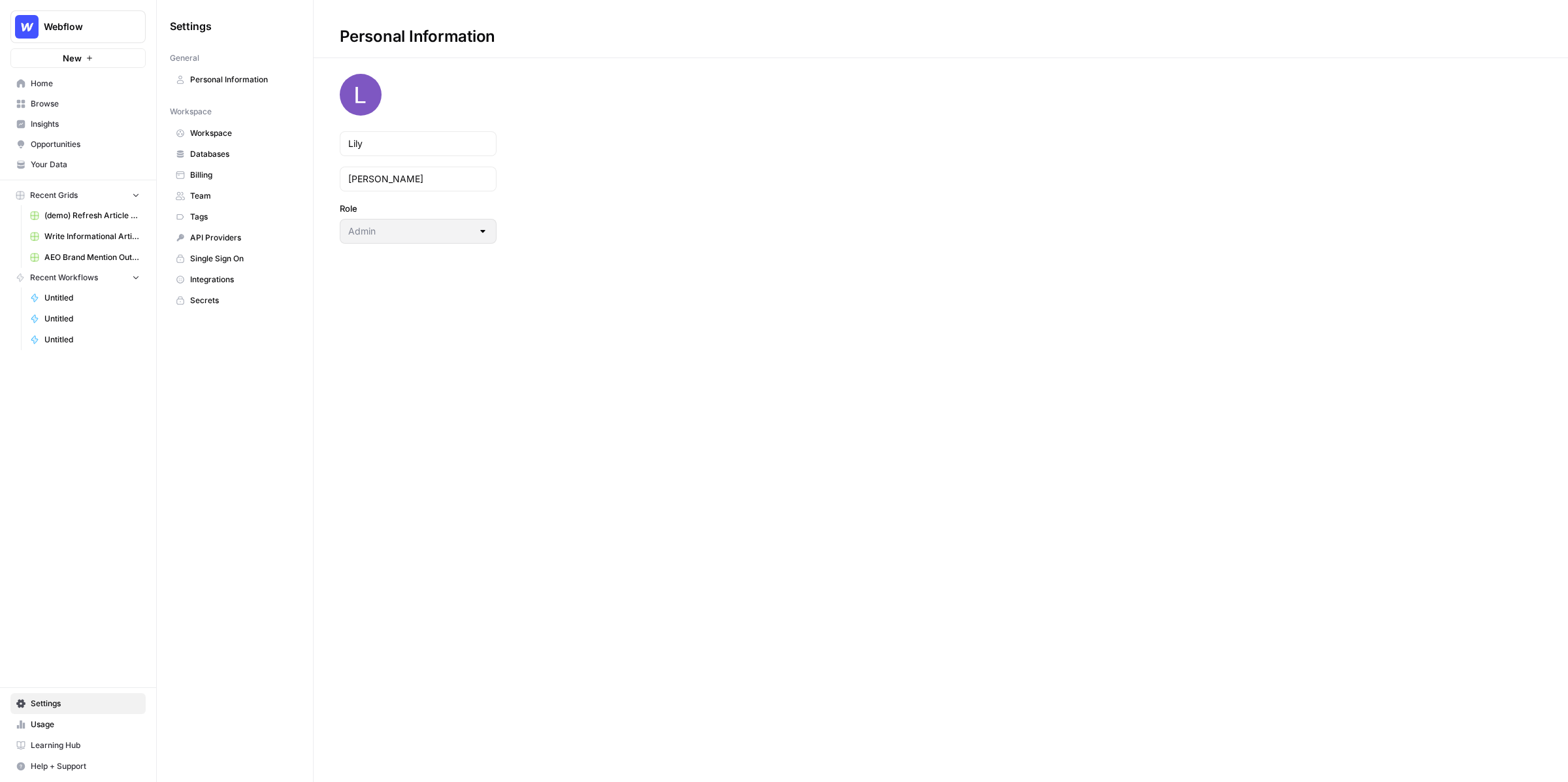
click at [217, 278] on span "Integrations" at bounding box center [242, 280] width 104 height 12
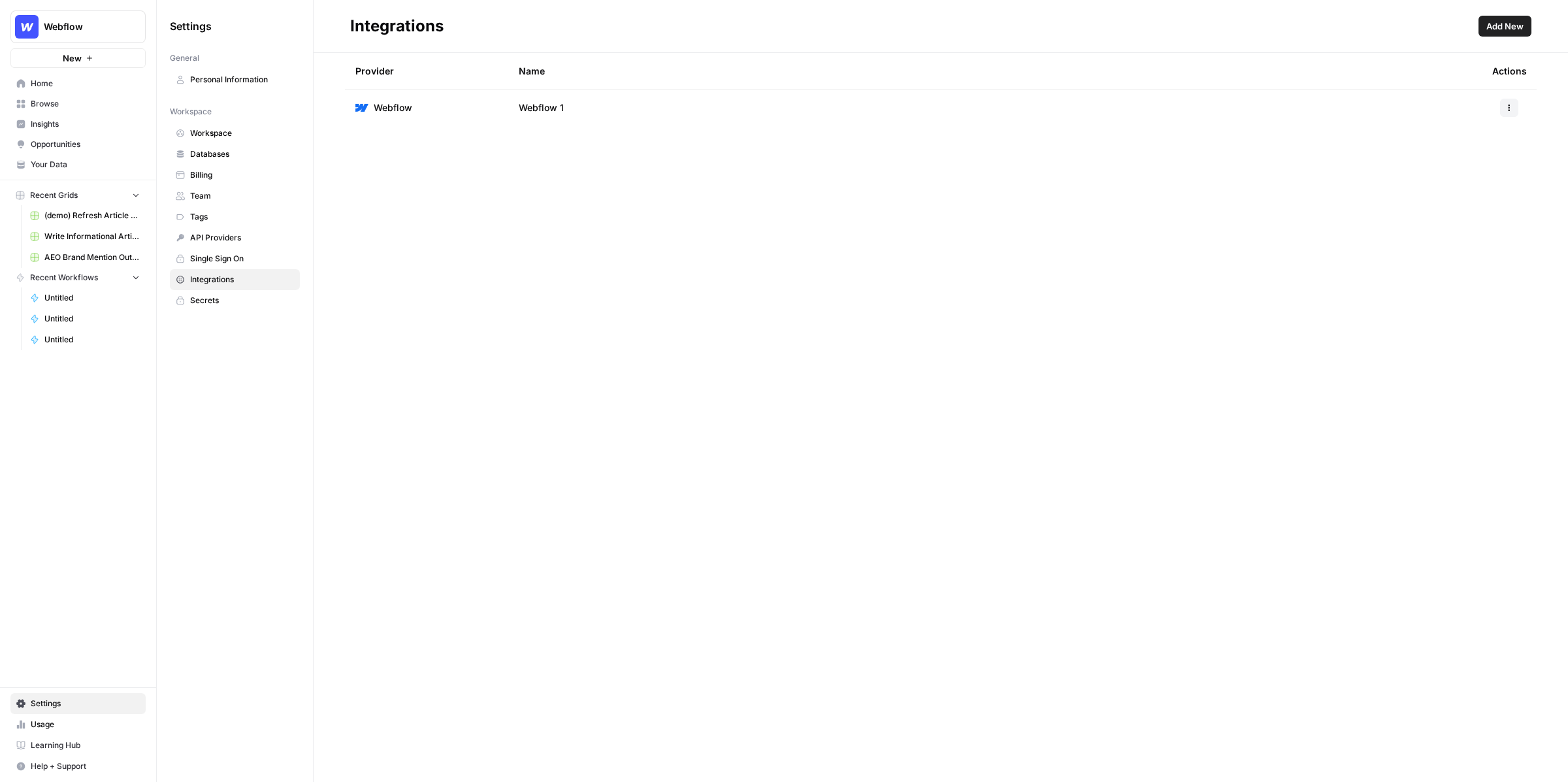
click at [1494, 37] on header "Integrations Add New" at bounding box center [940, 26] width 1254 height 53
click at [1511, 29] on span "Add New" at bounding box center [1505, 25] width 37 height 13
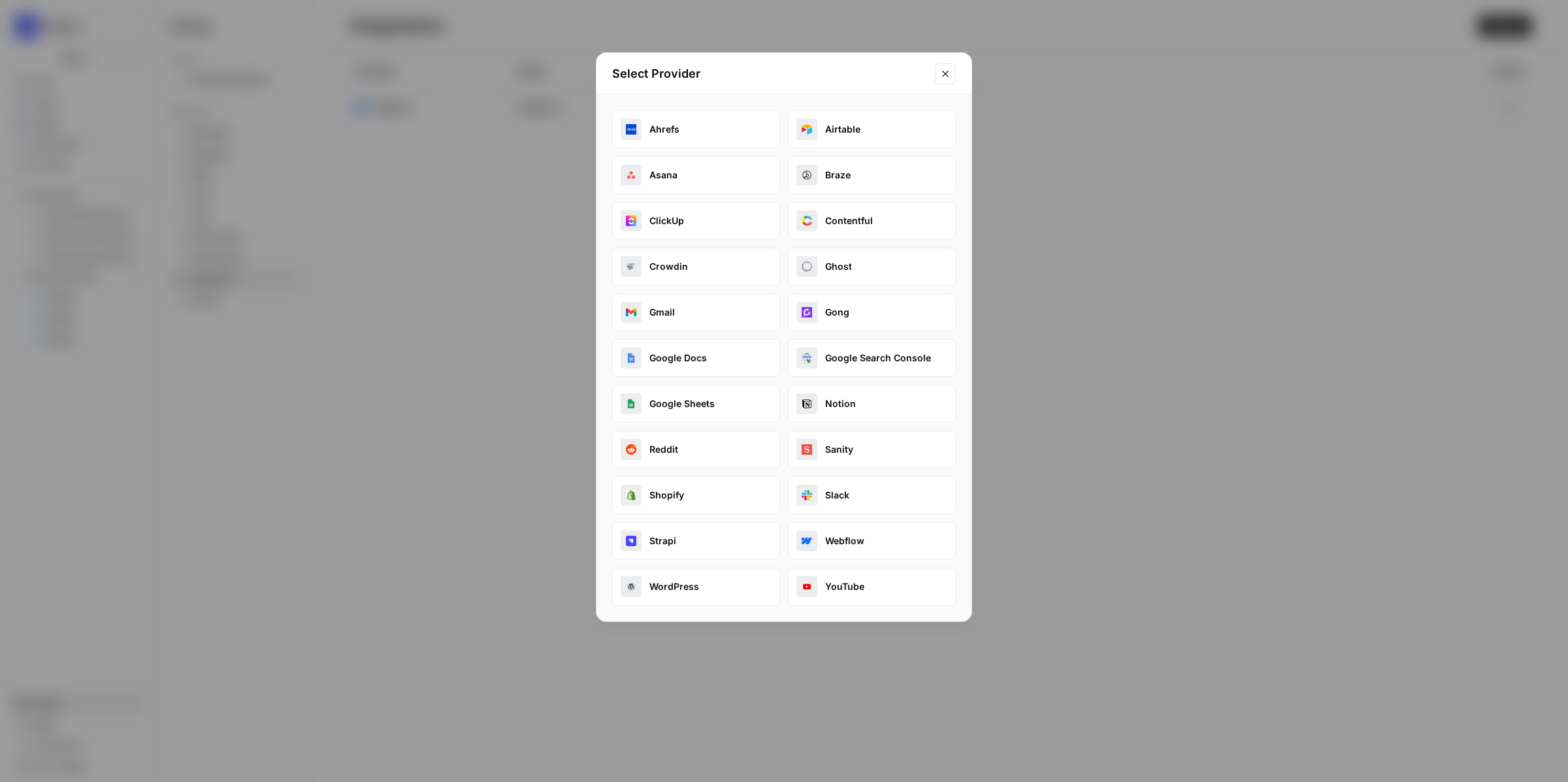
click at [716, 118] on button "Ahrefs" at bounding box center [696, 129] width 168 height 38
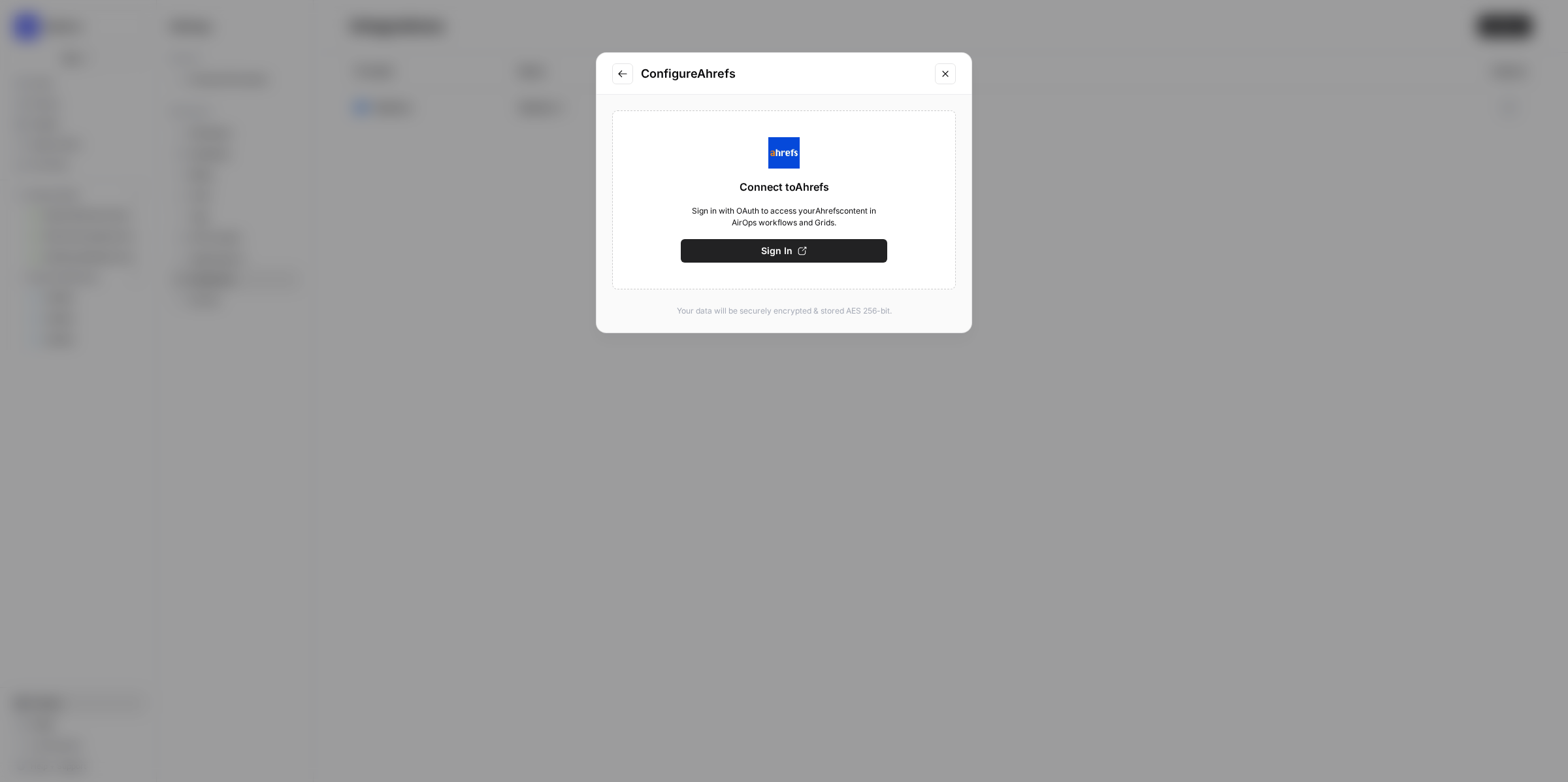
click at [956, 70] on button "Close modal" at bounding box center [944, 73] width 20 height 20
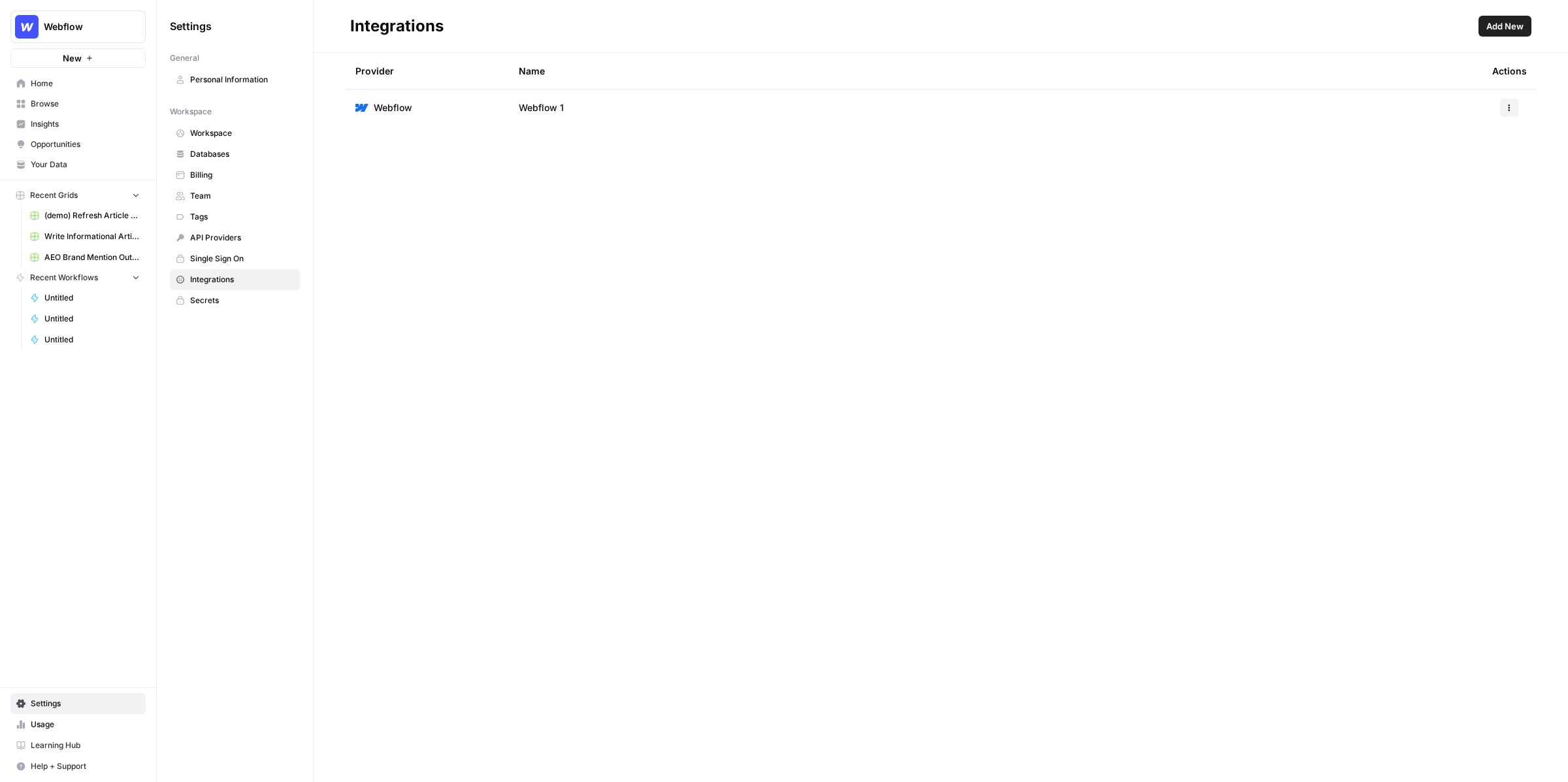
click at [1507, 30] on span "Add New" at bounding box center [1505, 25] width 37 height 13
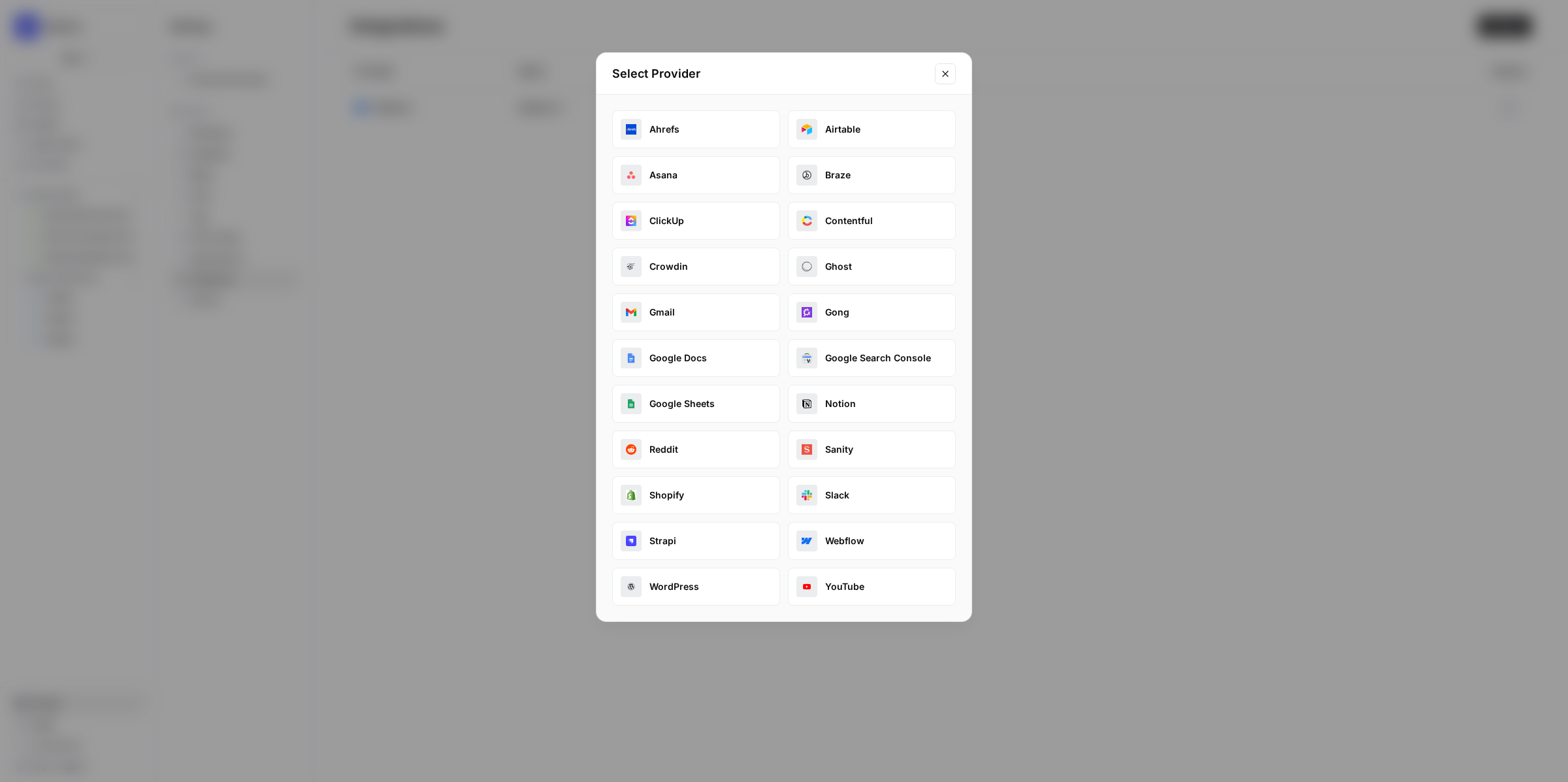
click at [944, 71] on icon "Close modal" at bounding box center [945, 73] width 11 height 11
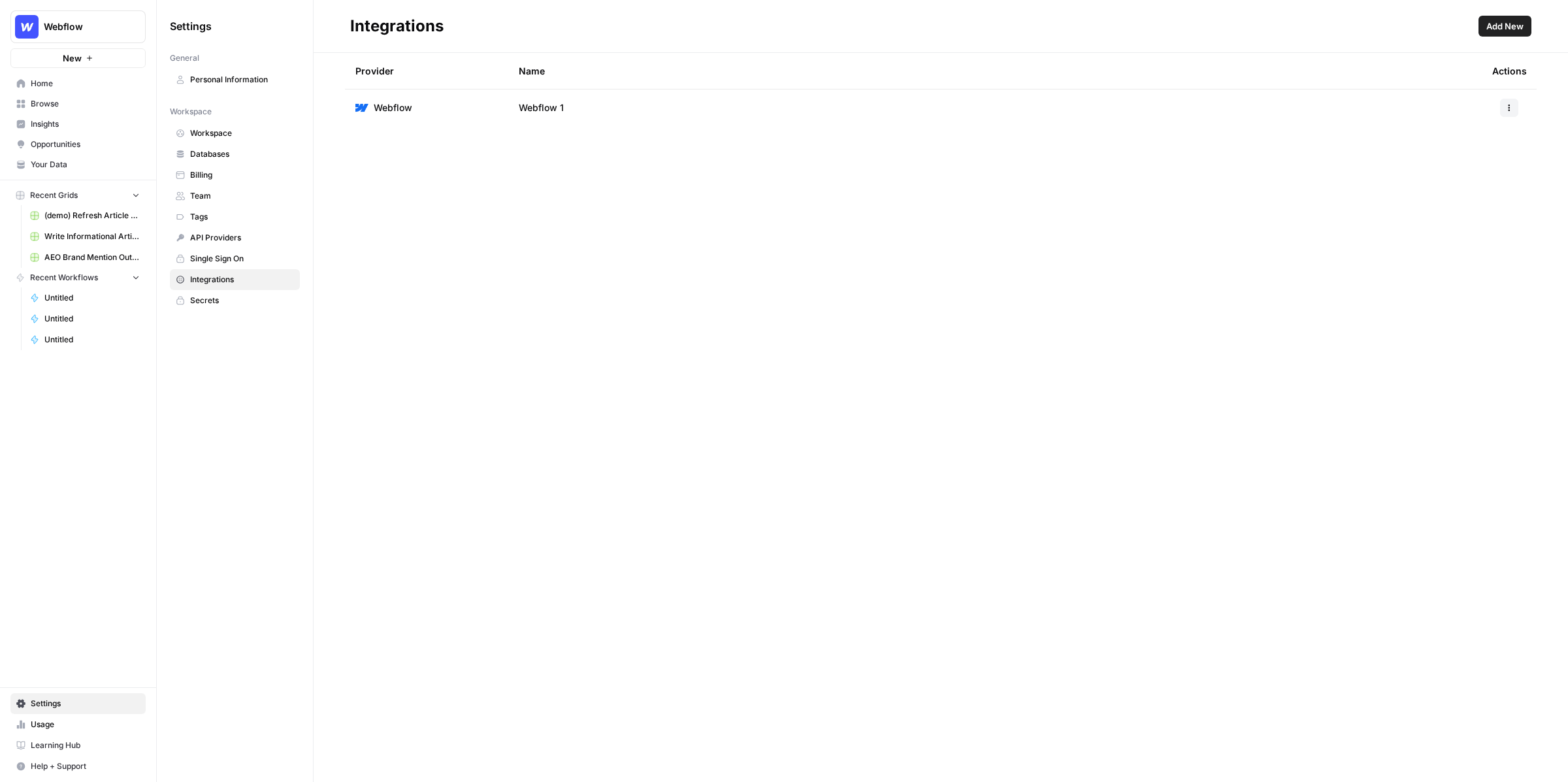
click at [82, 120] on span "Insights" at bounding box center [86, 124] width 109 height 12
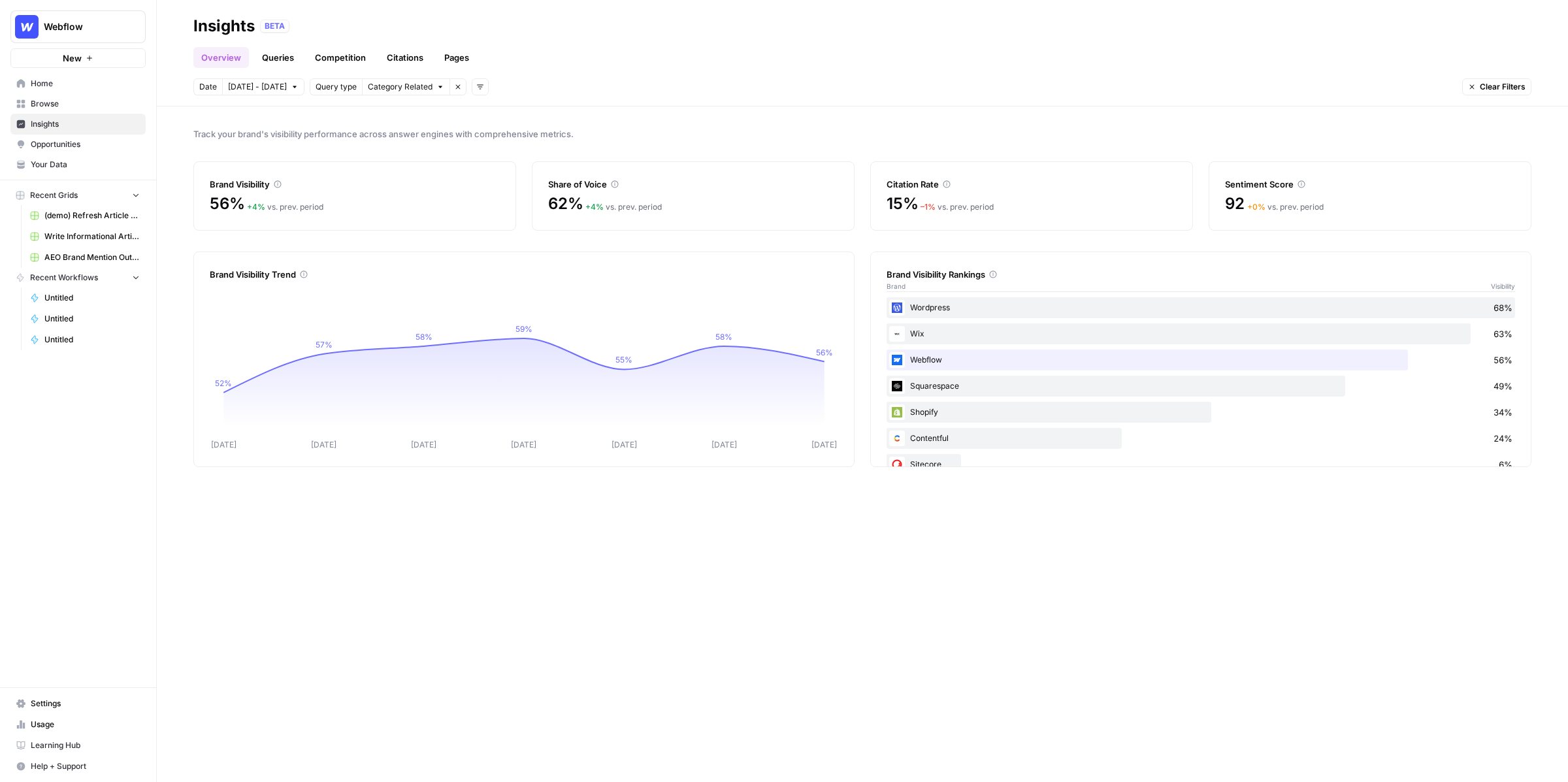
click at [115, 145] on span "Opportunities" at bounding box center [86, 144] width 109 height 12
